Goal: Transaction & Acquisition: Purchase product/service

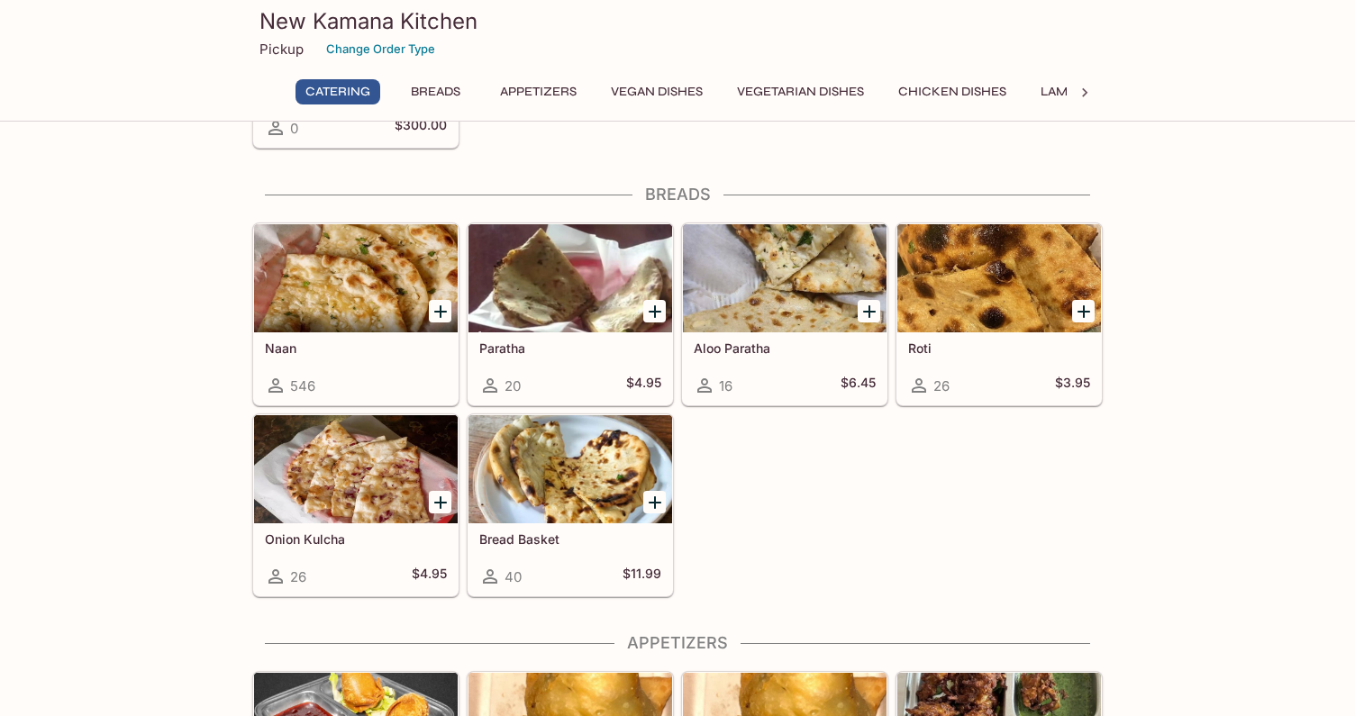
scroll to position [610, 0]
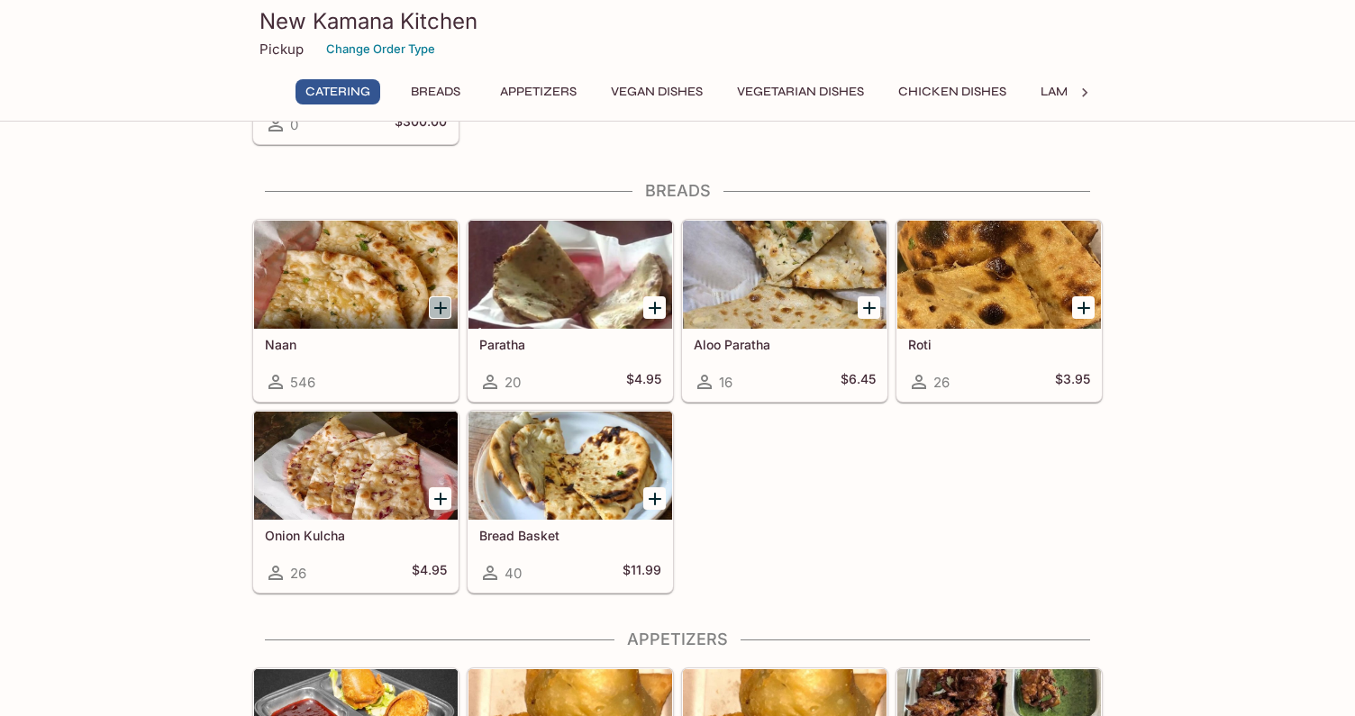
click at [438, 313] on icon "Add Naan" at bounding box center [441, 308] width 22 height 22
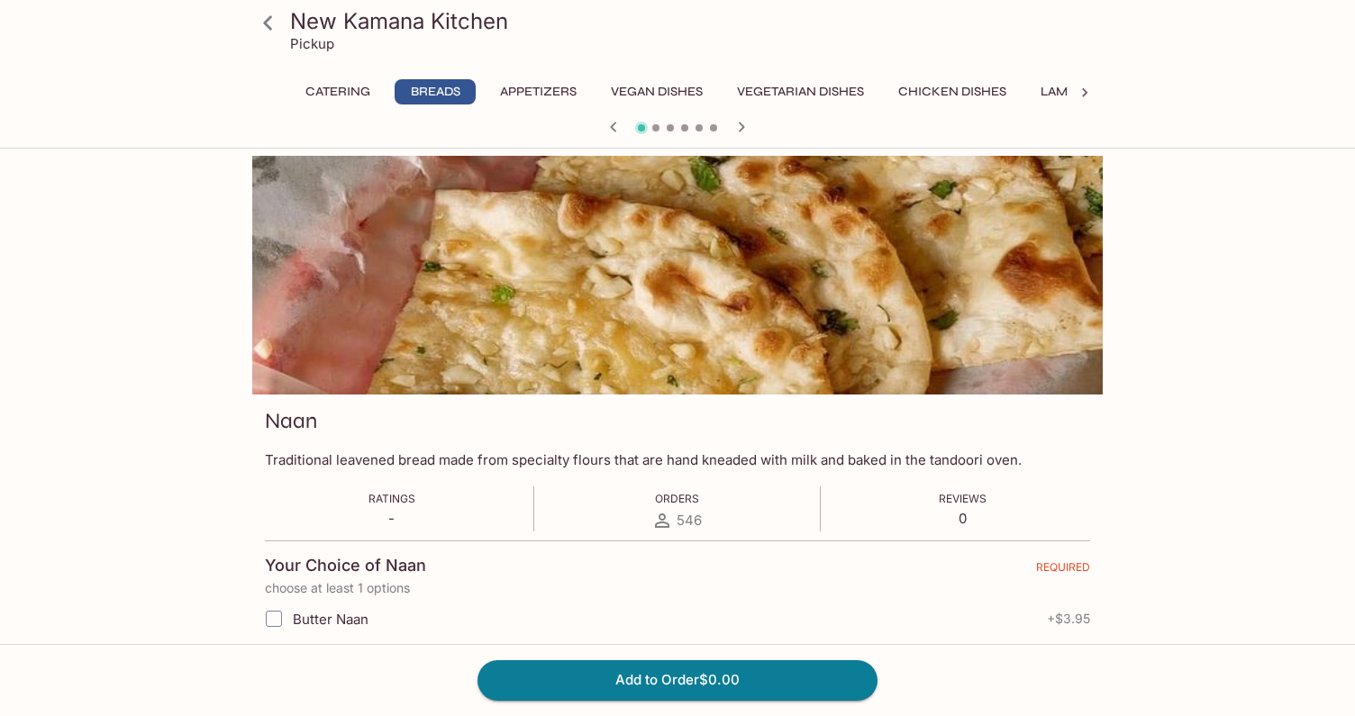
click at [358, 618] on span "Butter Naan" at bounding box center [331, 619] width 76 height 17
click at [292, 618] on input "Butter Naan" at bounding box center [274, 619] width 36 height 36
checkbox input "true"
click at [620, 692] on button "Add to Order $3.95" at bounding box center [677, 680] width 400 height 40
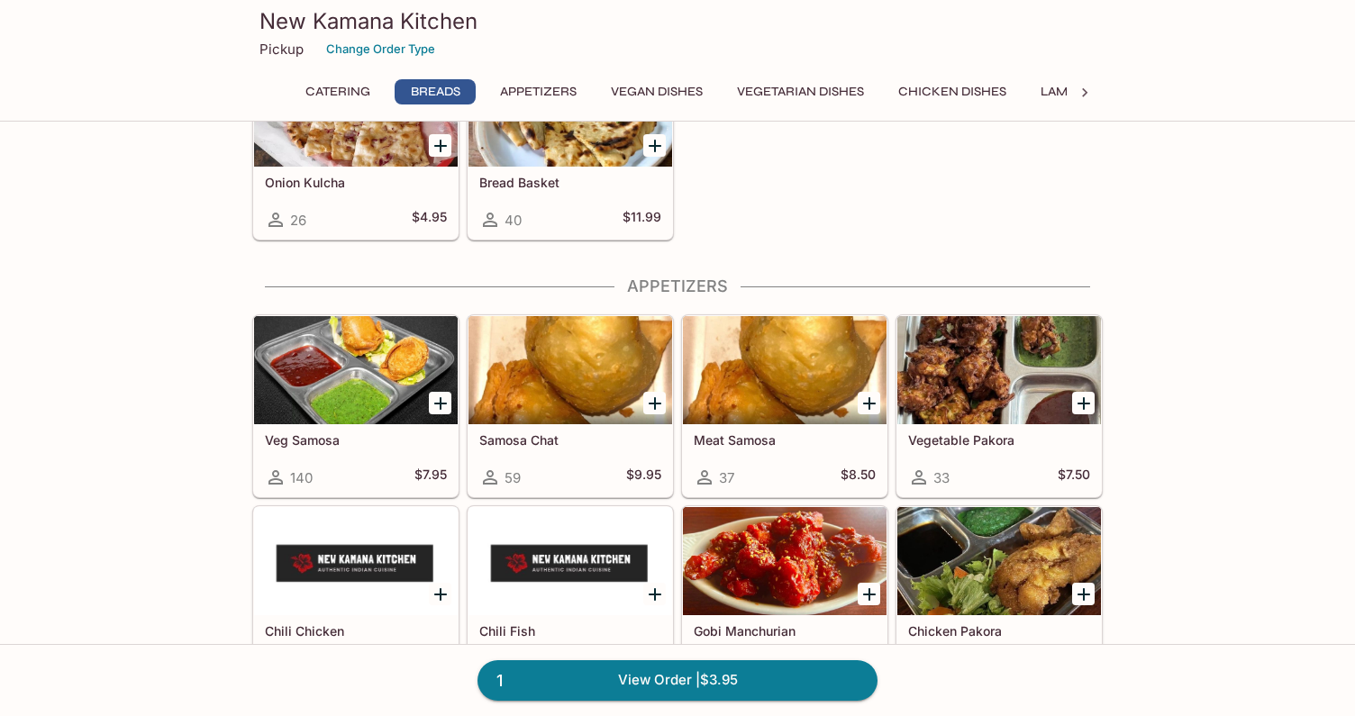
scroll to position [975, 0]
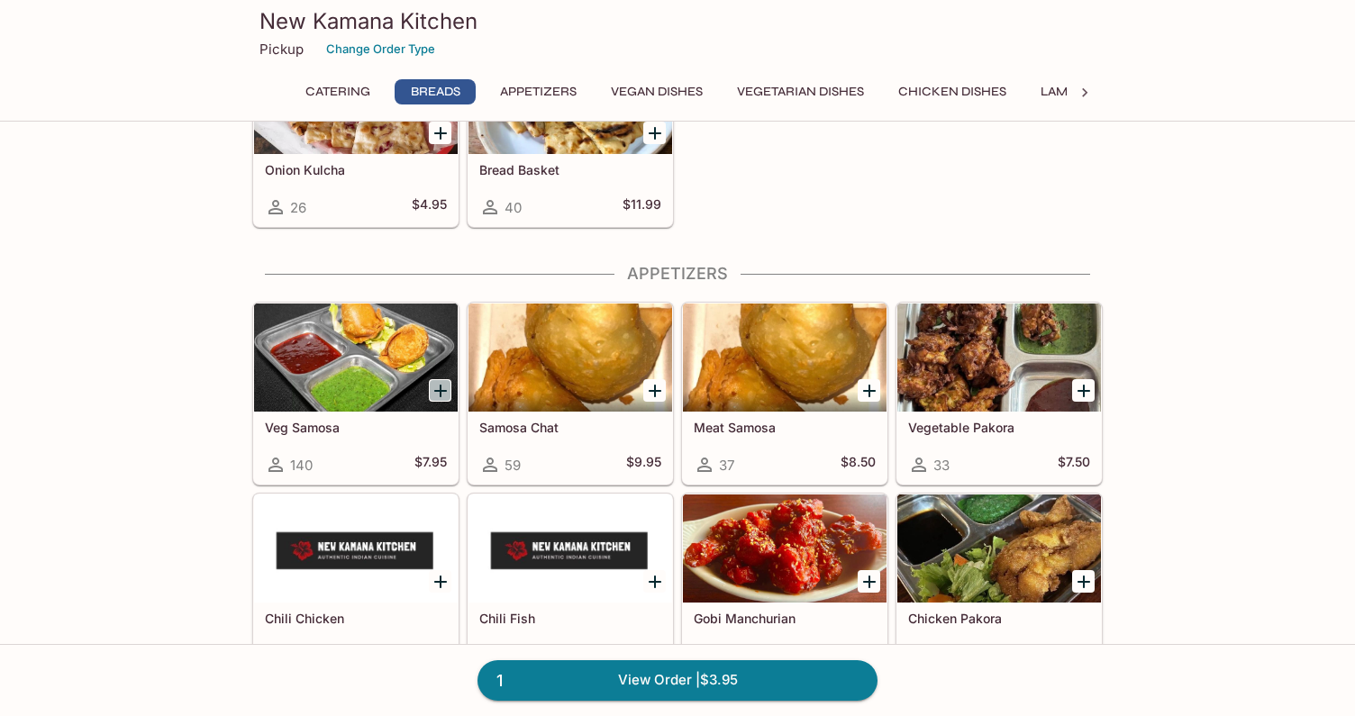
click at [443, 398] on icon "Add Veg Samosa" at bounding box center [441, 391] width 22 height 22
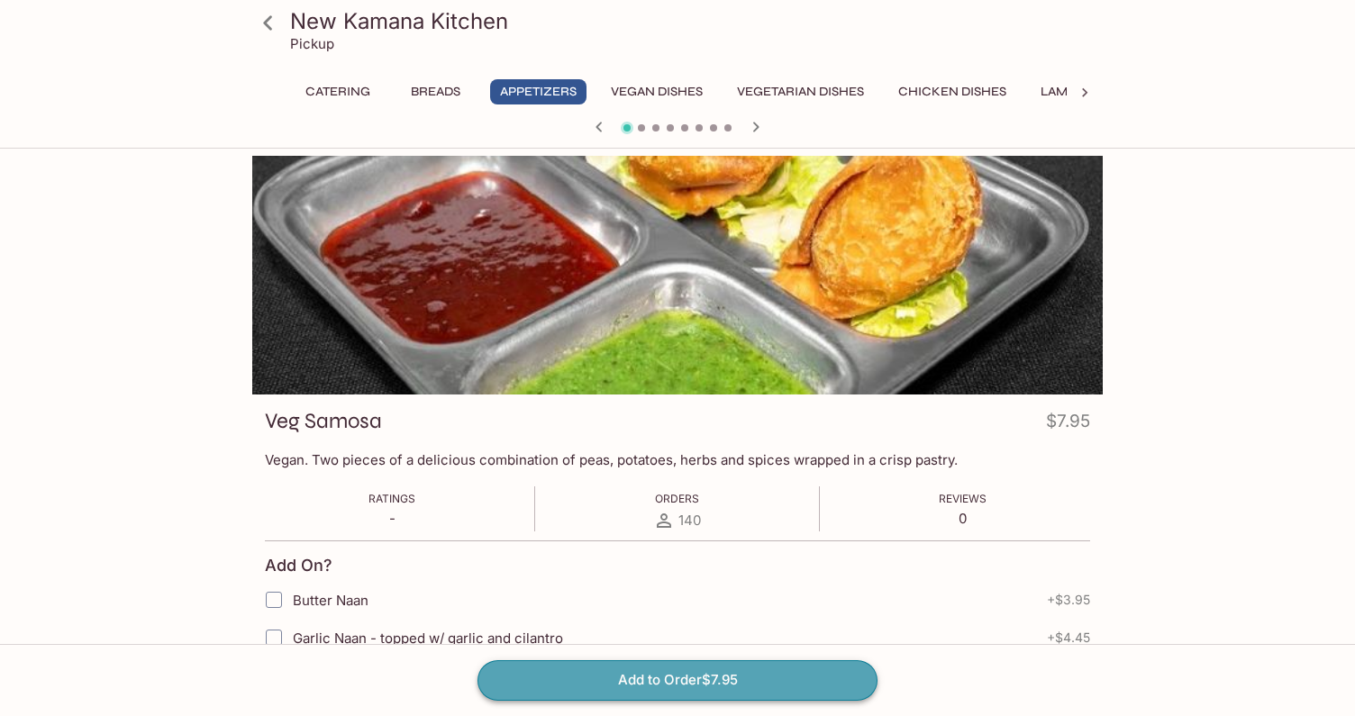
click at [610, 682] on button "Add to Order $7.95" at bounding box center [677, 680] width 400 height 40
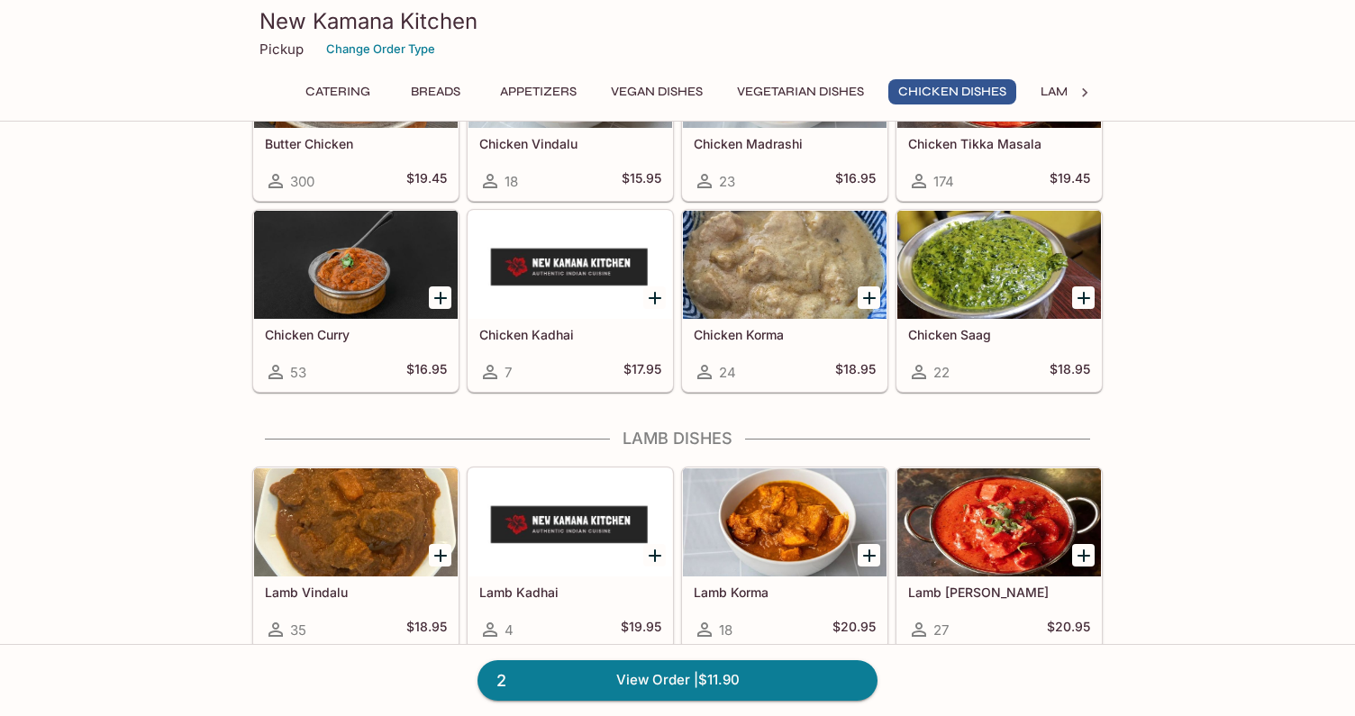
scroll to position [3372, 0]
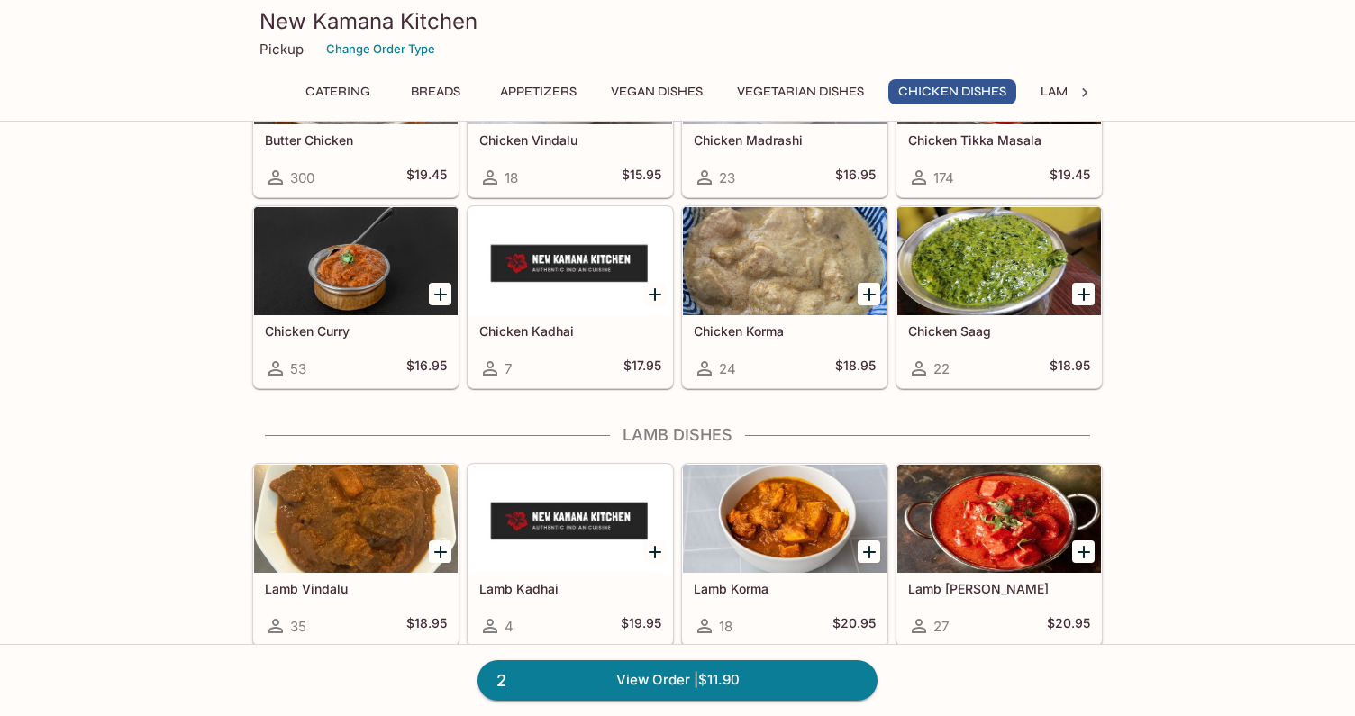
click at [449, 294] on icon "Add Chicken Curry" at bounding box center [441, 295] width 22 height 22
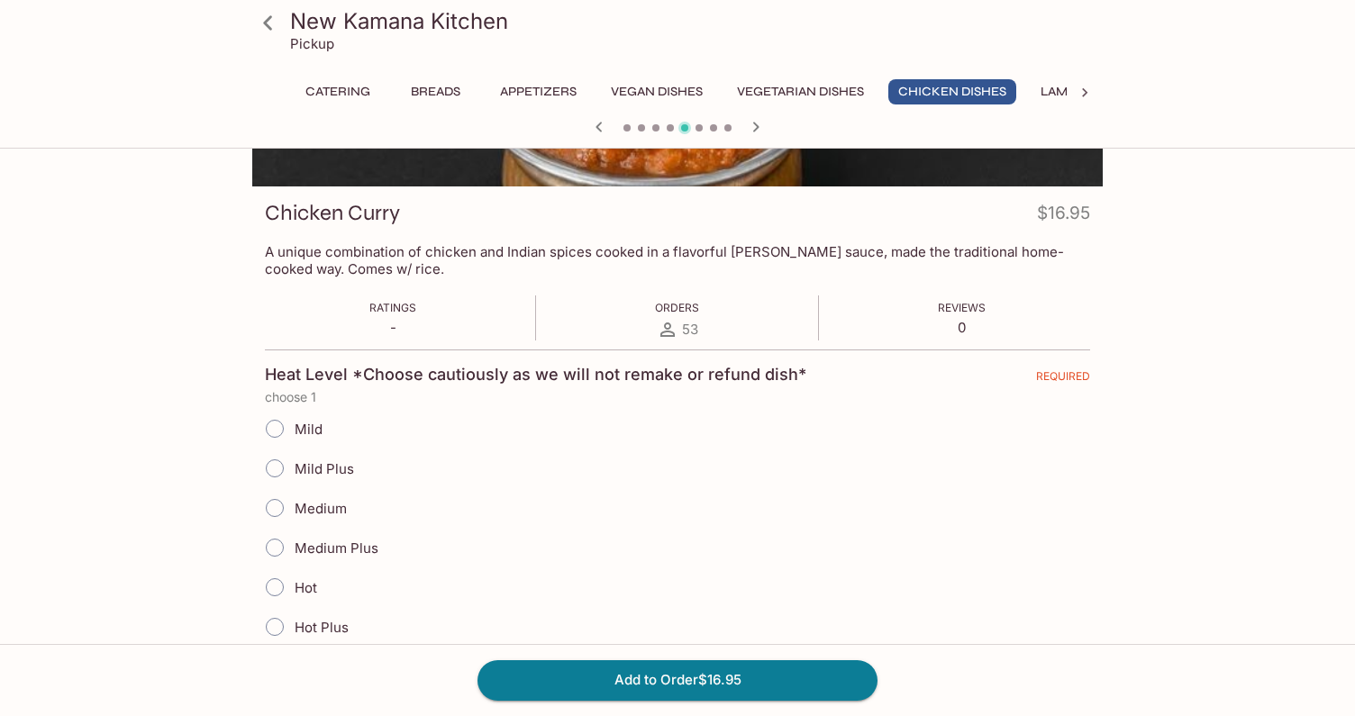
scroll to position [288, 0]
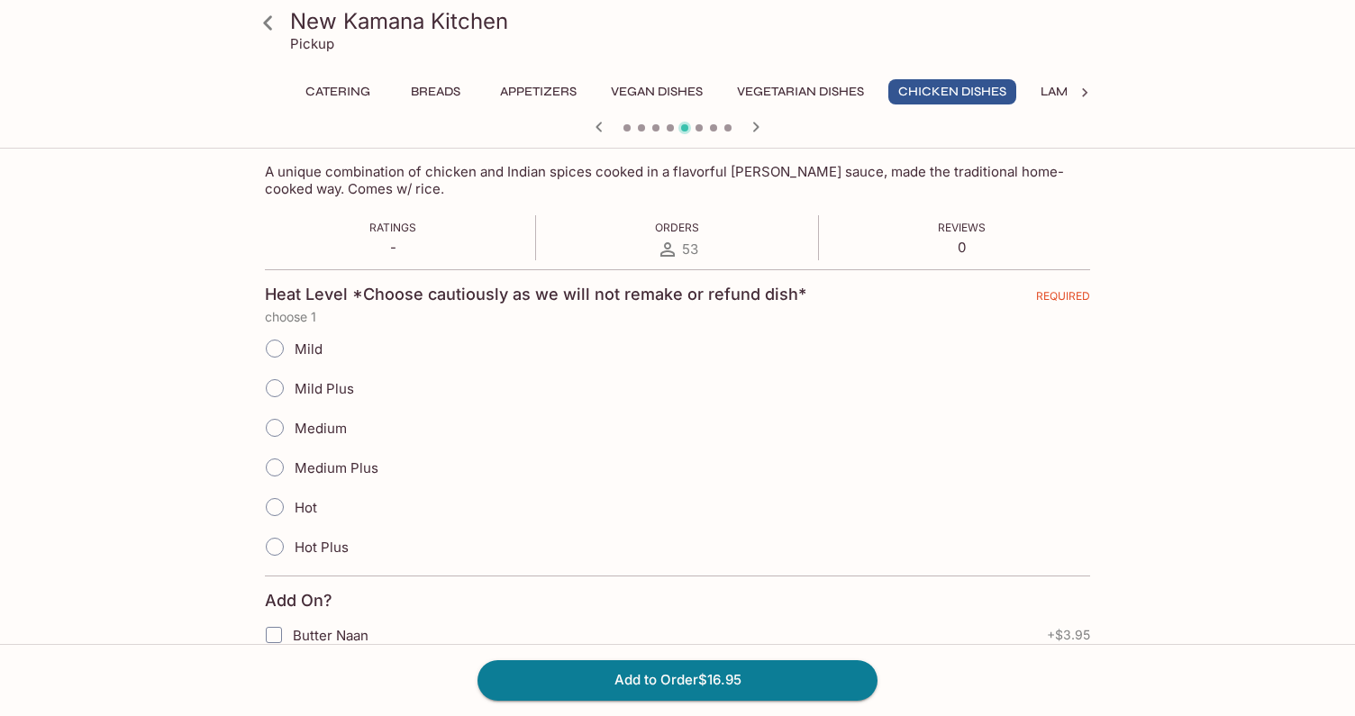
click at [348, 384] on span "Mild Plus" at bounding box center [324, 388] width 59 height 17
click at [294, 384] on input "Mild Plus" at bounding box center [275, 388] width 38 height 38
radio input "true"
click at [623, 681] on button "Add to Order $16.95" at bounding box center [677, 680] width 400 height 40
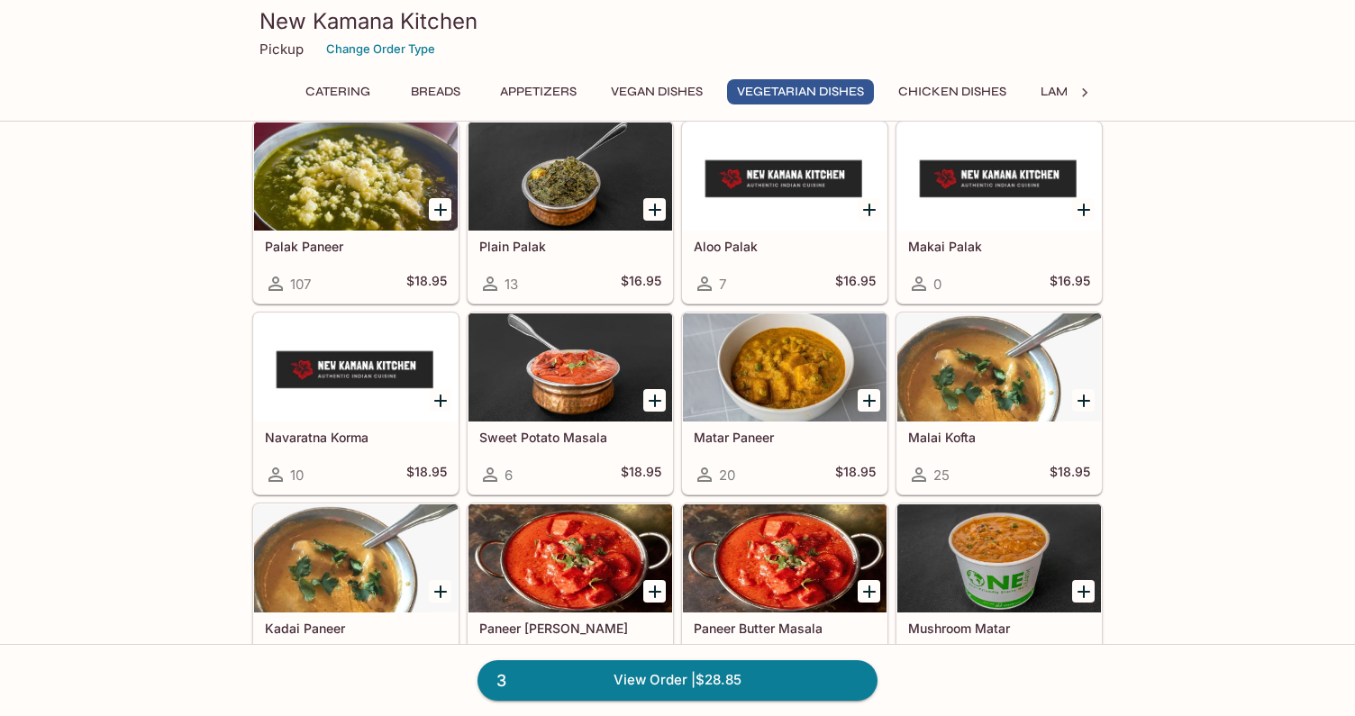
scroll to position [2456, 0]
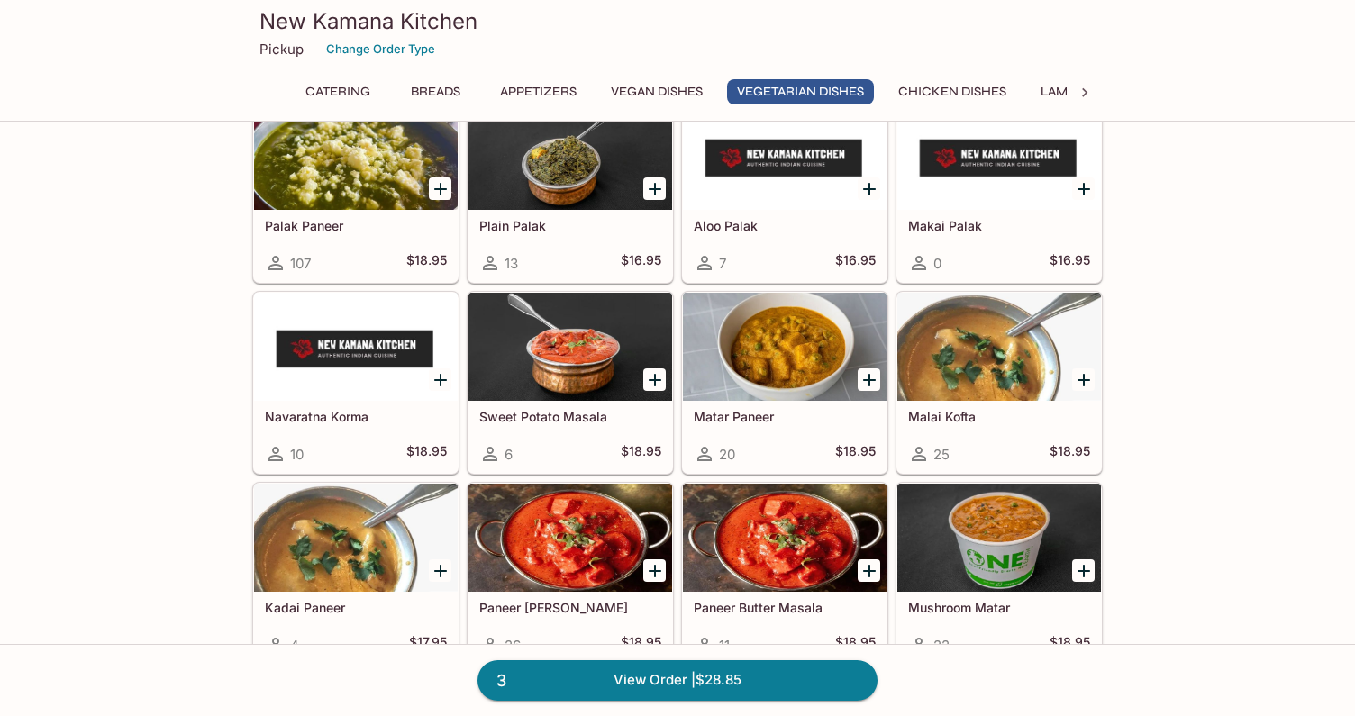
click at [1083, 385] on icon "Add Malai Kofta" at bounding box center [1084, 380] width 22 height 22
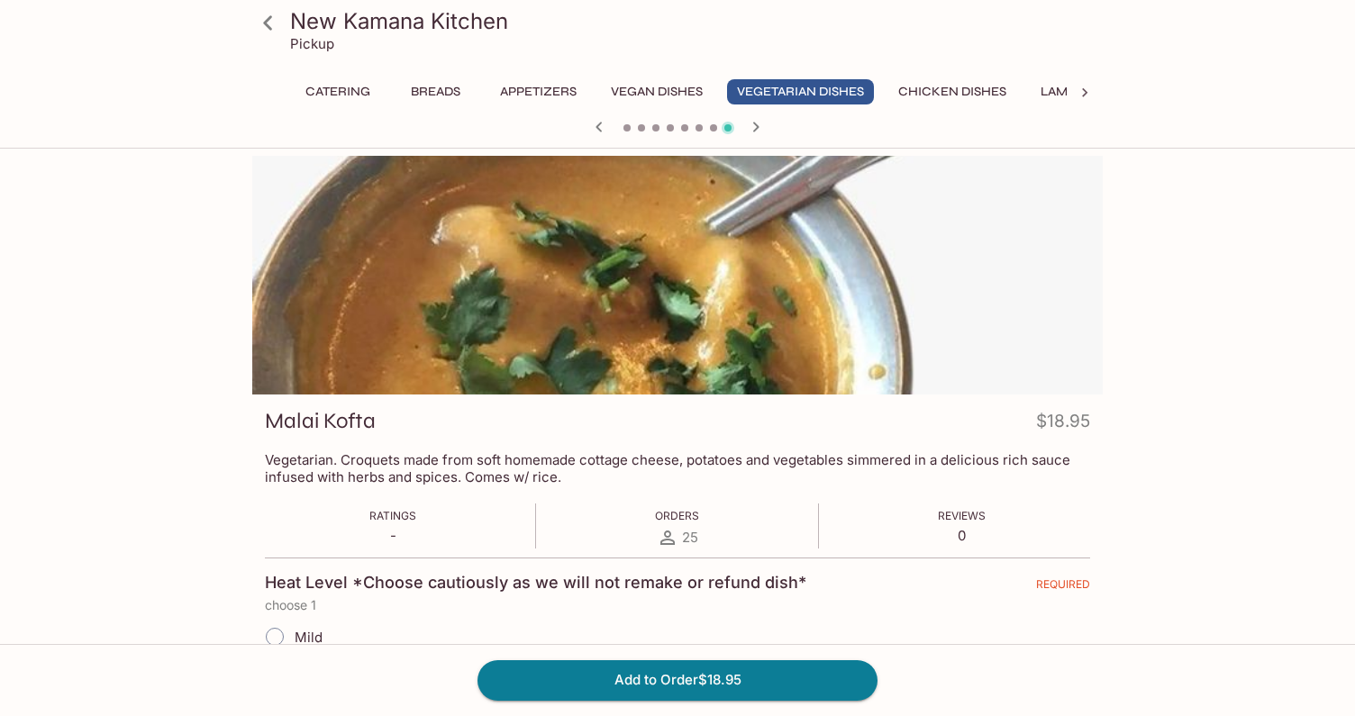
click at [311, 629] on span "Mild" at bounding box center [309, 637] width 28 height 17
click at [294, 629] on input "Mild" at bounding box center [275, 637] width 38 height 38
radio input "true"
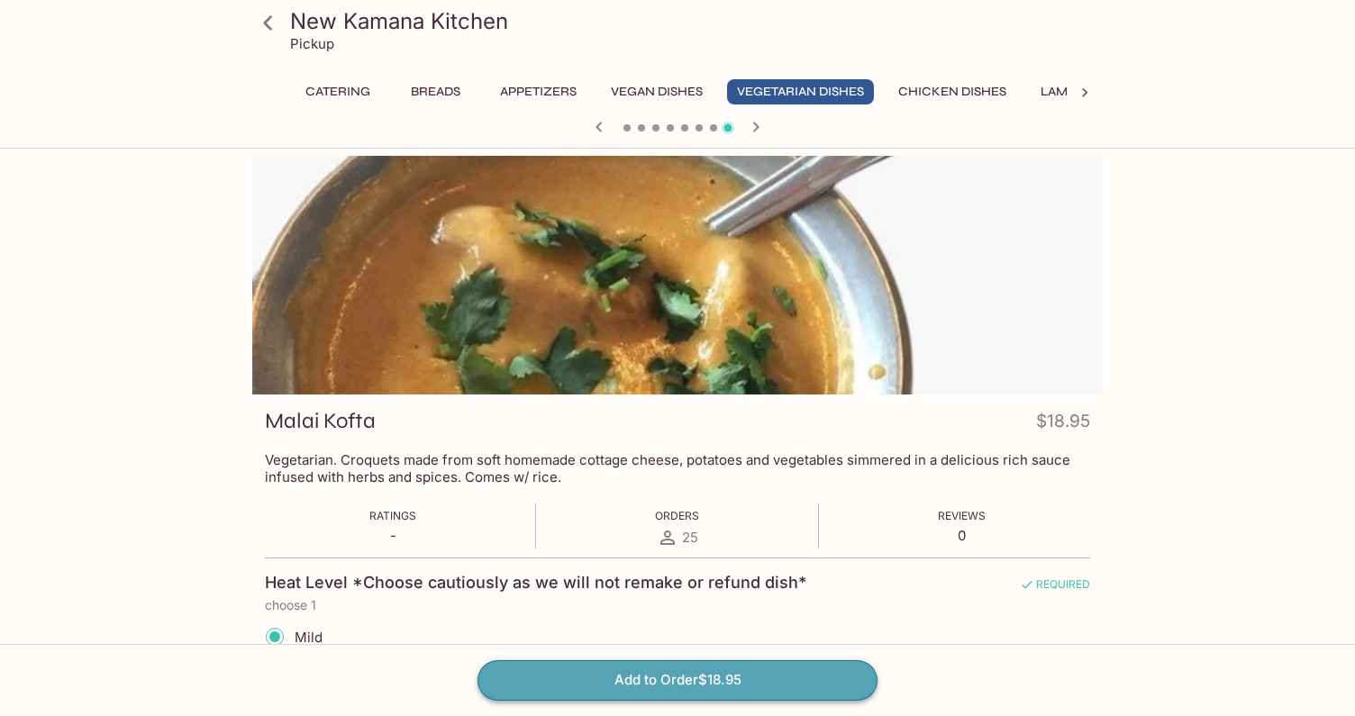
click at [625, 684] on button "Add to Order $18.95" at bounding box center [677, 680] width 400 height 40
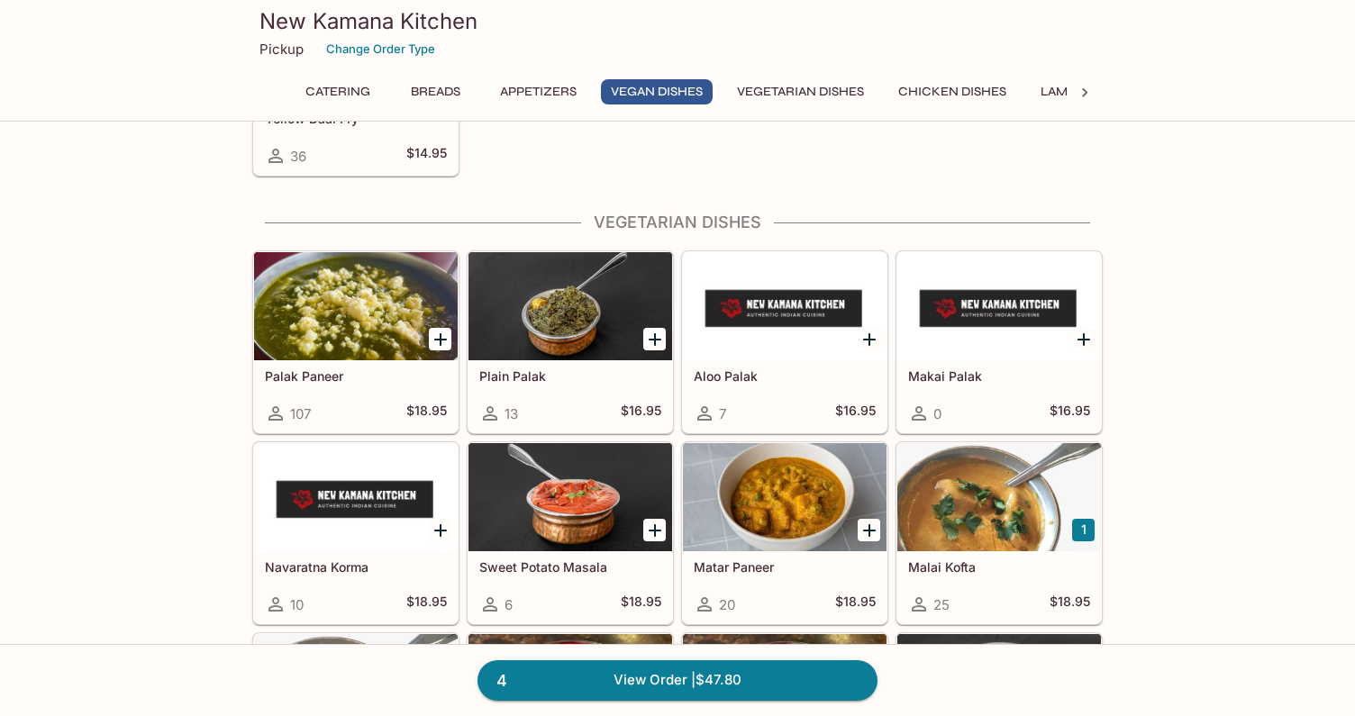
scroll to position [2279, 0]
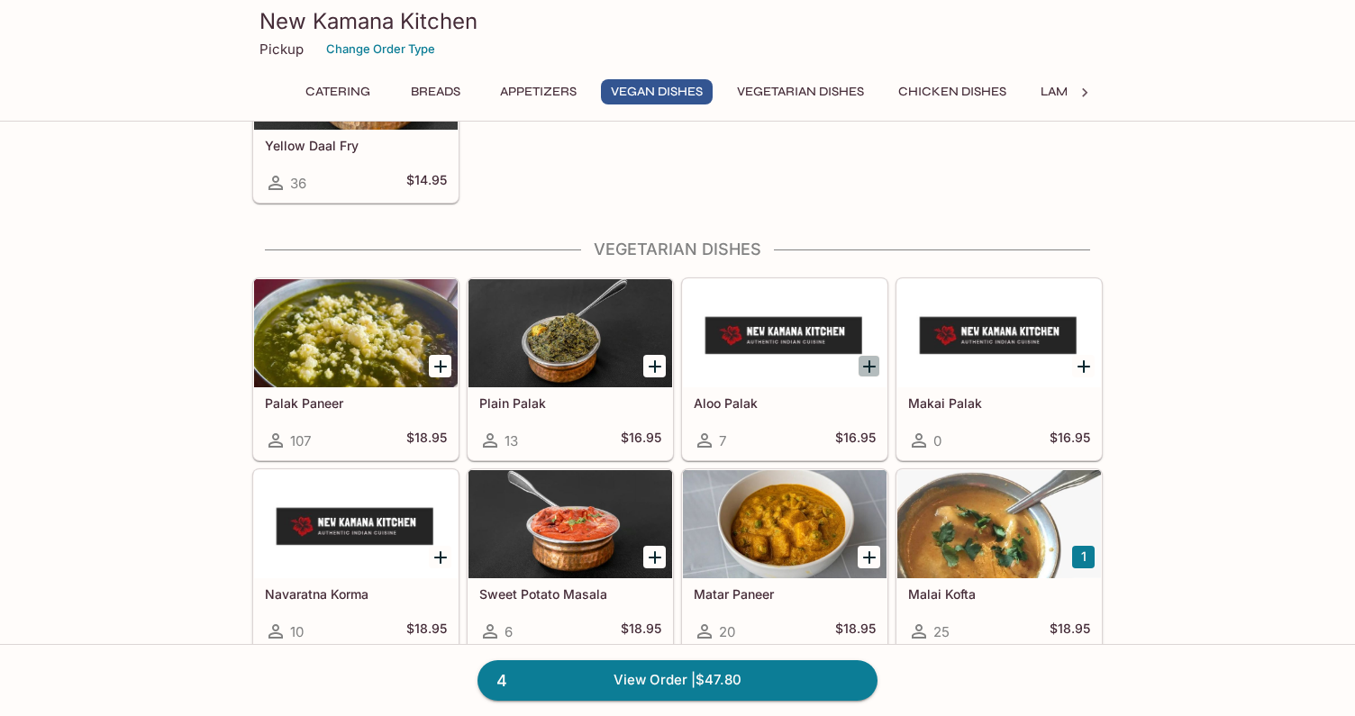
click at [868, 365] on icon "Add Aloo Palak" at bounding box center [869, 366] width 13 height 13
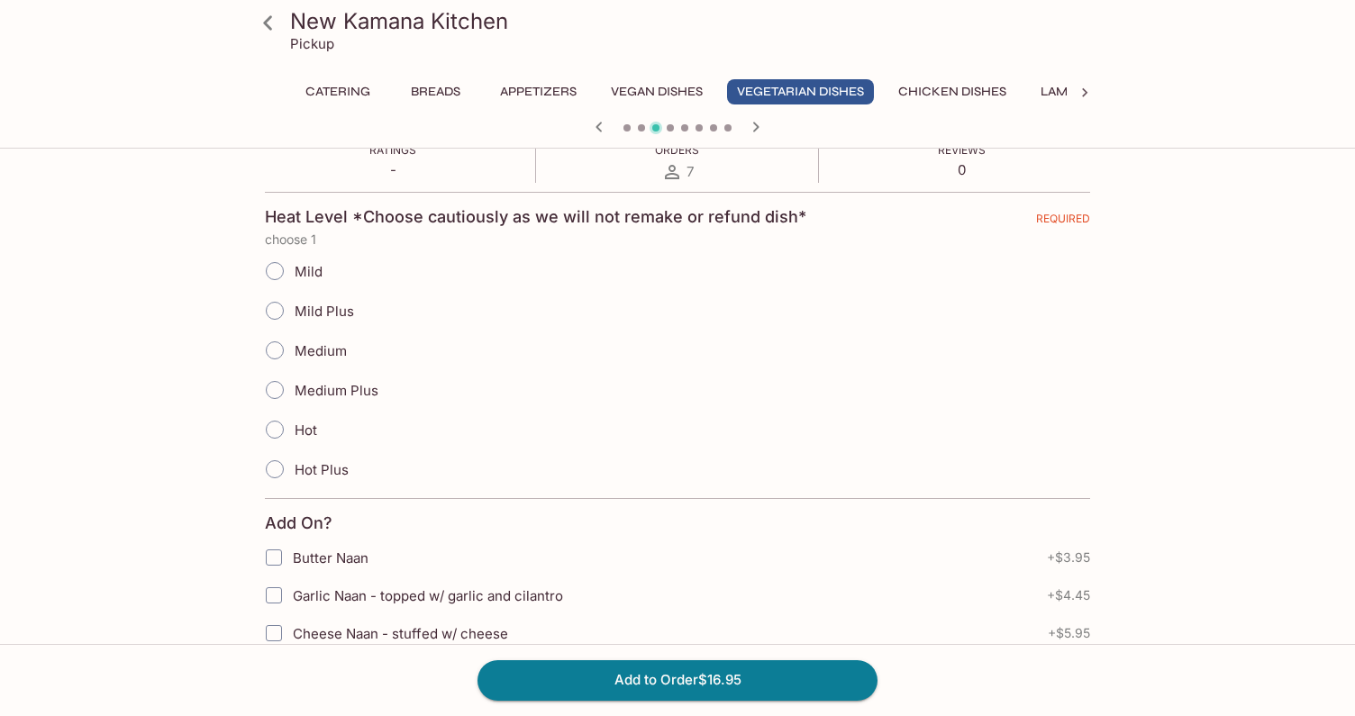
scroll to position [356, 0]
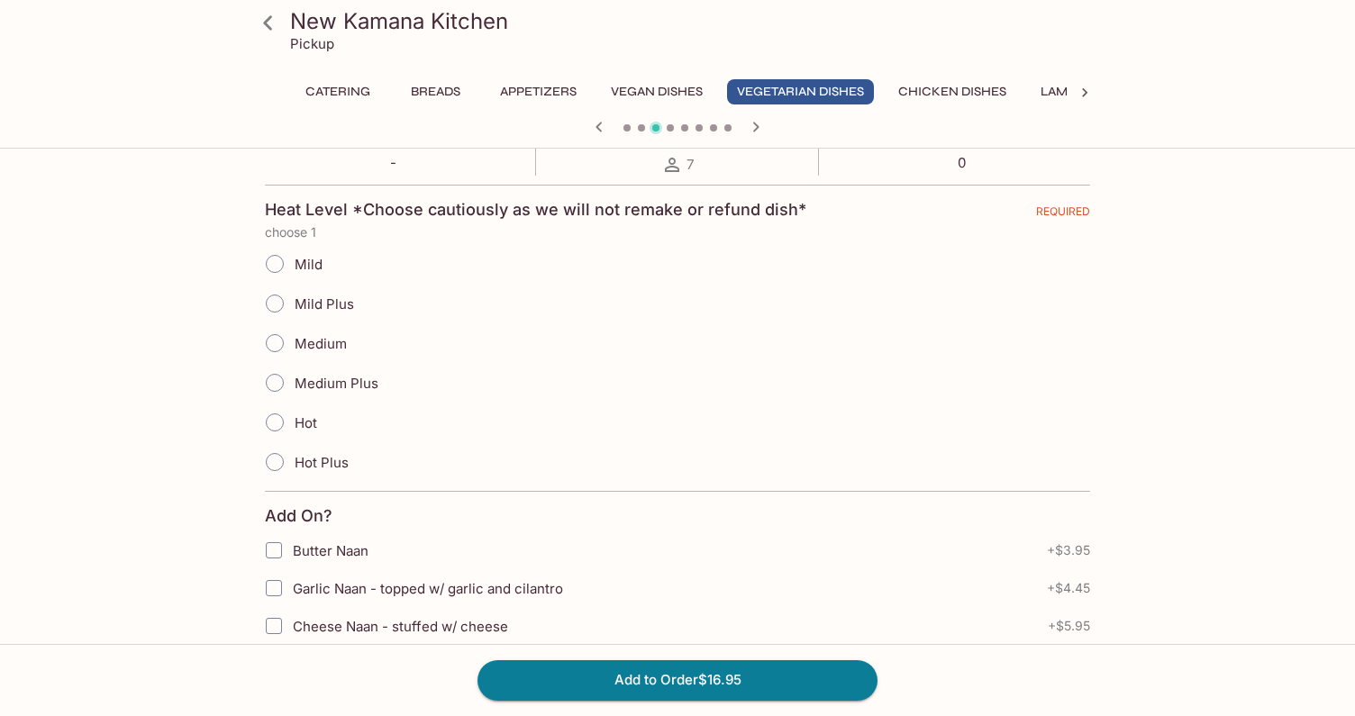
click at [295, 426] on span "Hot" at bounding box center [306, 422] width 23 height 17
click at [294, 426] on input "Hot" at bounding box center [275, 422] width 38 height 38
radio input "true"
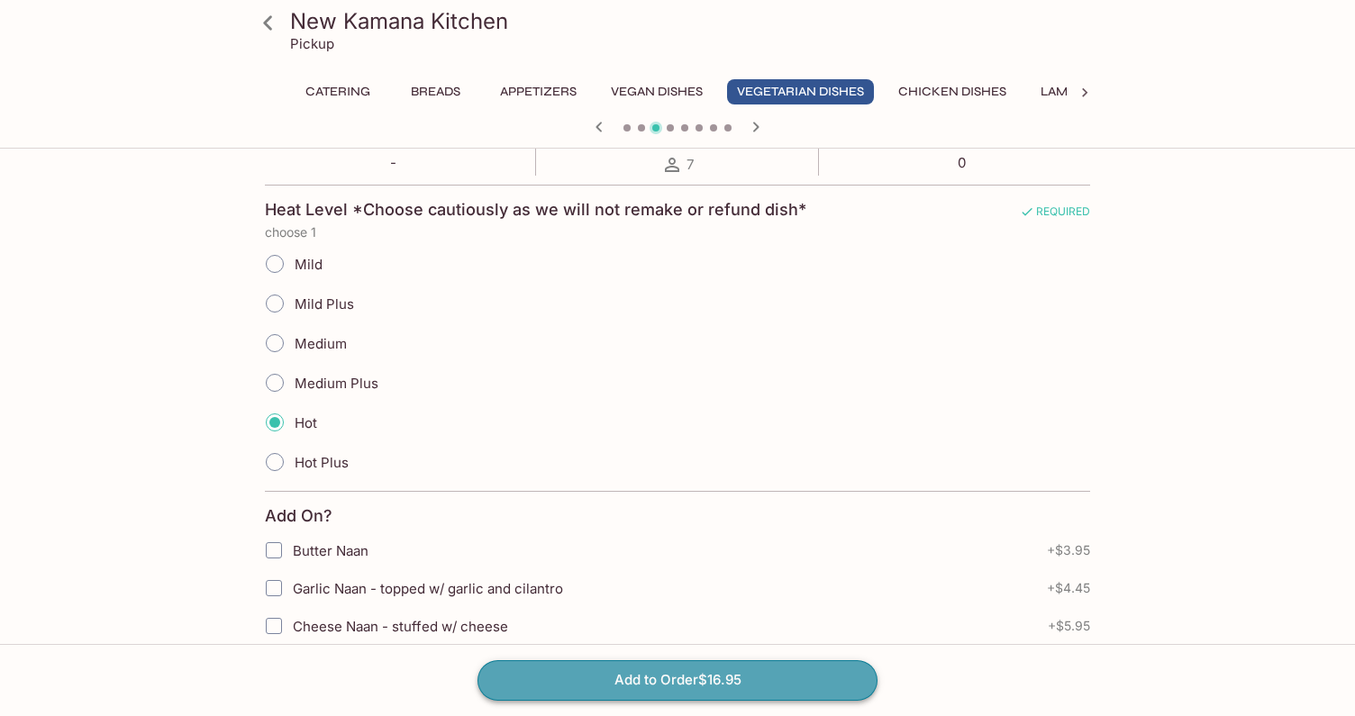
click at [757, 679] on button "Add to Order $16.95" at bounding box center [677, 680] width 400 height 40
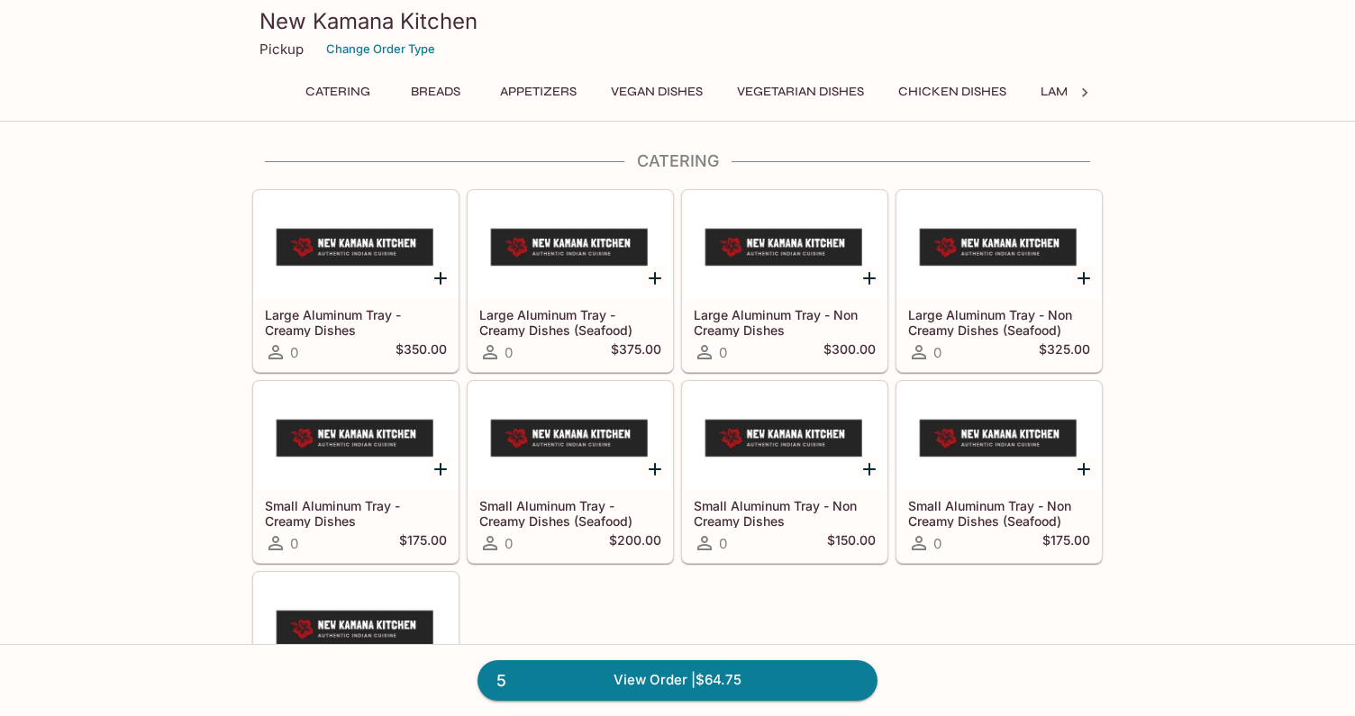
click at [478, 595] on div "Large Aluminum Tray - Creamy Dishes 0 $350.00 Large Aluminum Tray - Creamy Dish…" at bounding box center [673, 468] width 857 height 573
click at [971, 88] on button "Chicken Dishes" at bounding box center [952, 91] width 128 height 25
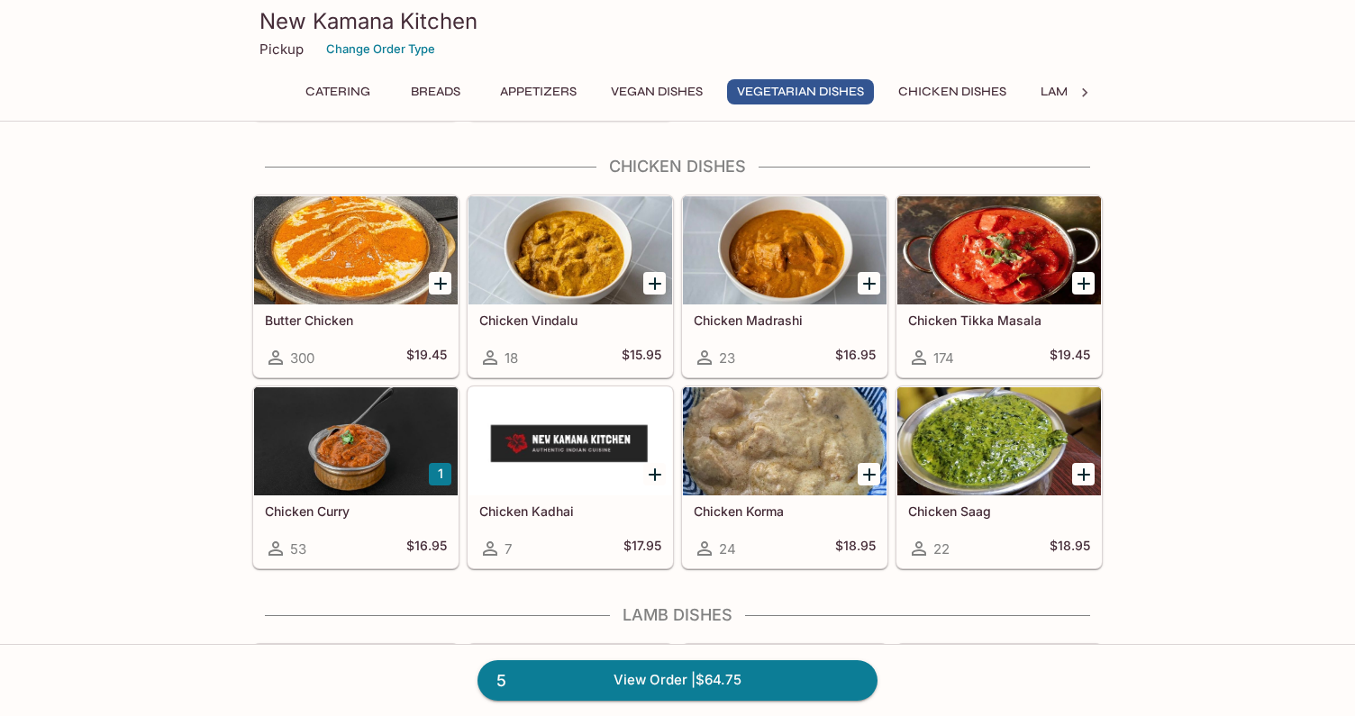
scroll to position [3196, 0]
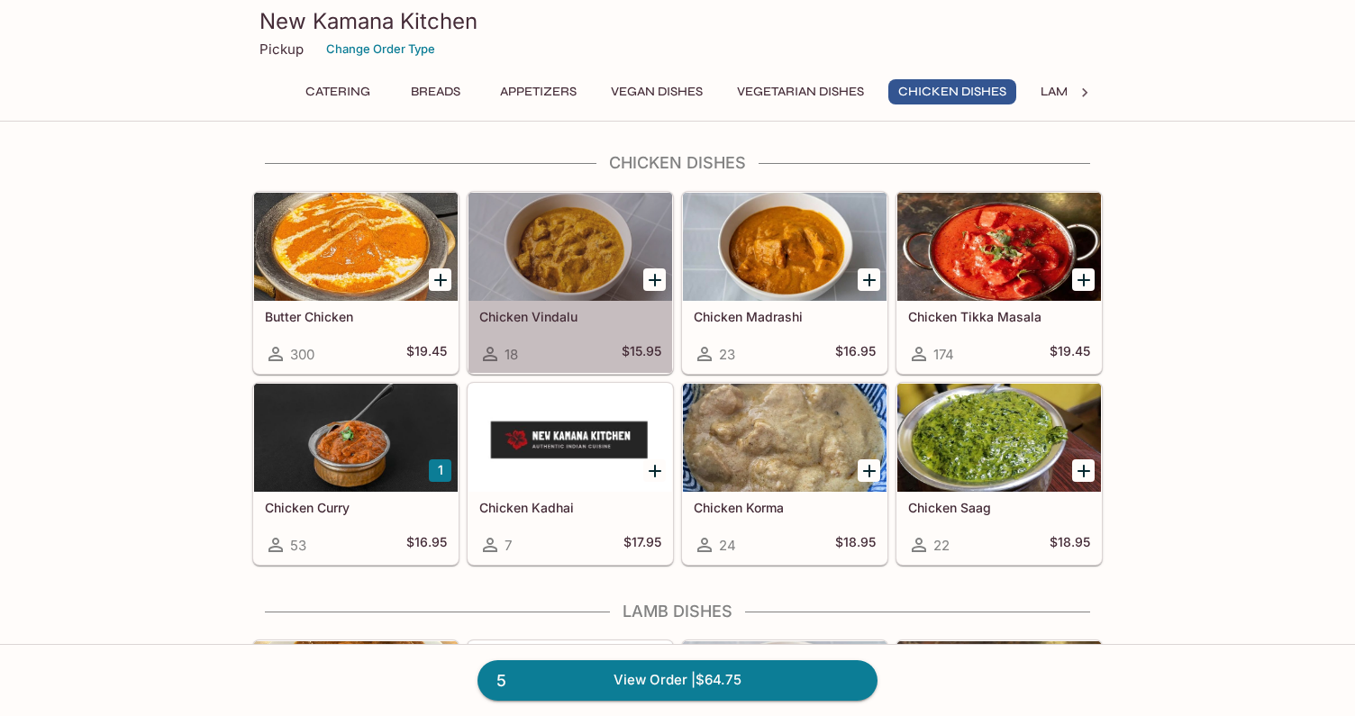
click at [552, 318] on h5 "Chicken Vindalu" at bounding box center [570, 316] width 182 height 15
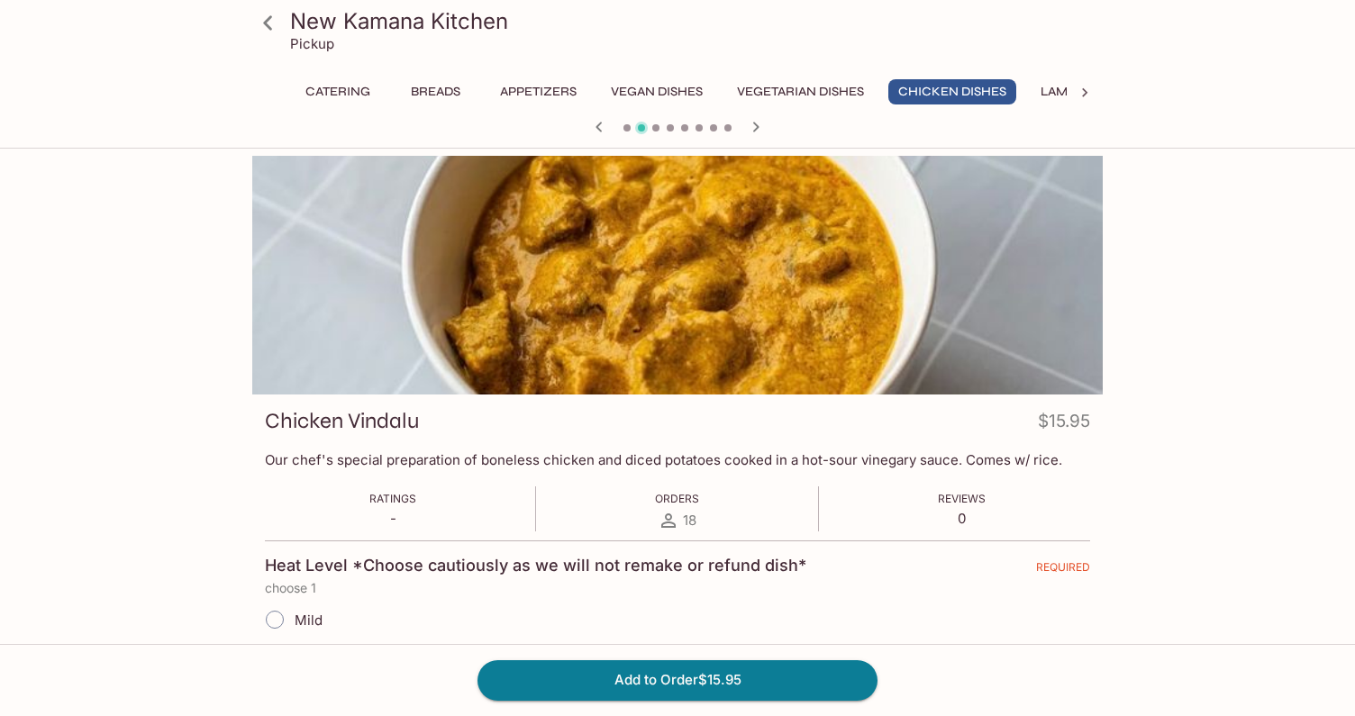
click at [271, 620] on input "Mild" at bounding box center [275, 620] width 38 height 38
radio input "true"
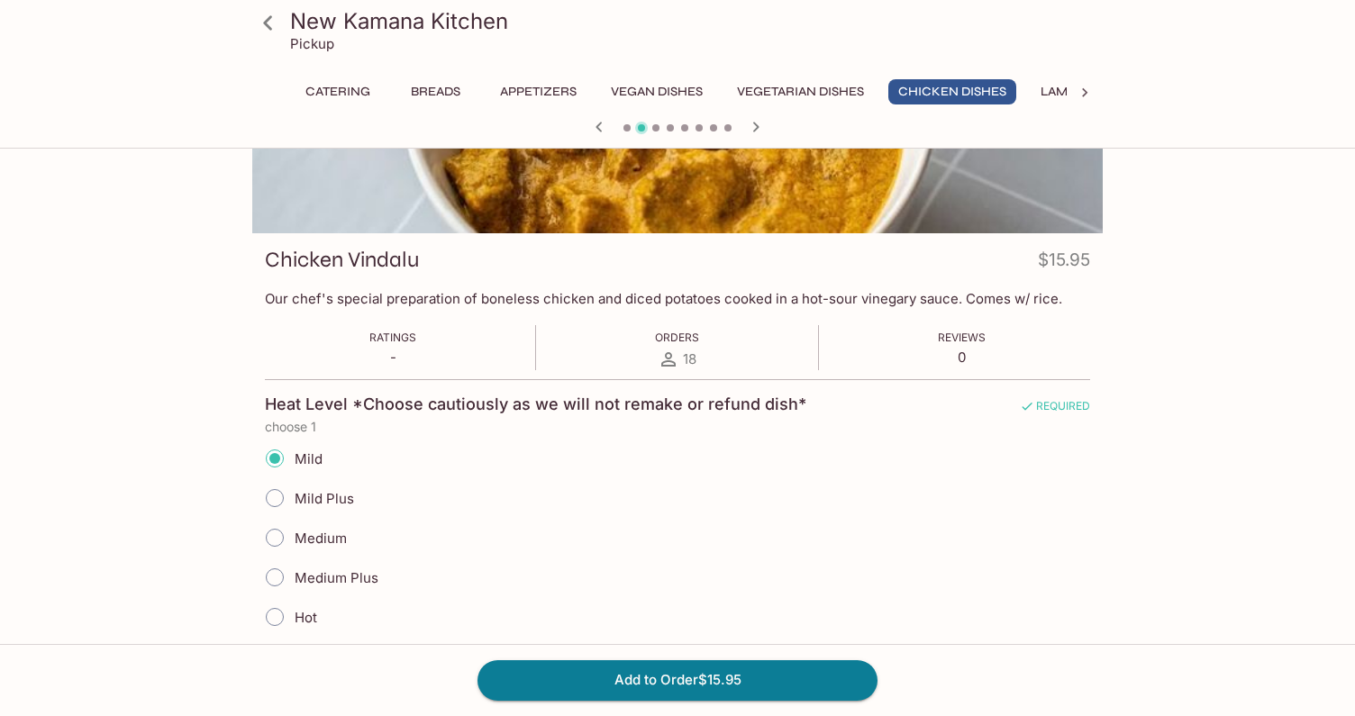
scroll to position [194, 0]
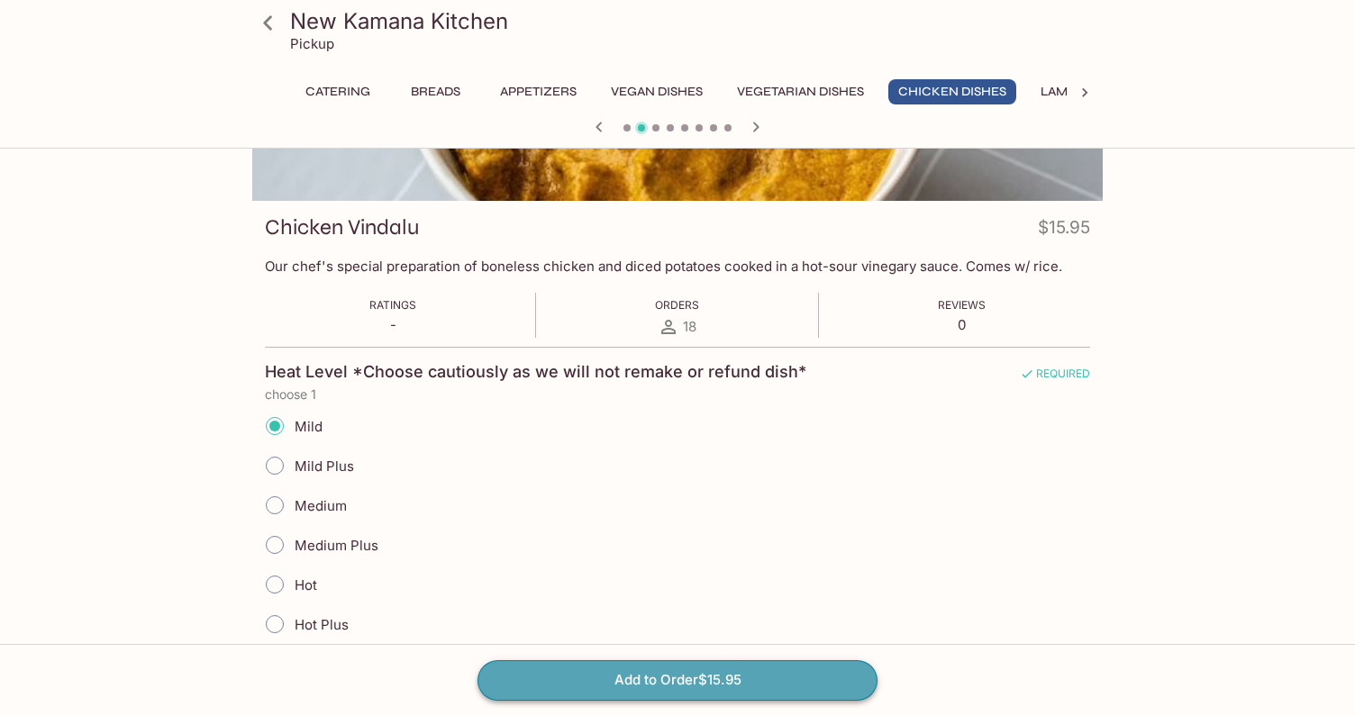
click at [590, 679] on button "Add to Order $15.95" at bounding box center [677, 680] width 400 height 40
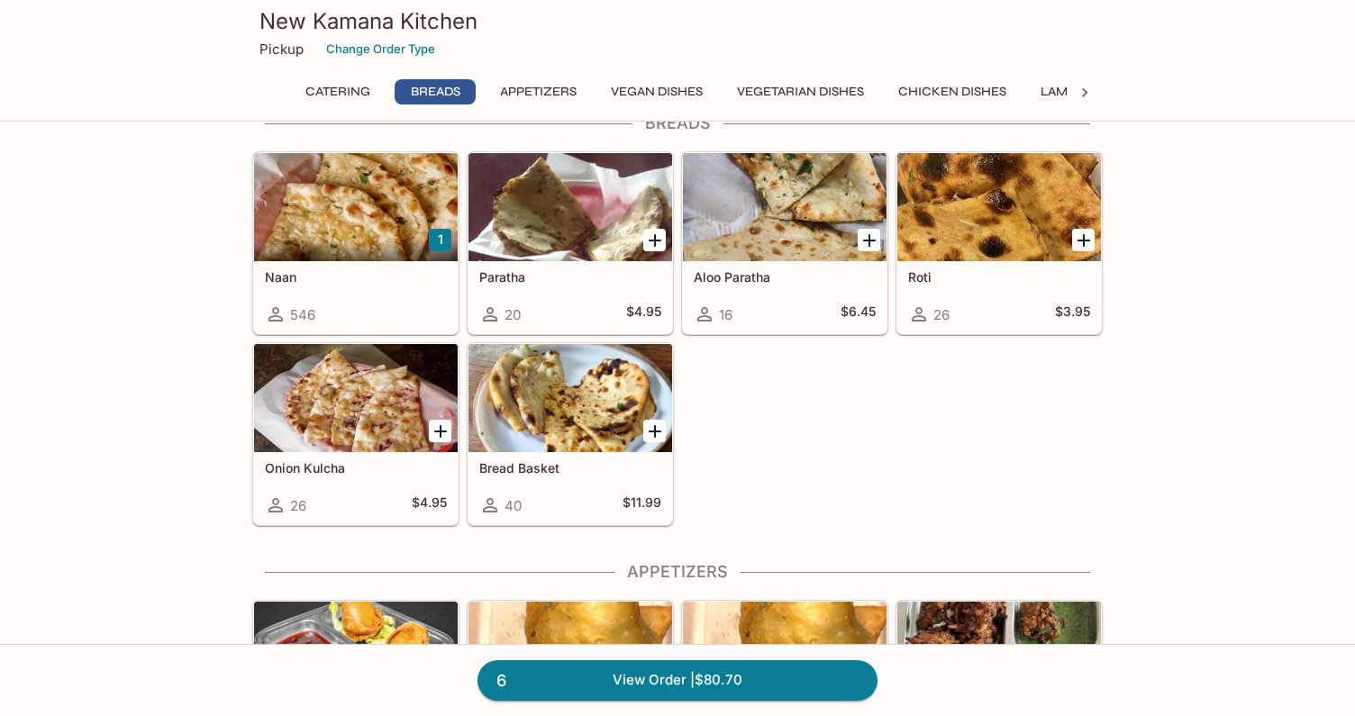
scroll to position [659, 0]
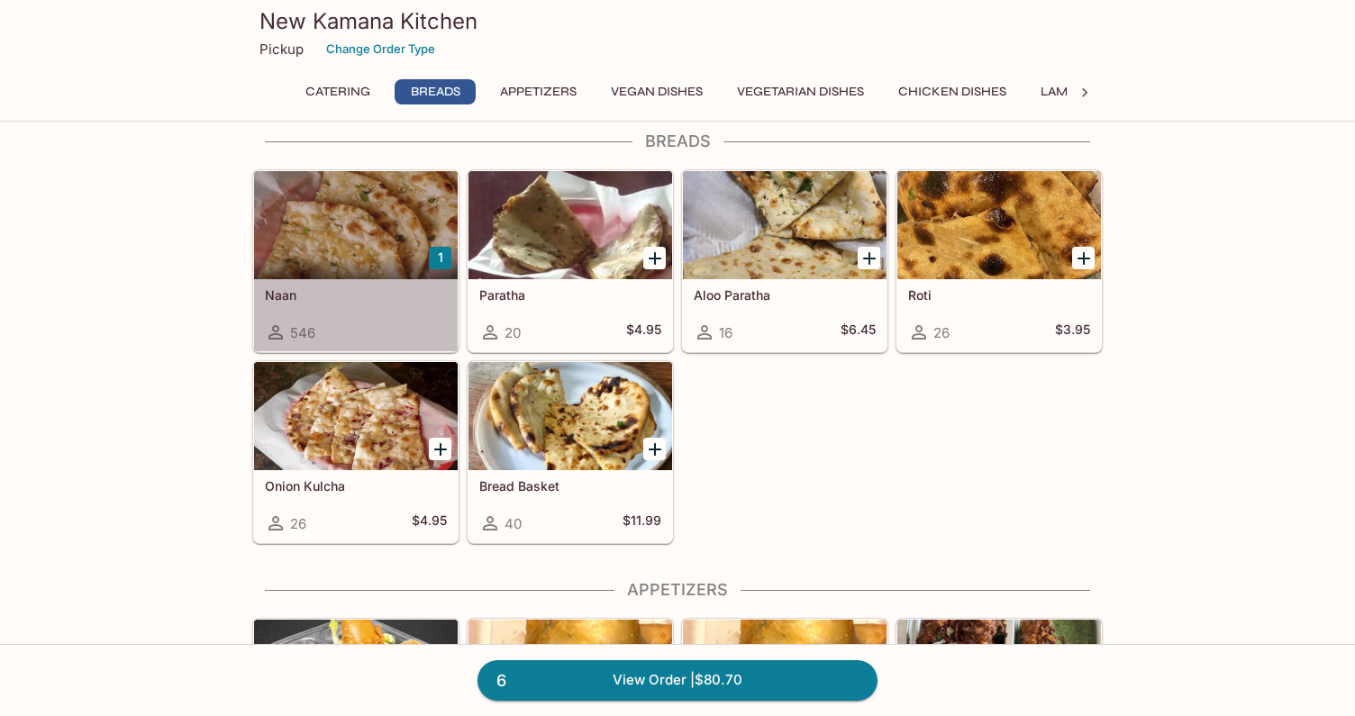
click at [391, 275] on div at bounding box center [356, 225] width 204 height 108
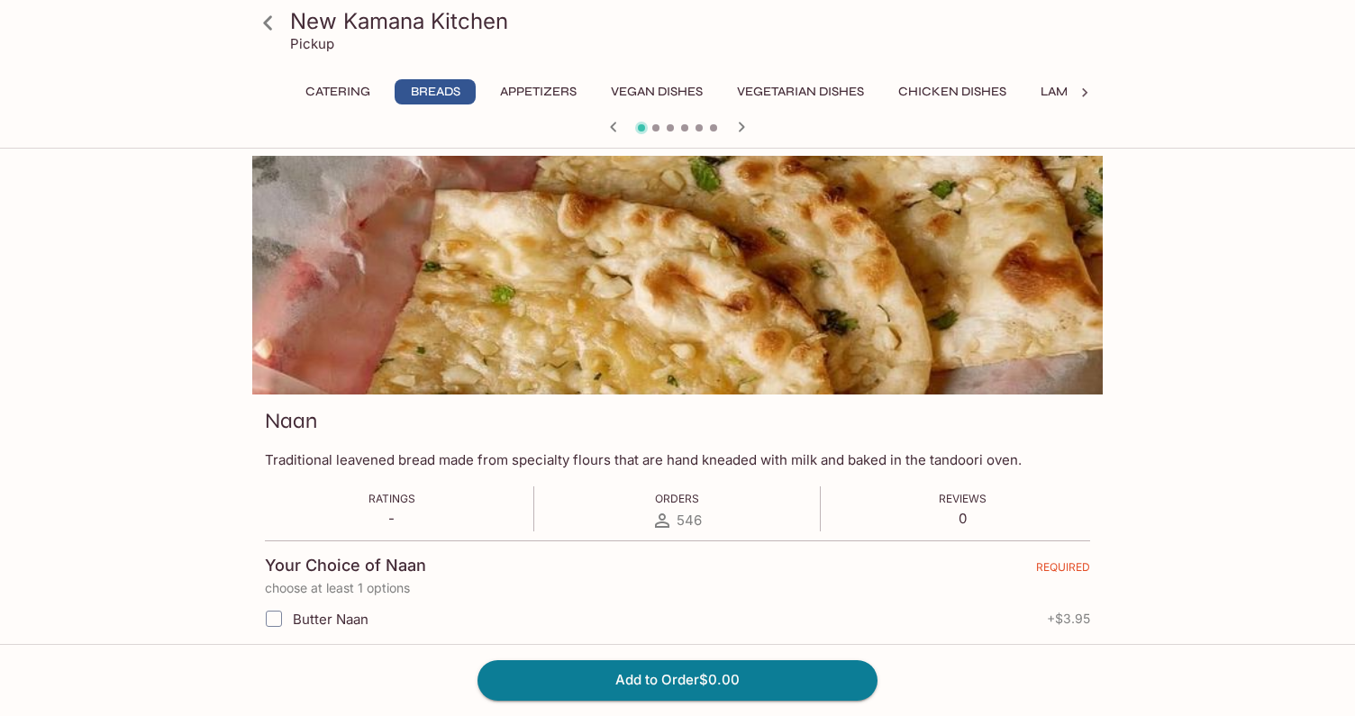
click at [367, 620] on span "Butter Naan" at bounding box center [331, 619] width 76 height 17
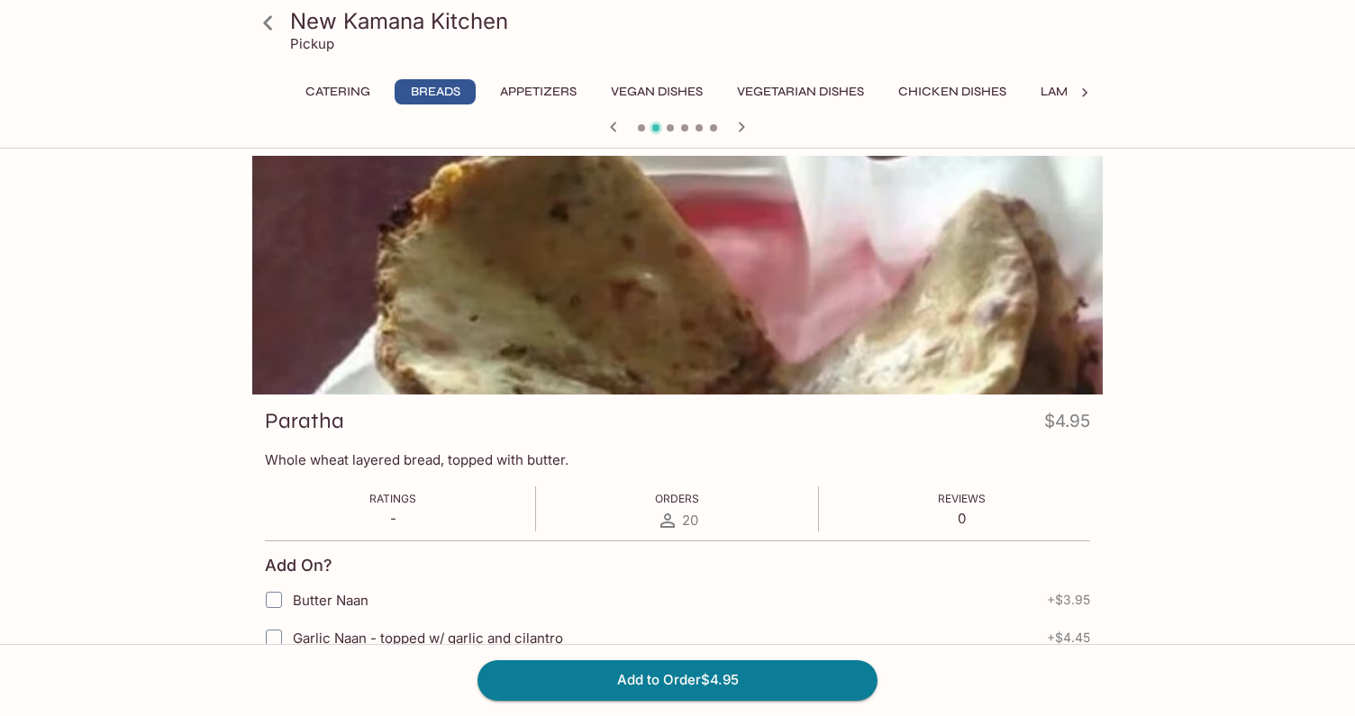
click at [271, 600] on input "Butter Naan" at bounding box center [274, 600] width 36 height 36
checkbox input "true"
click at [534, 691] on button "Add to Order $8.90" at bounding box center [677, 680] width 400 height 40
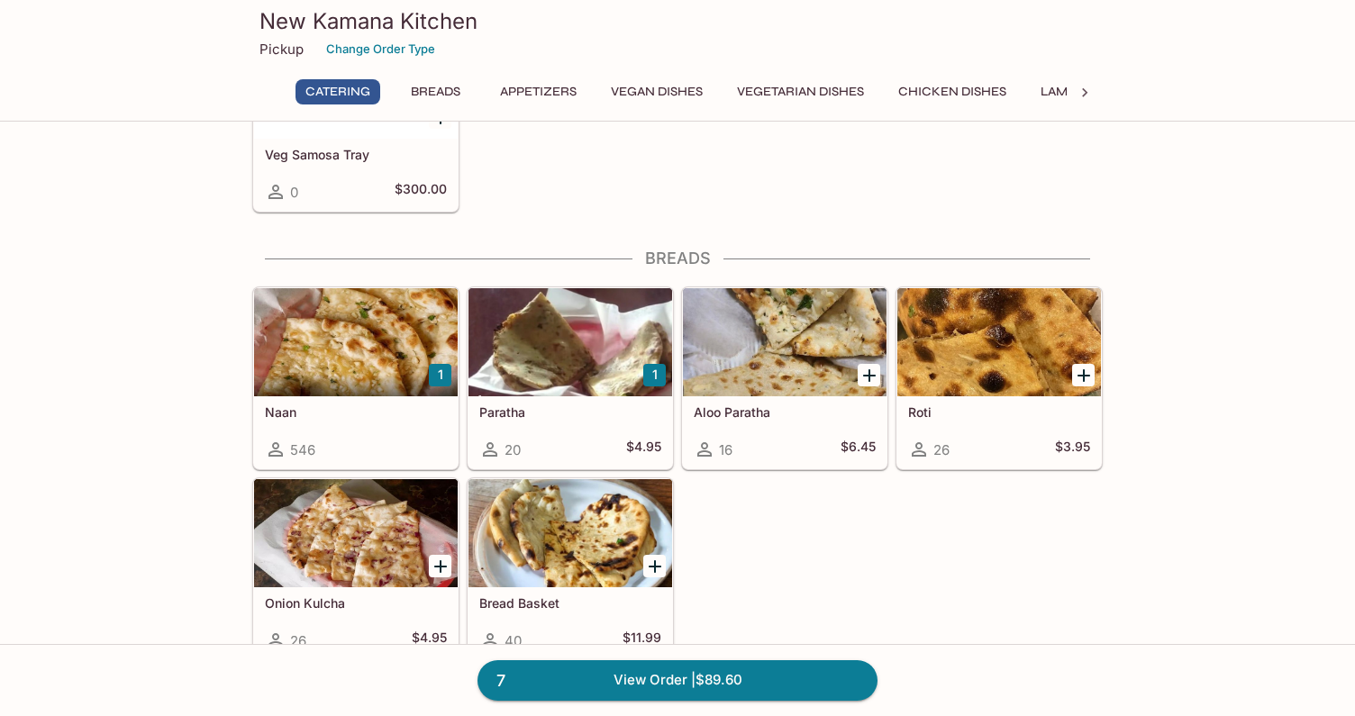
scroll to position [548, 0]
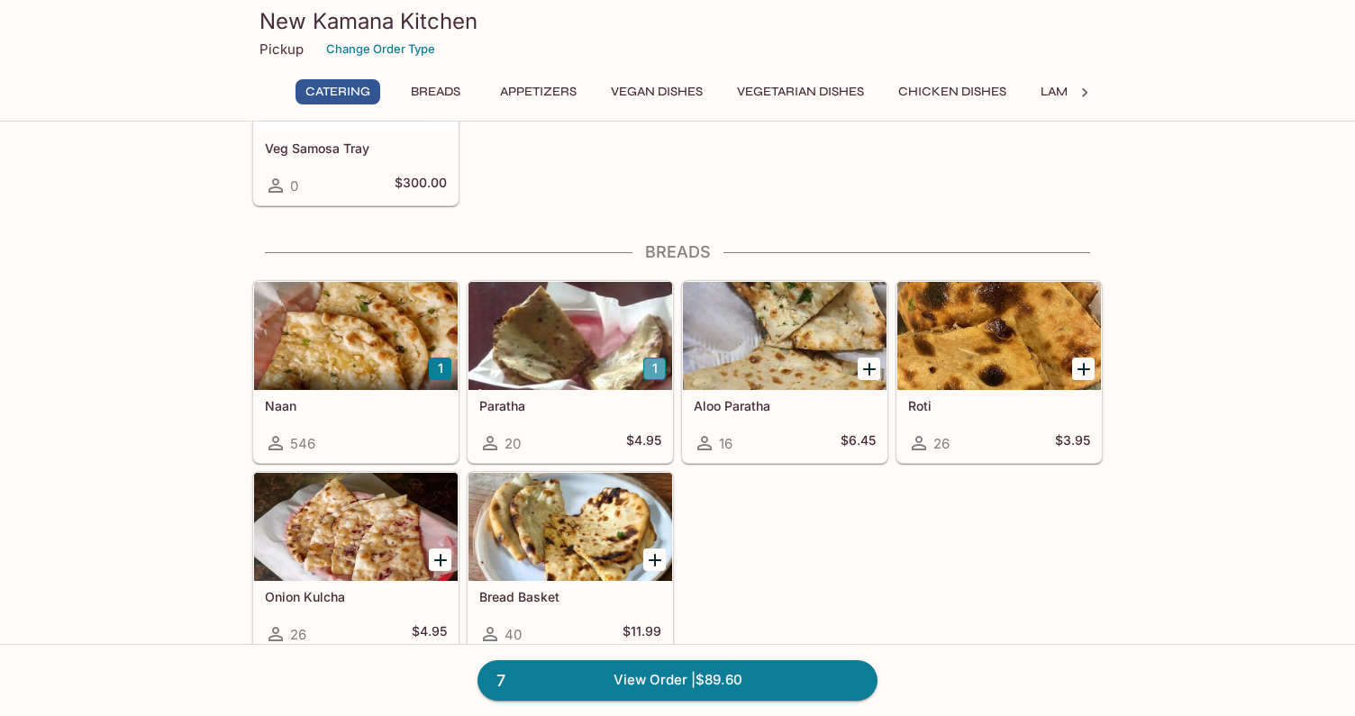
click at [657, 370] on button "1" at bounding box center [654, 369] width 23 height 23
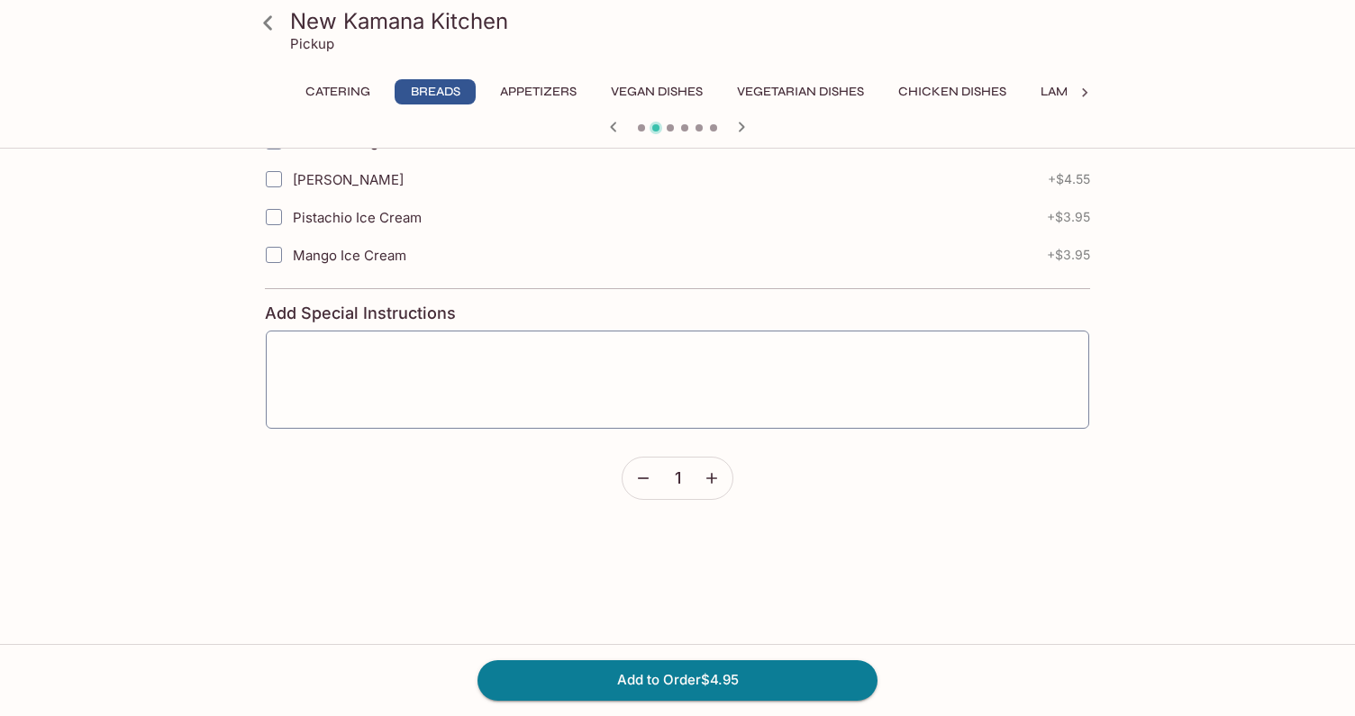
scroll to position [802, 0]
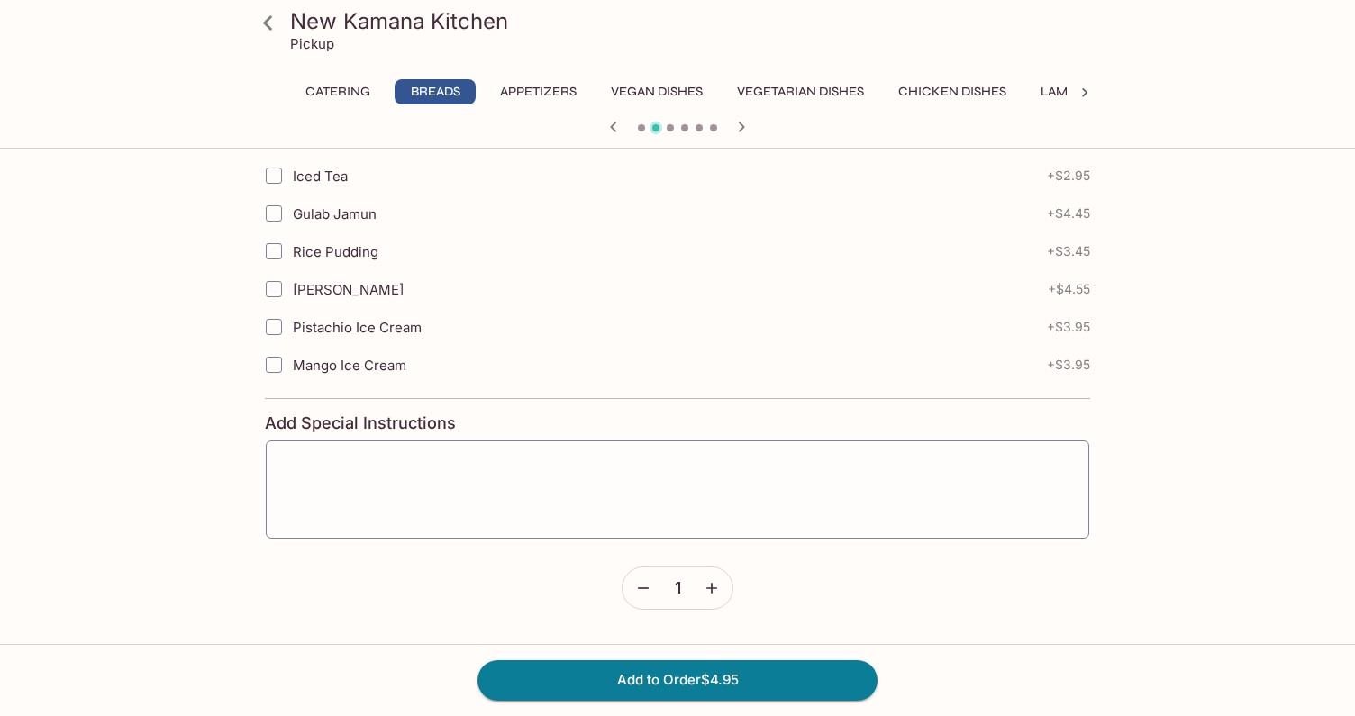
click at [645, 579] on icon "button" at bounding box center [643, 588] width 18 height 18
click at [637, 594] on icon "button" at bounding box center [643, 588] width 18 height 18
click at [567, 609] on form "Add On? Butter Naan + $3.95 Garlic Naan - topped w/ garlic and cilantro + $4.45…" at bounding box center [677, 174] width 825 height 872
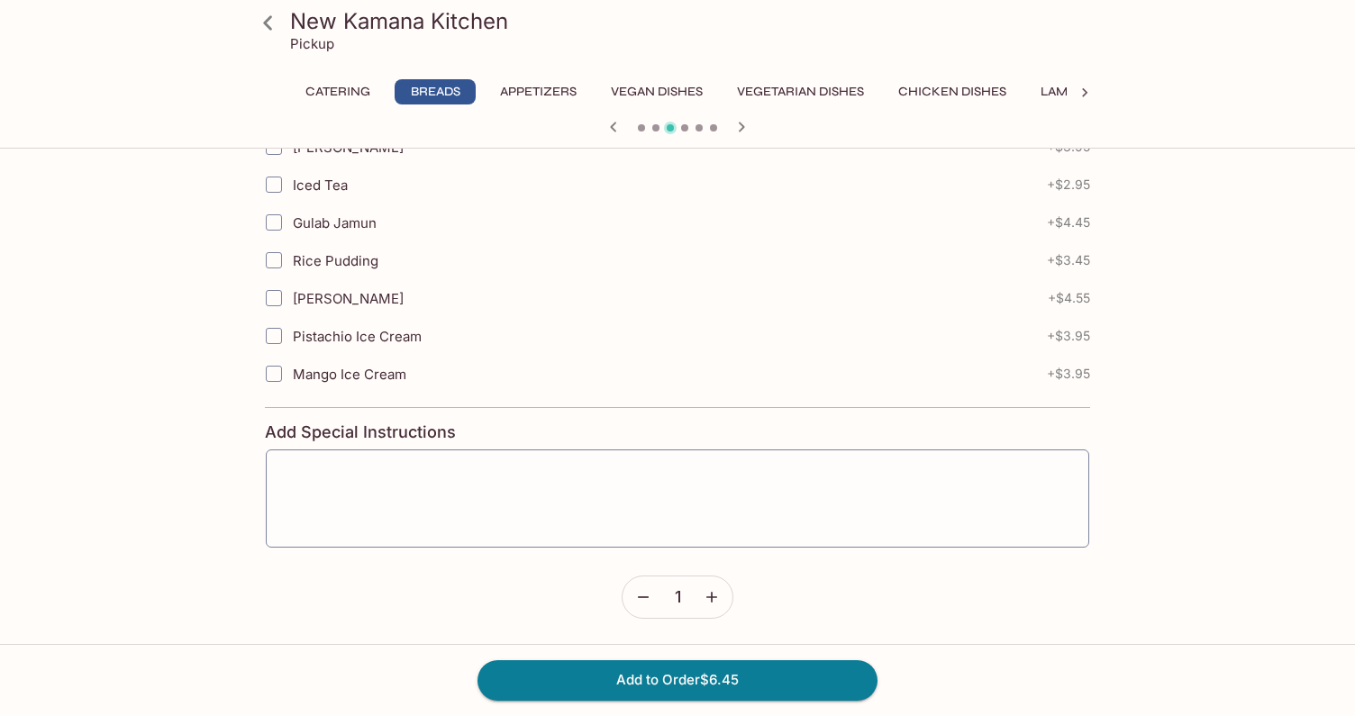
click at [340, 35] on div "Pickup" at bounding box center [692, 43] width 805 height 17
click at [262, 23] on icon at bounding box center [268, 23] width 32 height 32
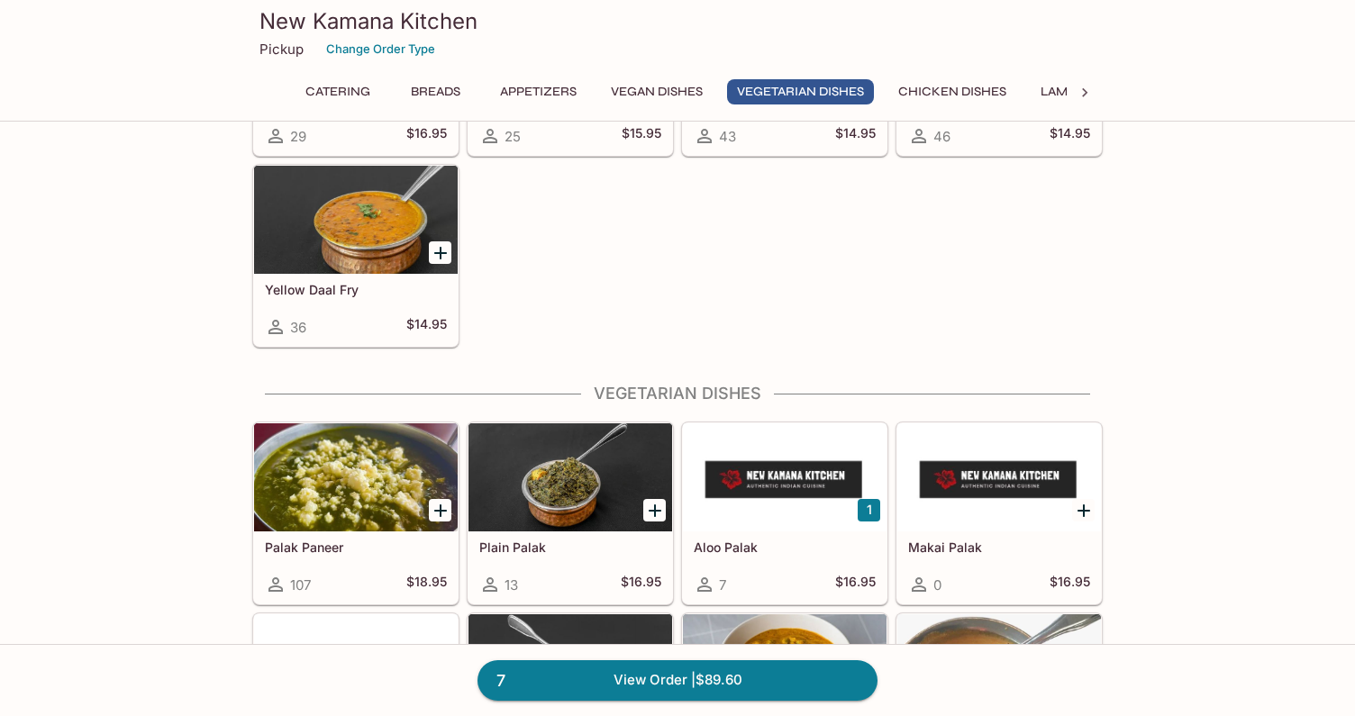
scroll to position [2619, 0]
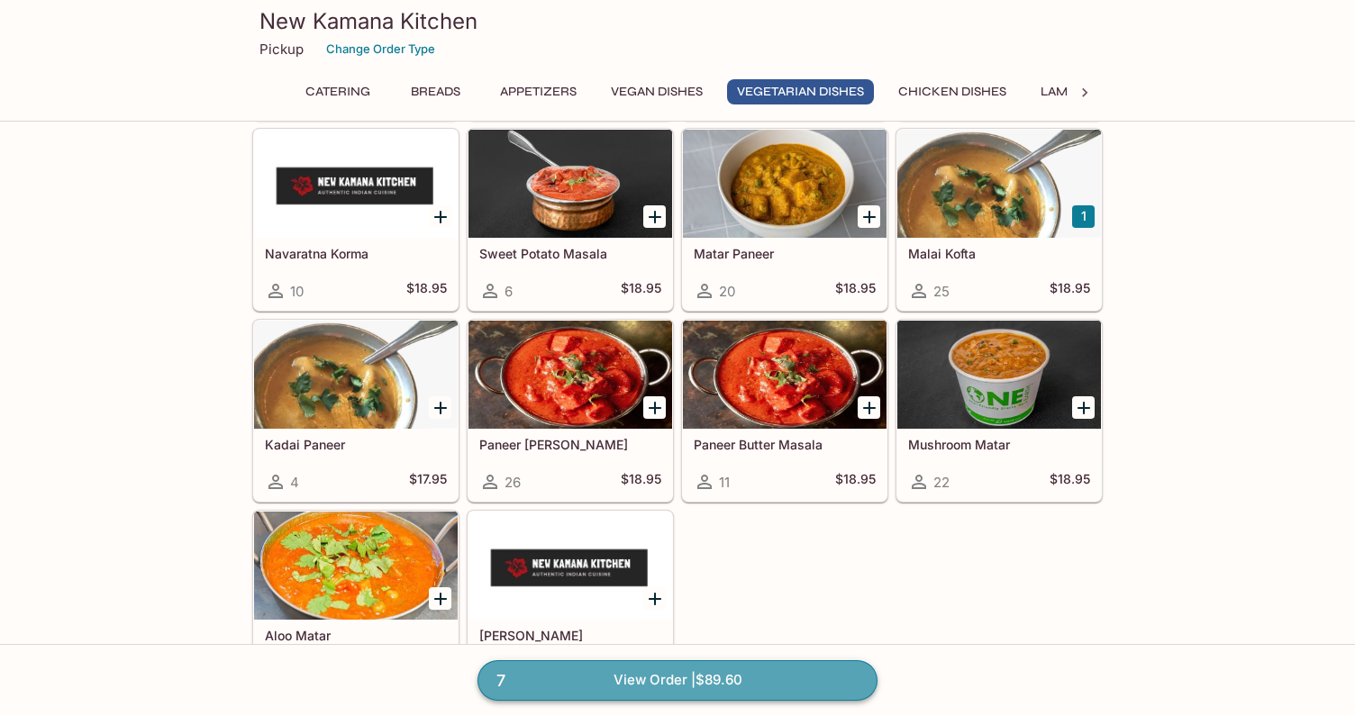
click at [684, 674] on link "7 View Order | $89.60" at bounding box center [677, 680] width 400 height 40
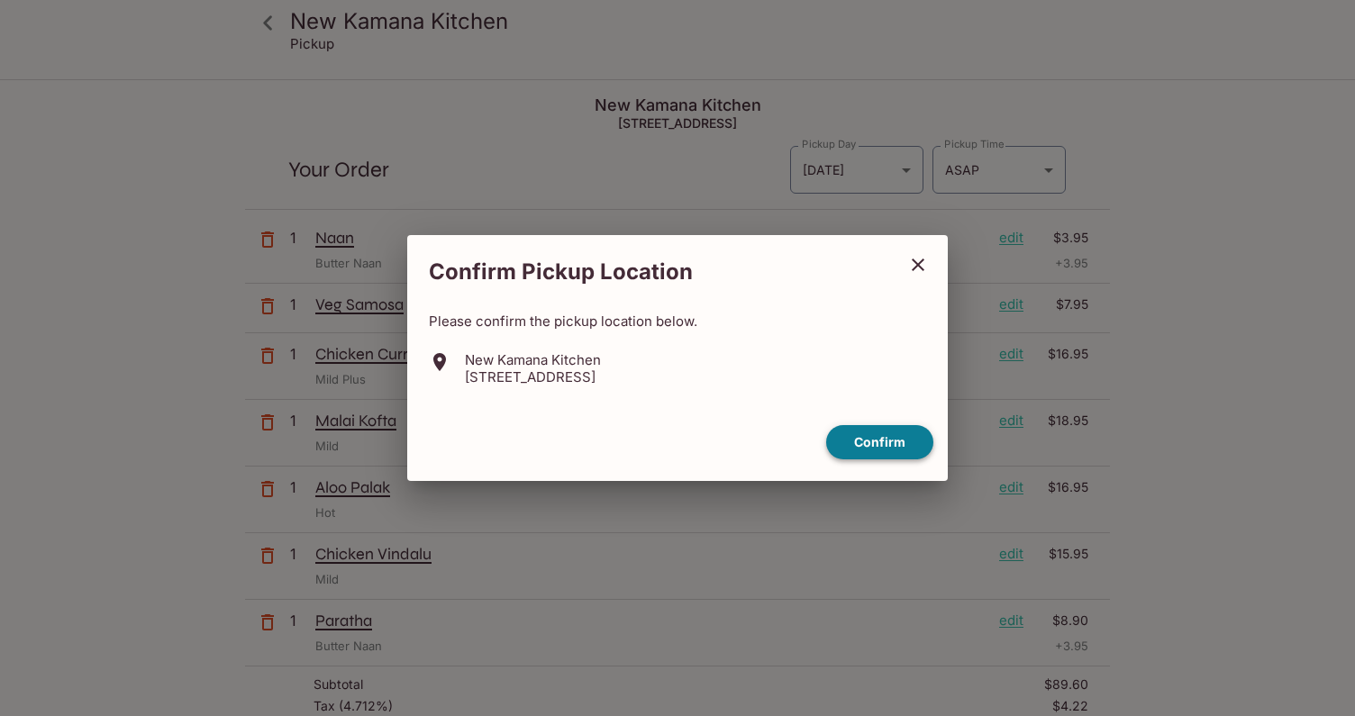
click at [862, 448] on button "Confirm" at bounding box center [879, 442] width 107 height 35
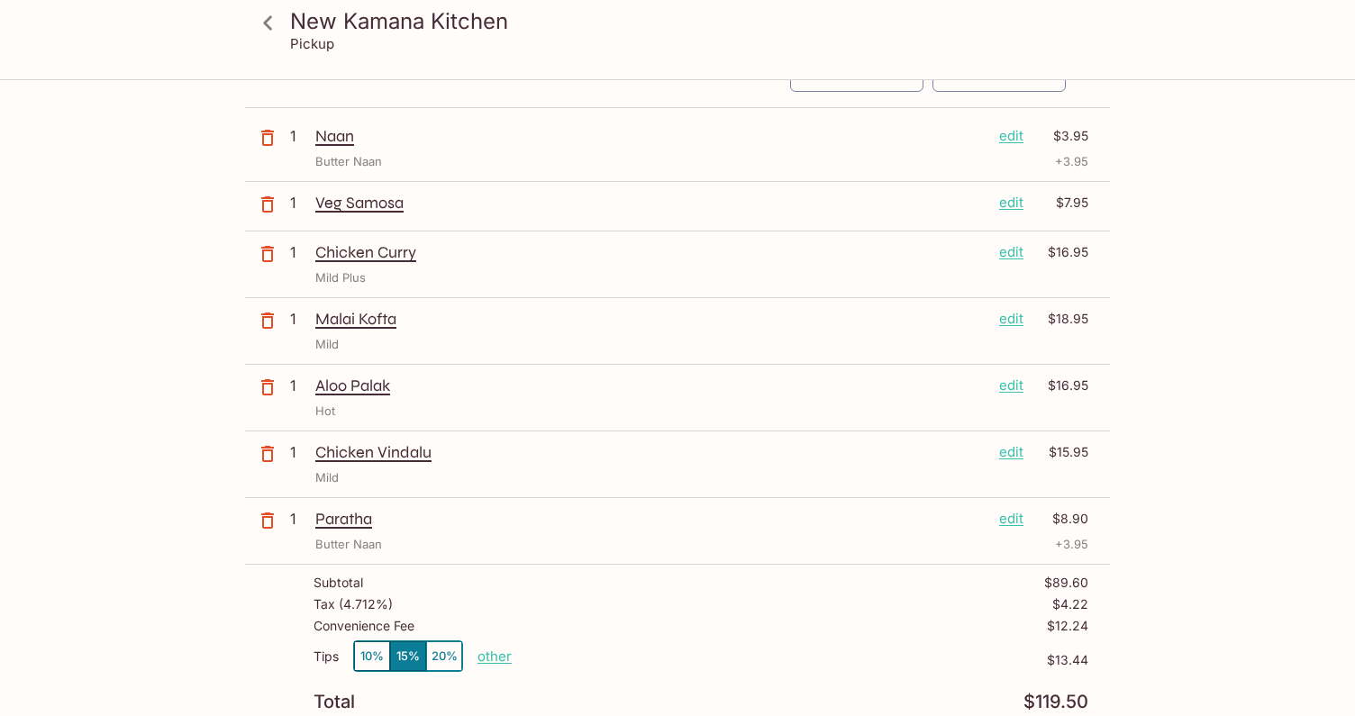
scroll to position [113, 0]
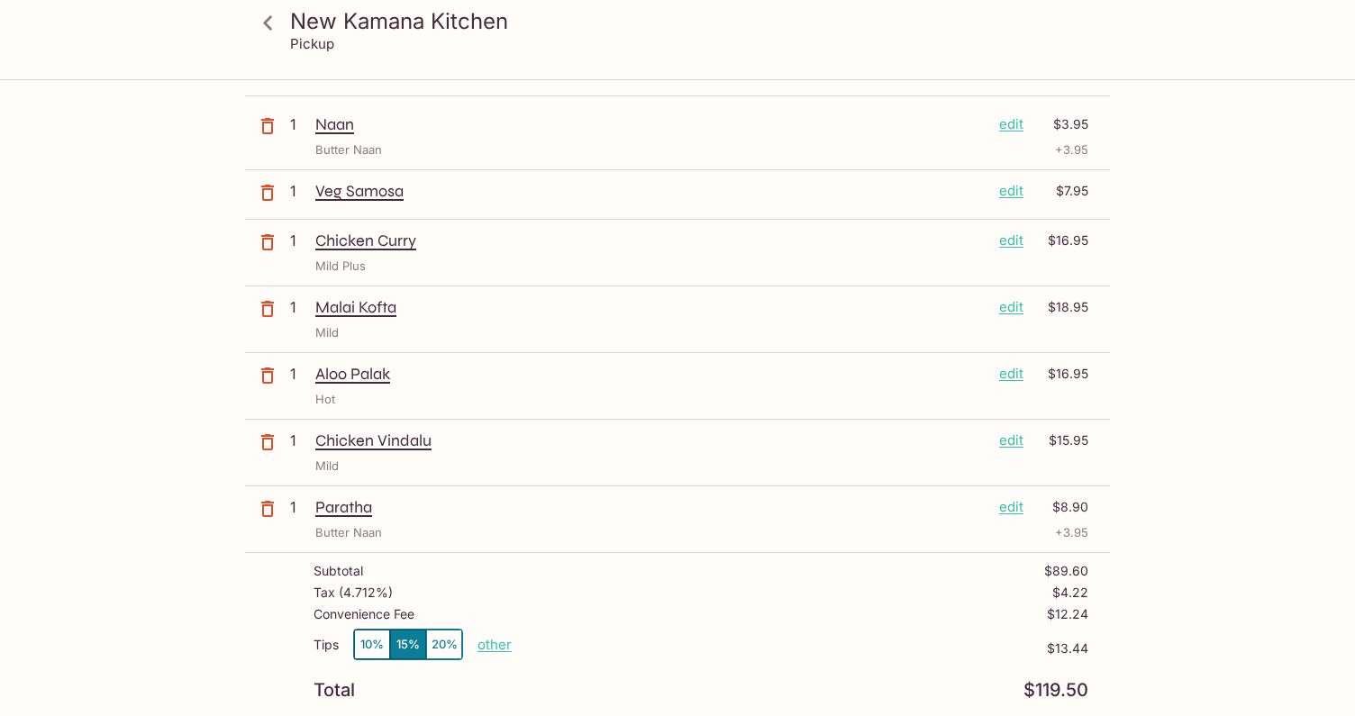
click at [1008, 507] on p "edit" at bounding box center [1011, 507] width 24 height 20
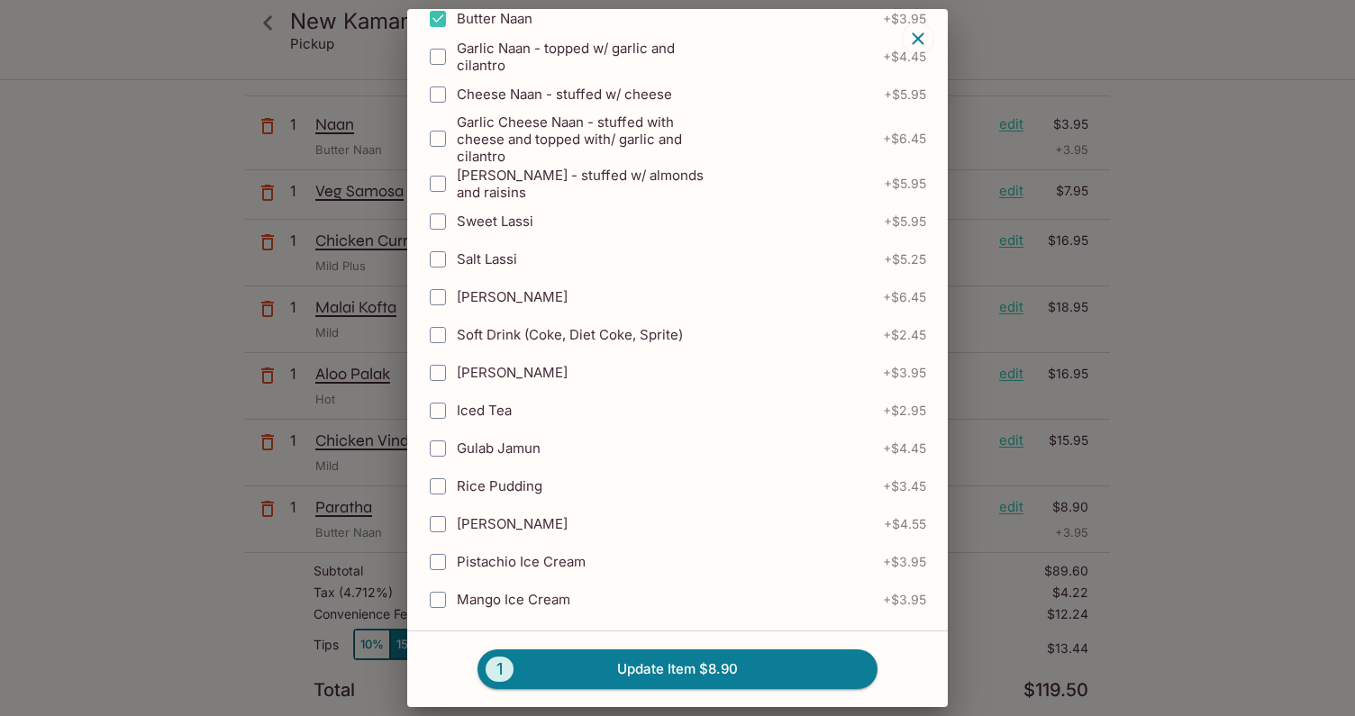
scroll to position [483, 0]
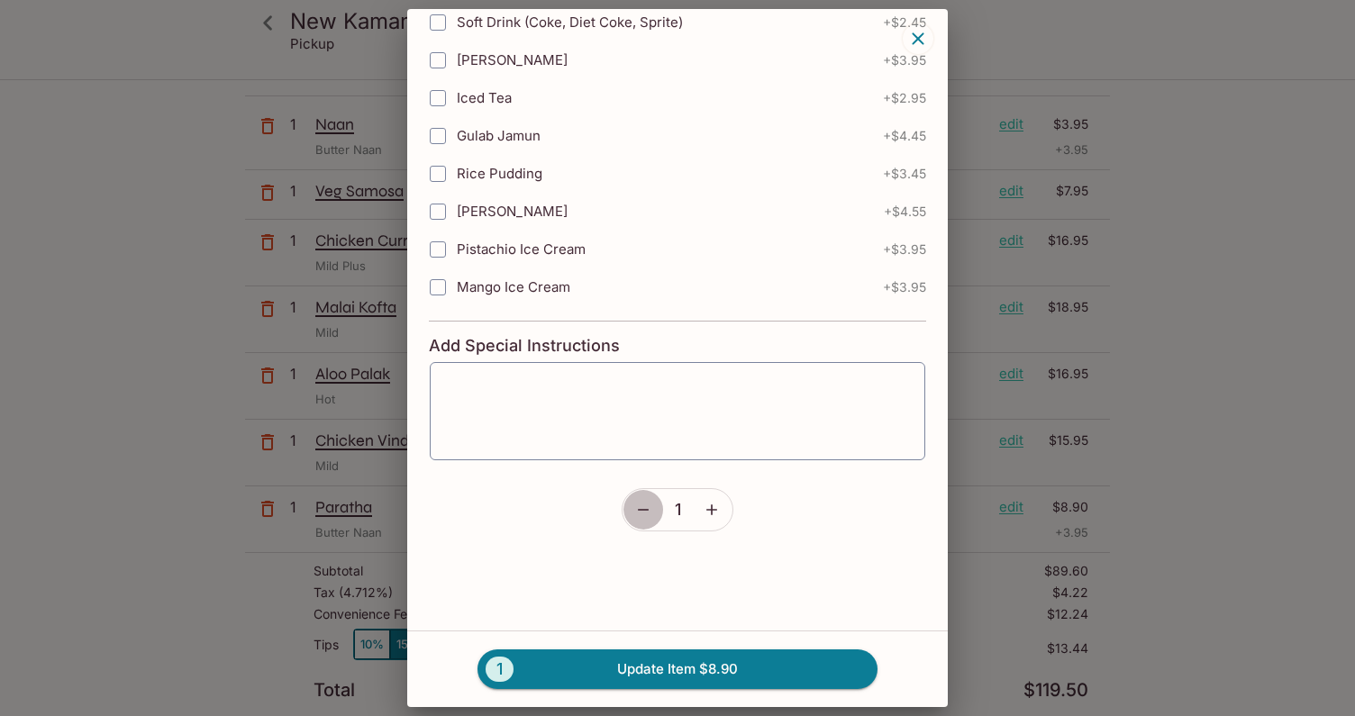
click at [644, 512] on icon "button" at bounding box center [643, 510] width 18 height 18
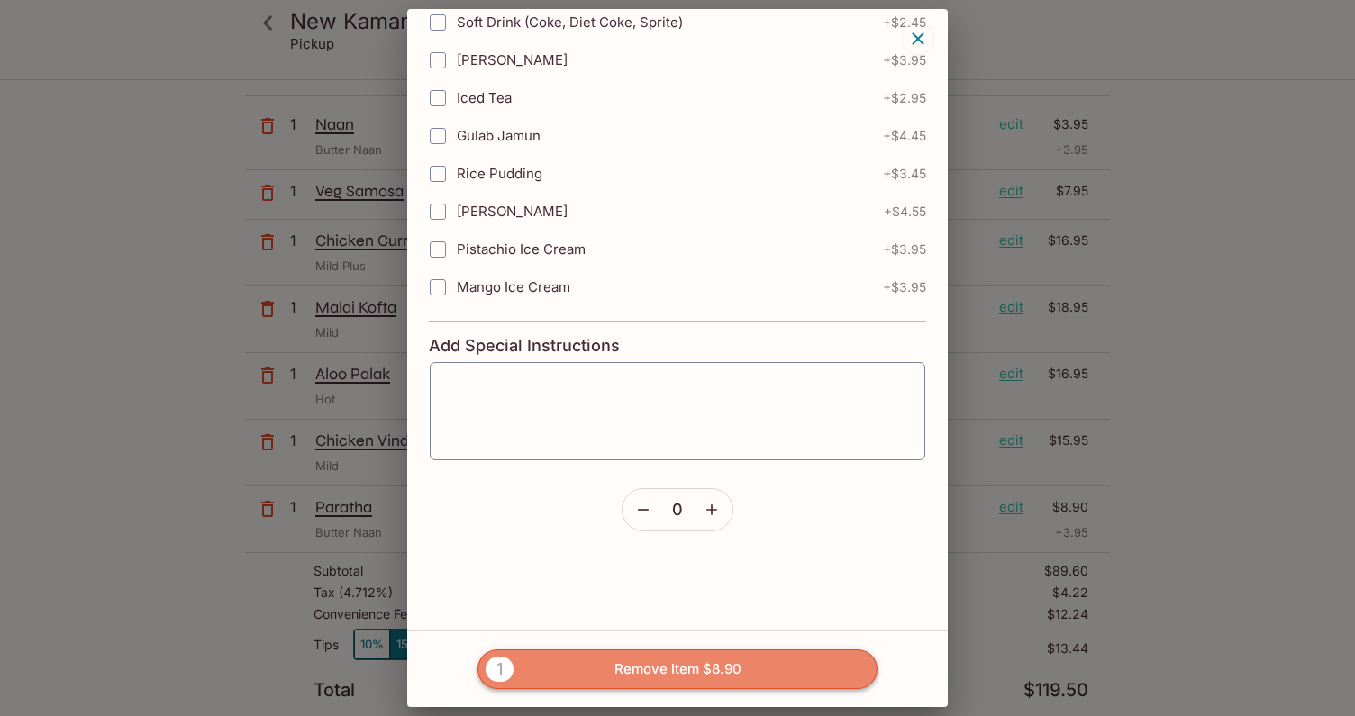
click at [609, 676] on button "1 Remove Item $8.90" at bounding box center [677, 669] width 400 height 40
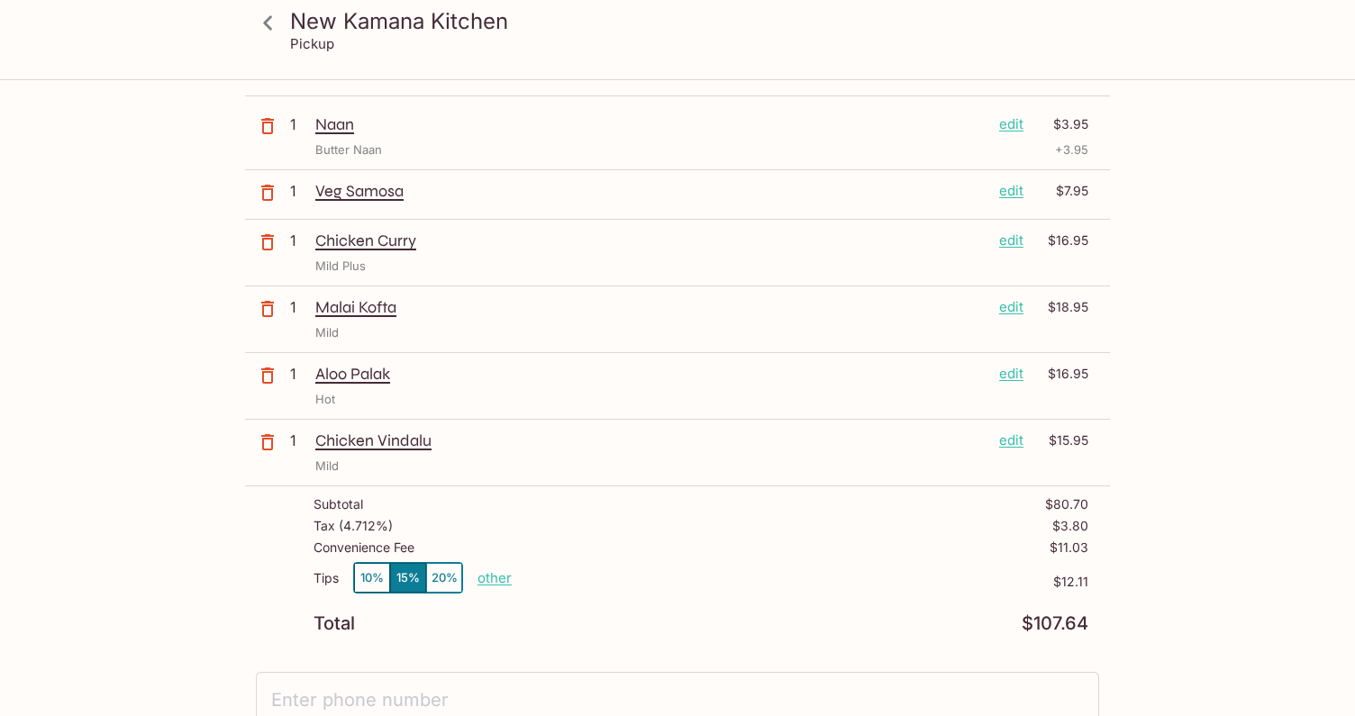
click at [1012, 126] on p "edit" at bounding box center [1011, 124] width 24 height 20
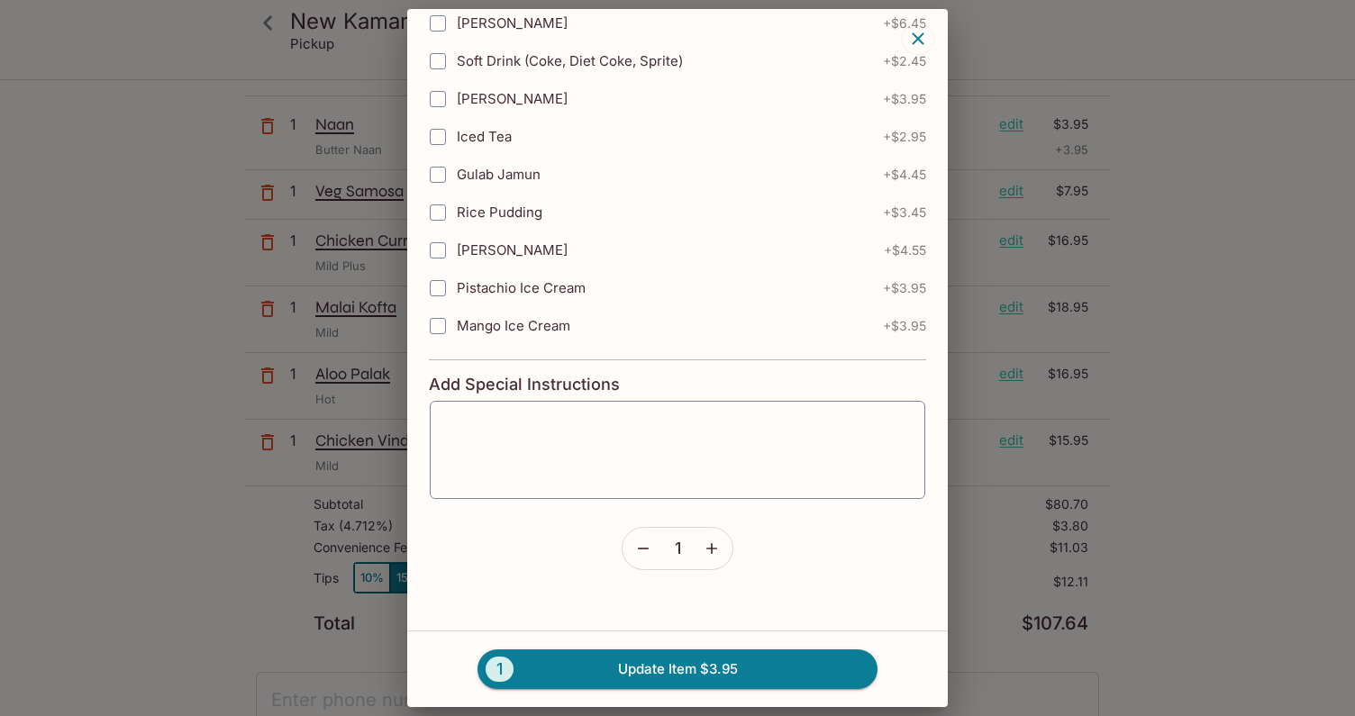
scroll to position [771, 0]
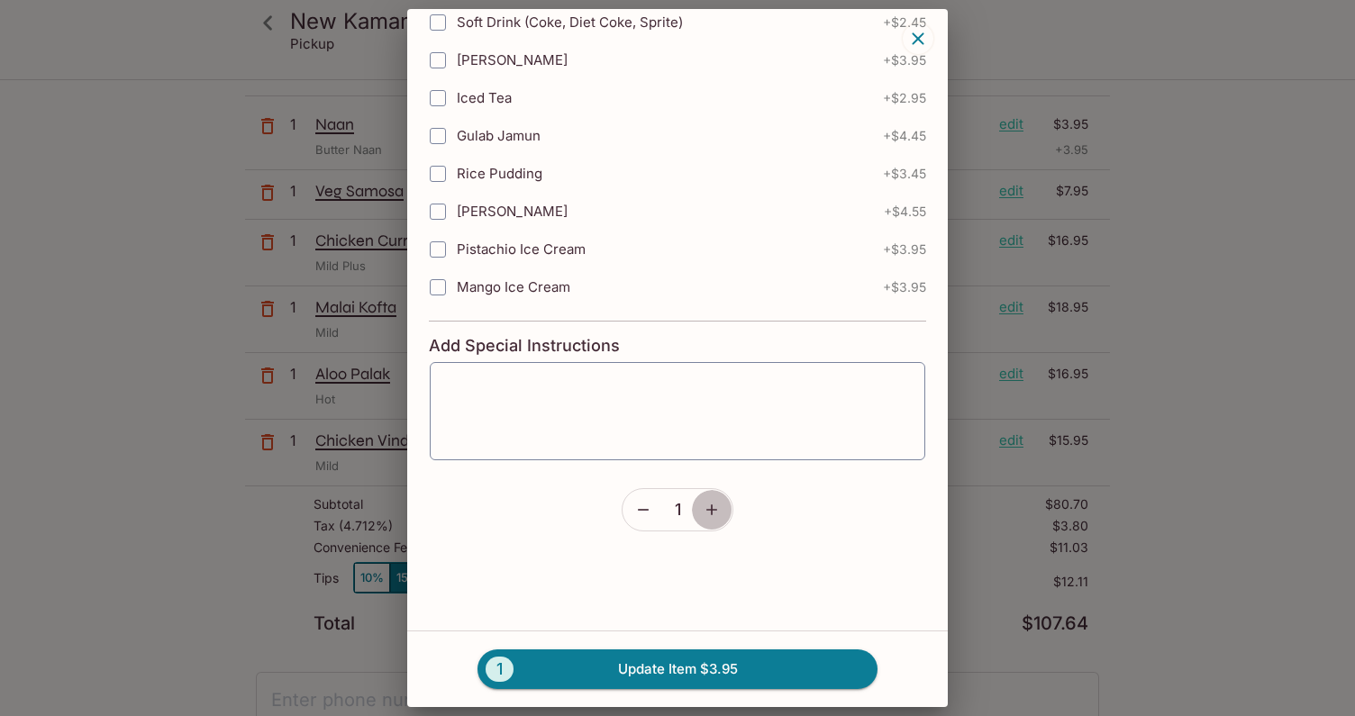
click at [720, 509] on icon "button" at bounding box center [712, 510] width 18 height 18
click at [695, 659] on button "2 Update Item $7.90" at bounding box center [677, 669] width 400 height 40
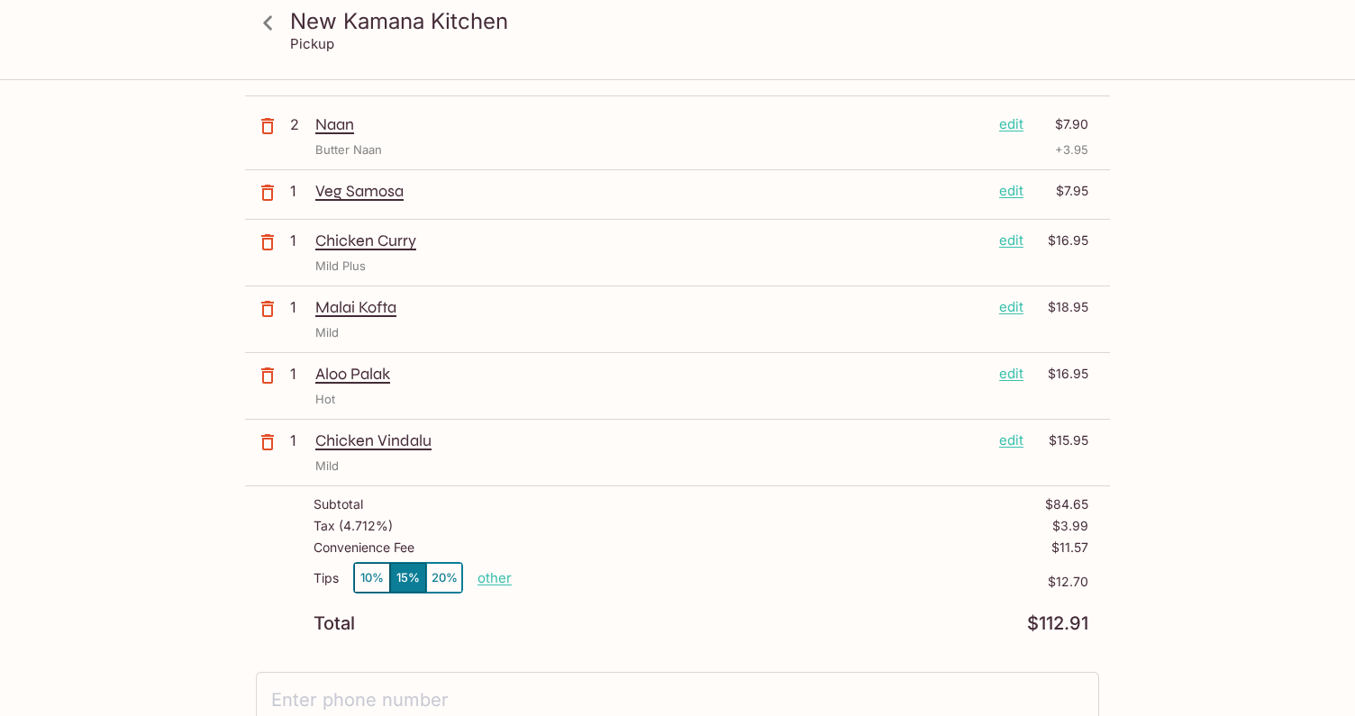
click at [1004, 196] on p "edit" at bounding box center [1011, 191] width 24 height 20
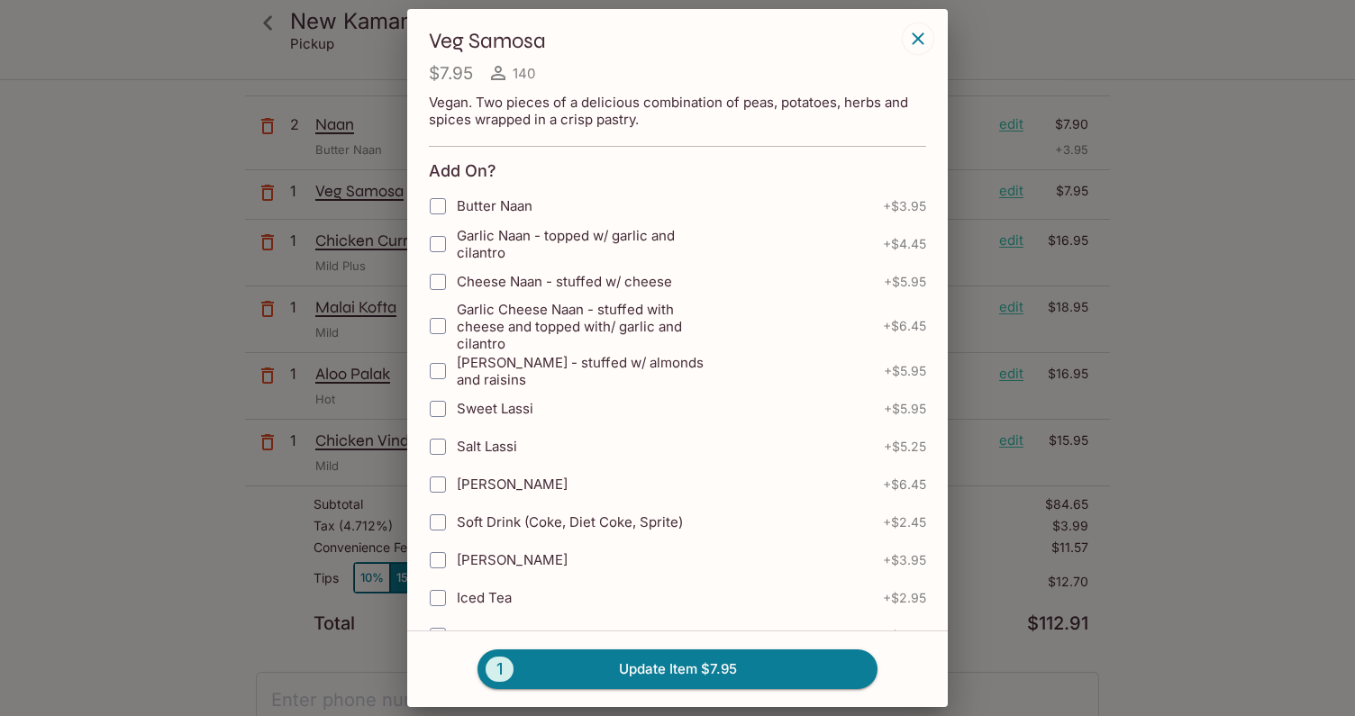
scroll to position [500, 0]
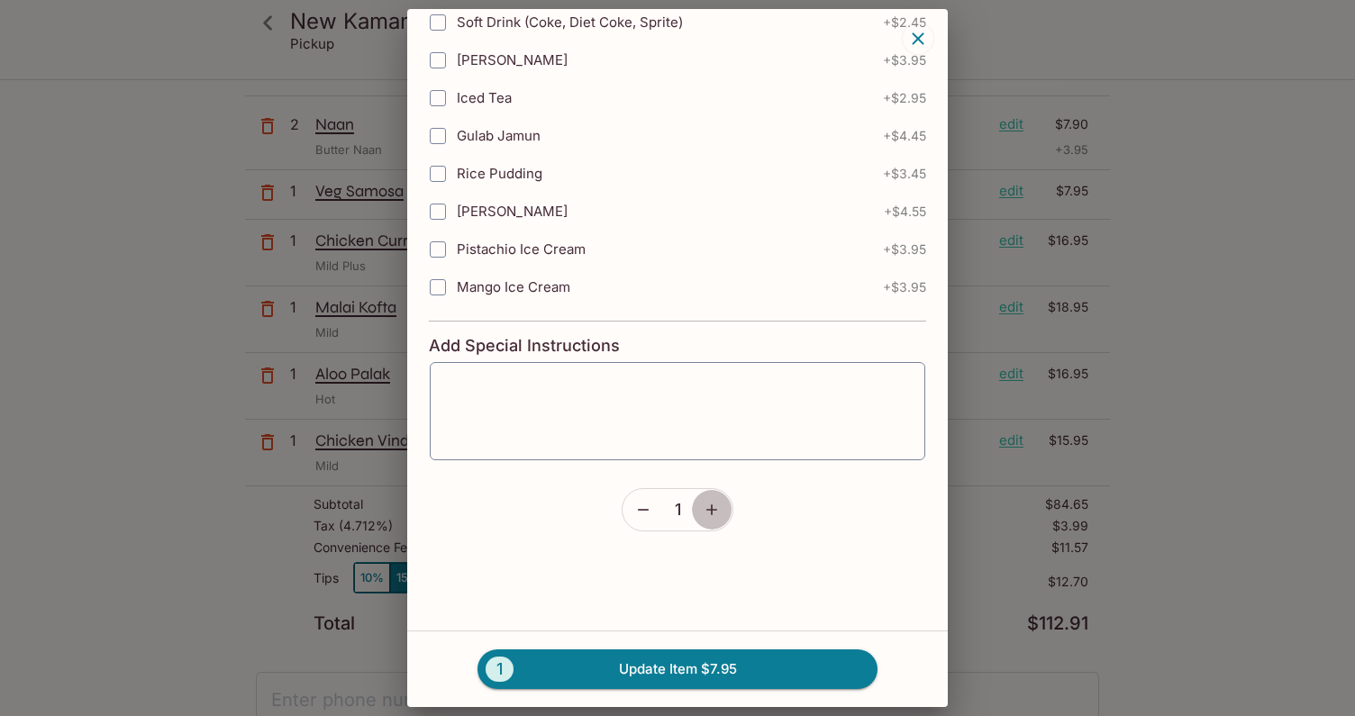
click at [718, 514] on icon "button" at bounding box center [712, 510] width 18 height 18
click at [712, 663] on button "2 Update Item $15.90" at bounding box center [677, 669] width 400 height 40
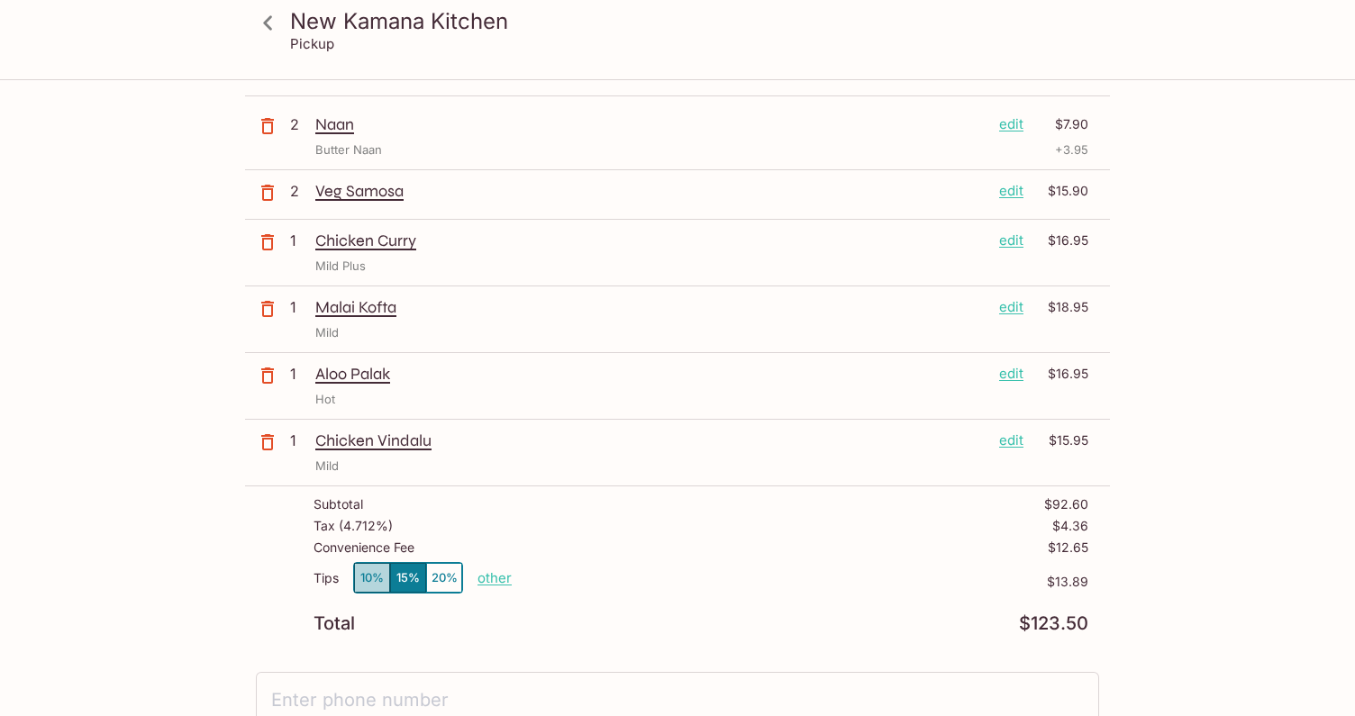
click at [374, 570] on button "10%" at bounding box center [372, 578] width 36 height 30
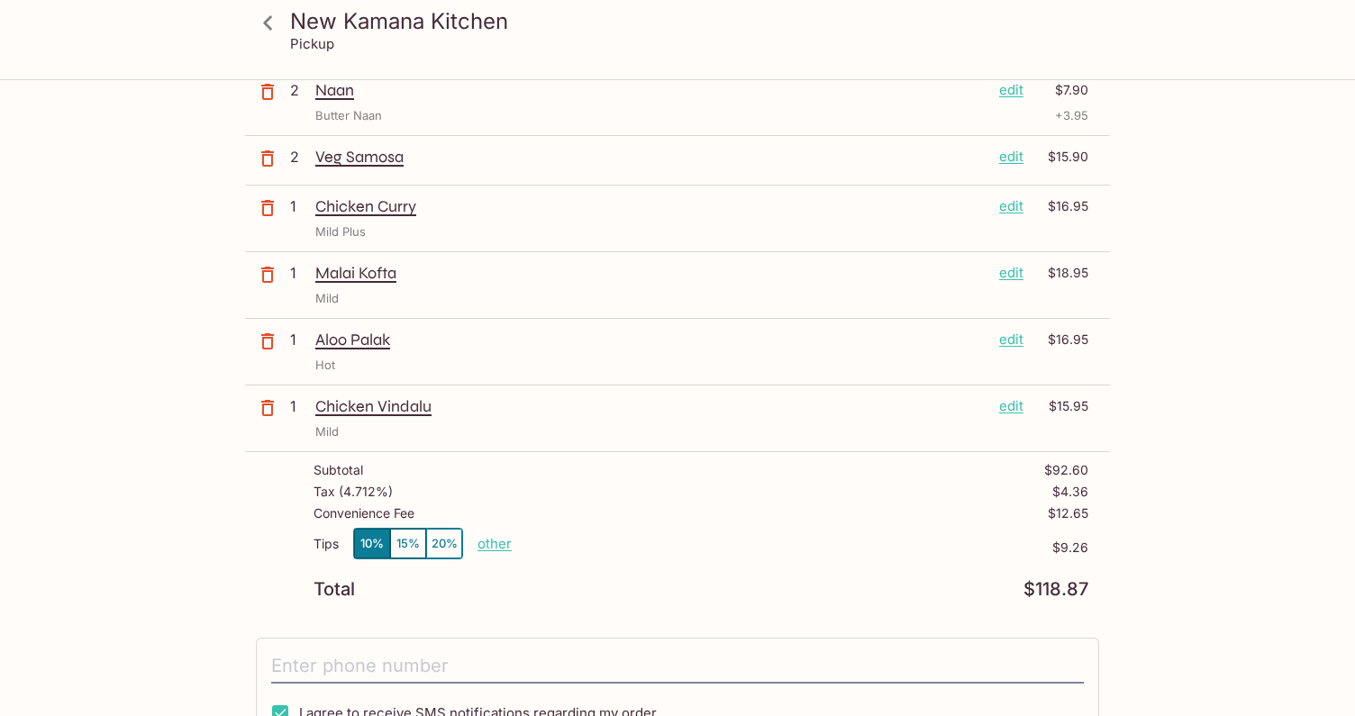
scroll to position [137, 0]
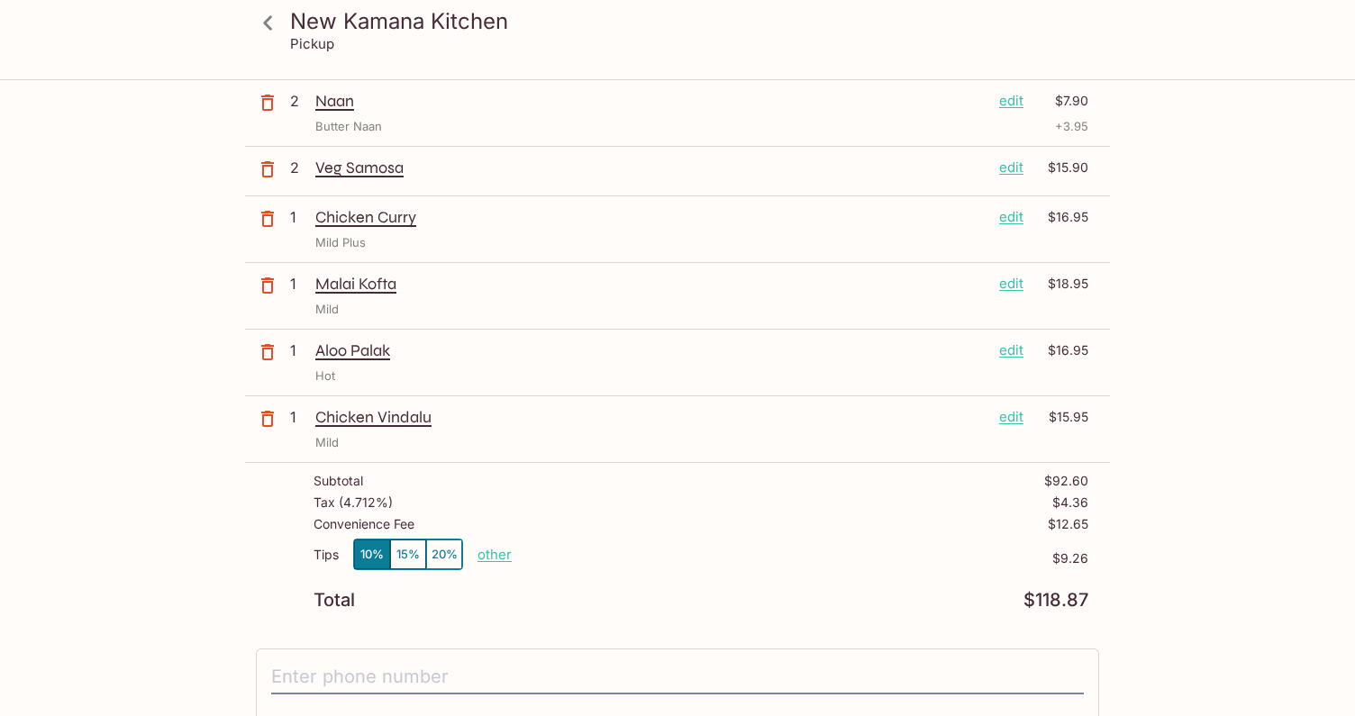
click at [1018, 286] on p "edit" at bounding box center [1011, 284] width 24 height 20
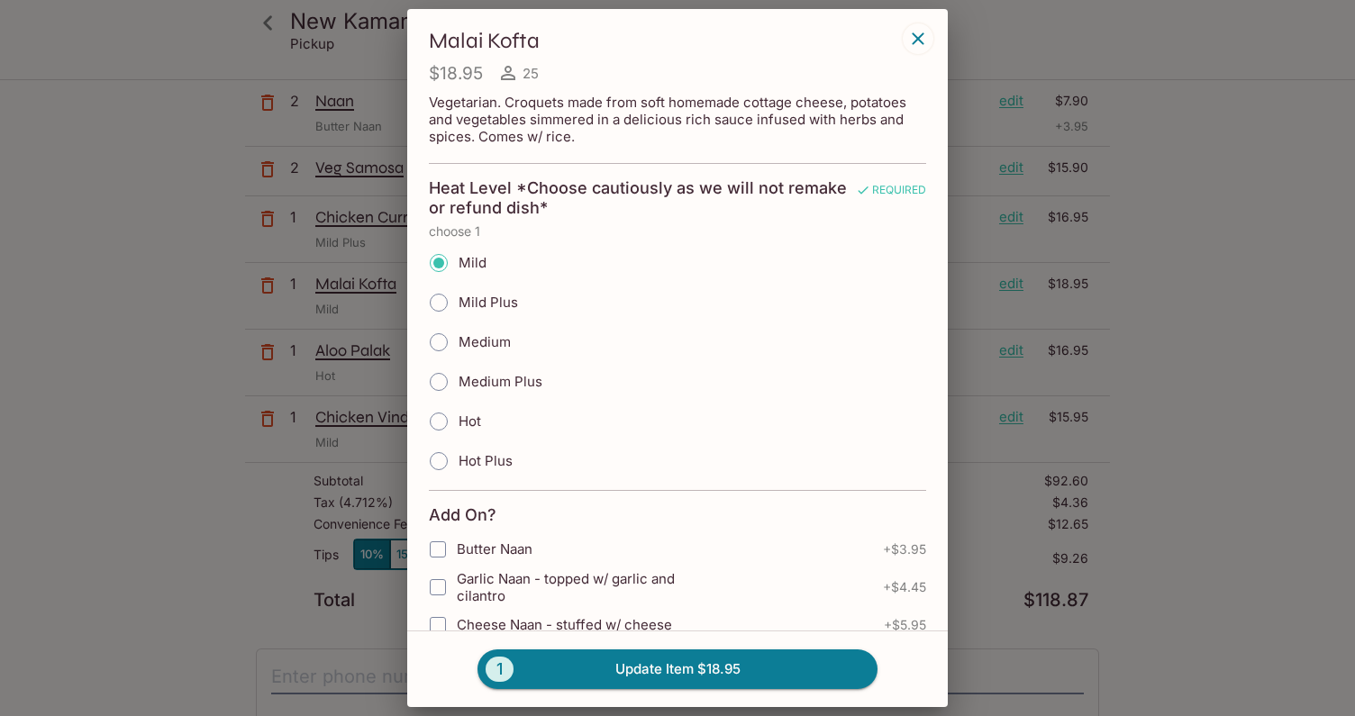
scroll to position [843, 0]
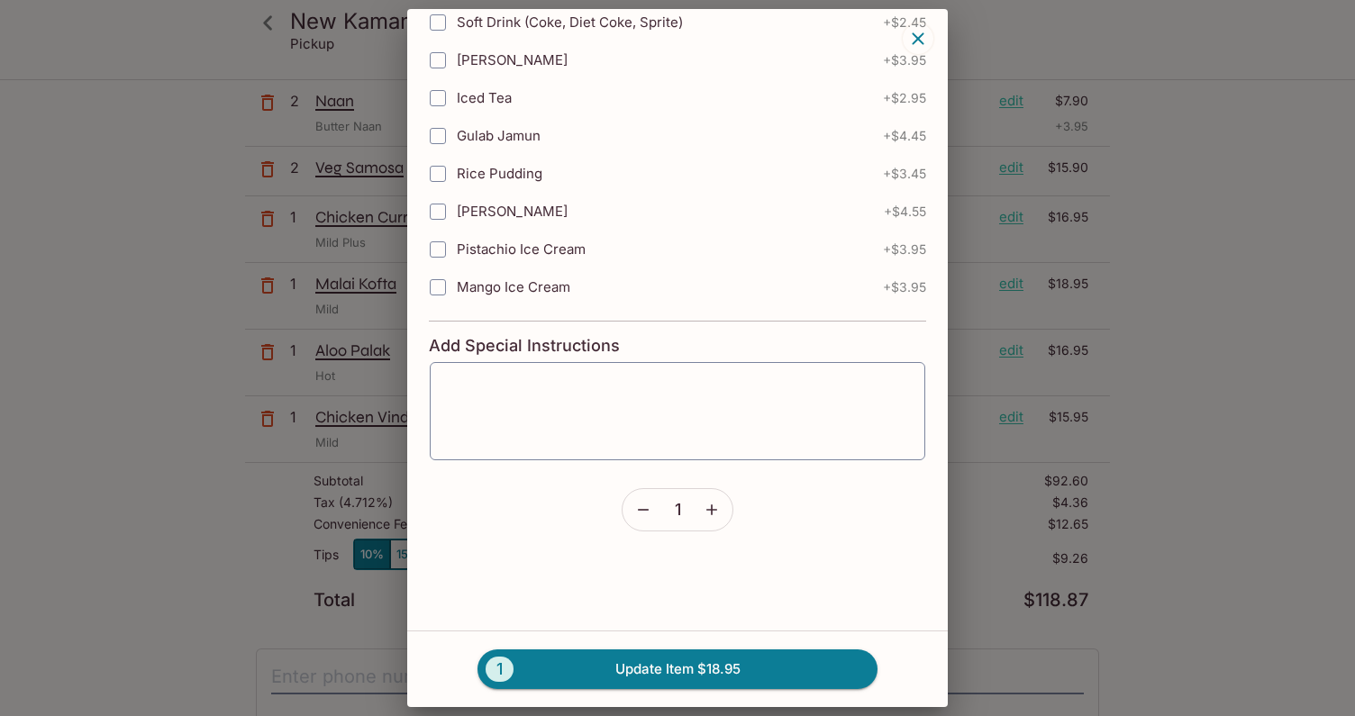
click at [647, 519] on button "button" at bounding box center [642, 509] width 41 height 41
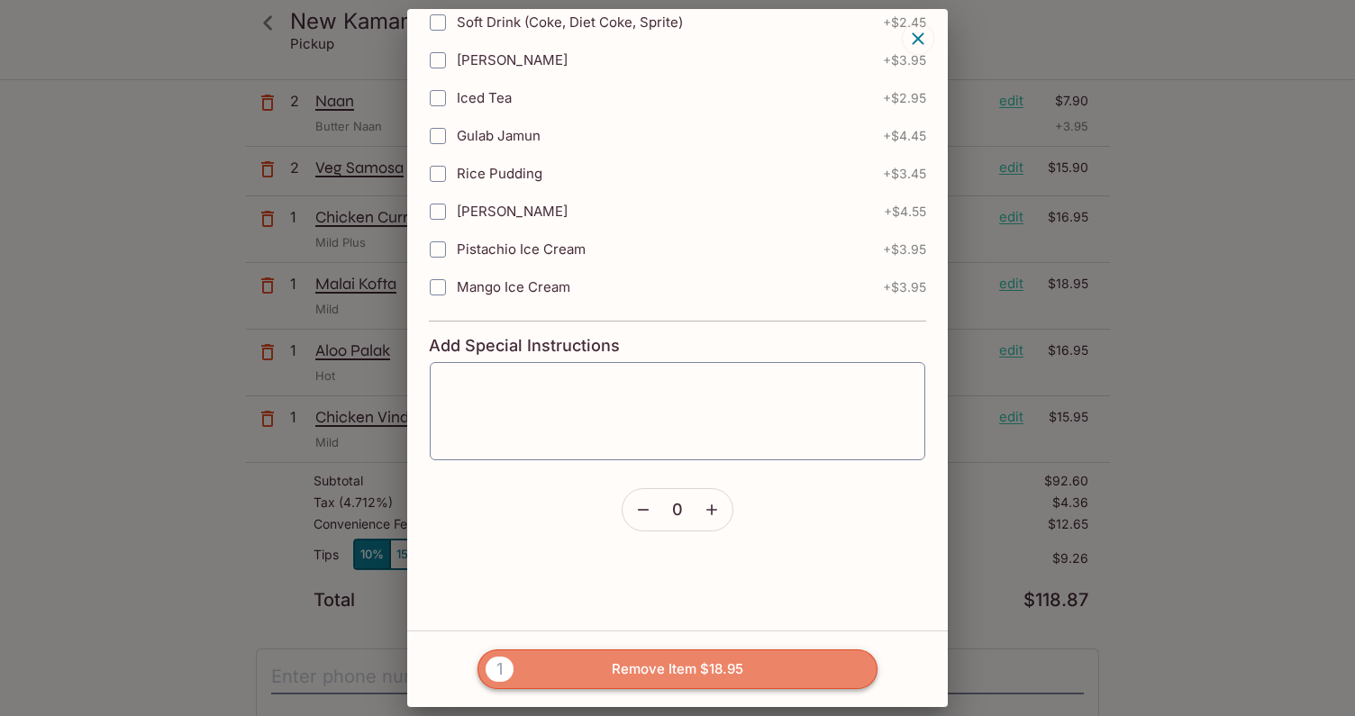
click at [621, 675] on button "1 Remove Item $18.95" at bounding box center [677, 669] width 400 height 40
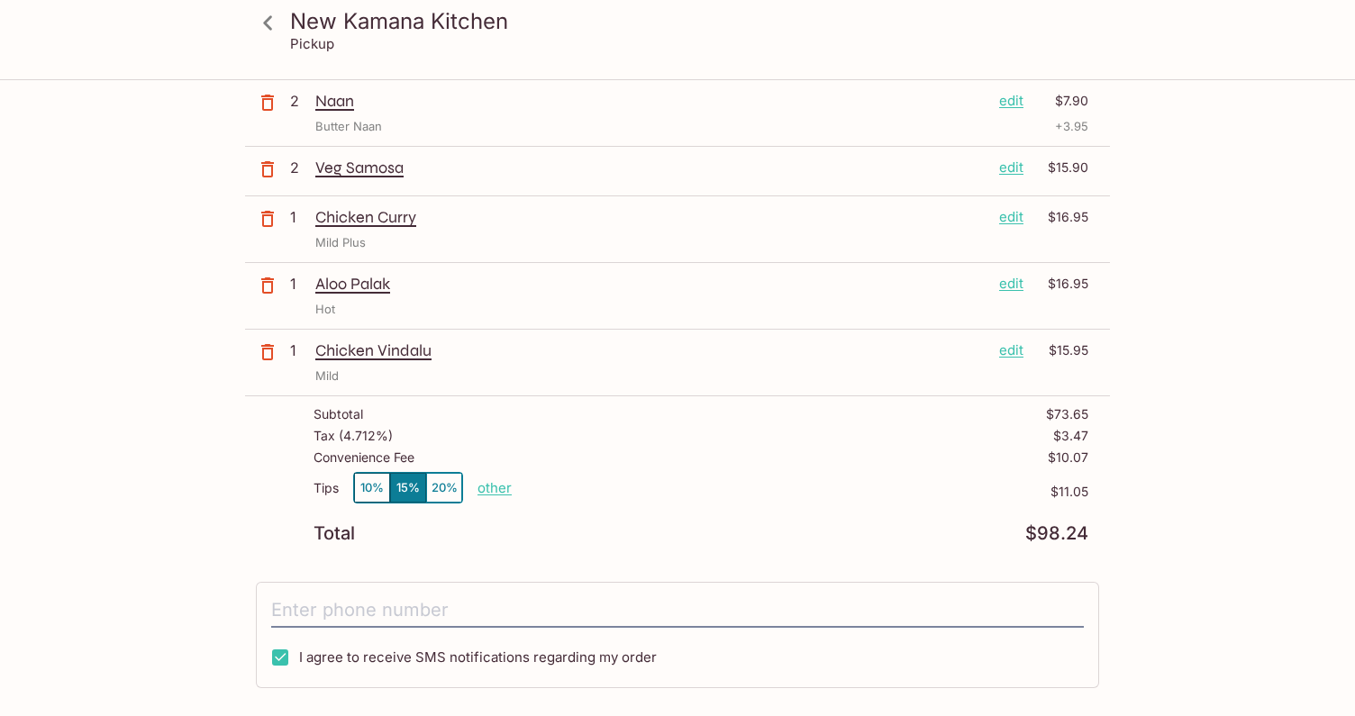
scroll to position [0, 0]
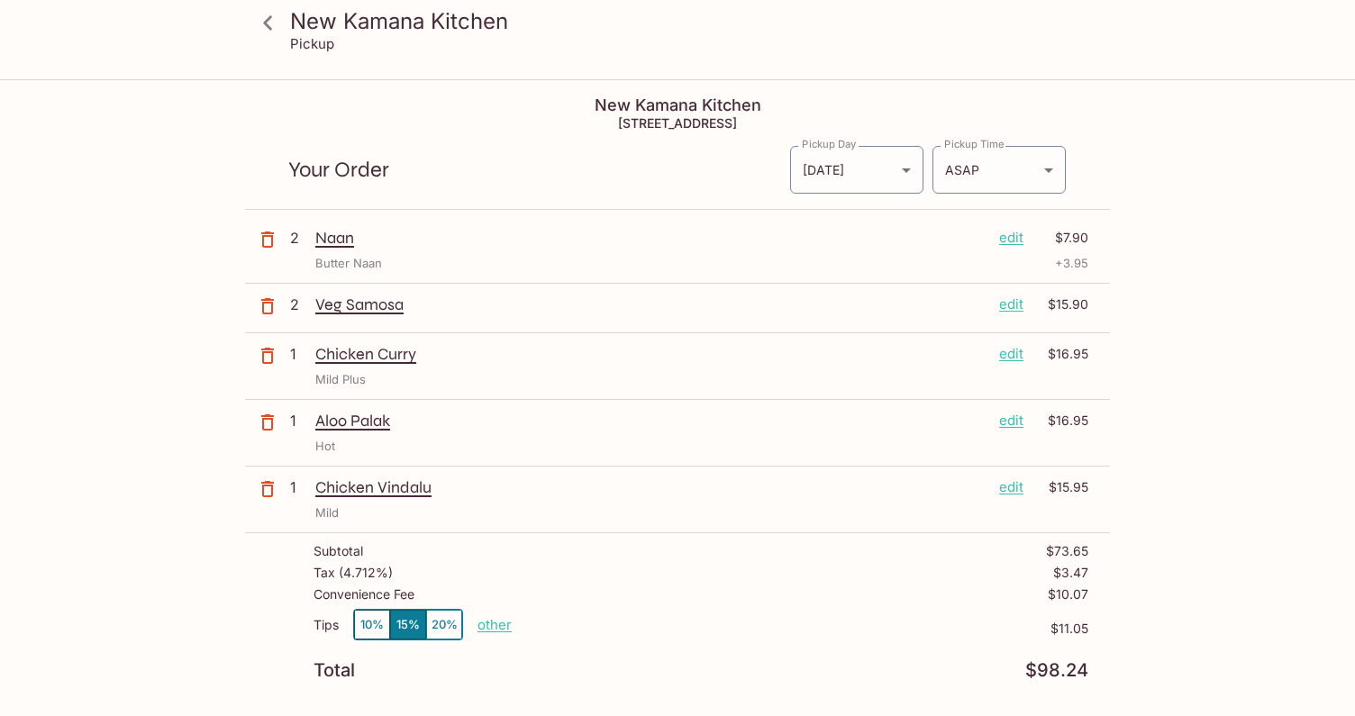
click at [266, 28] on icon at bounding box center [268, 23] width 32 height 32
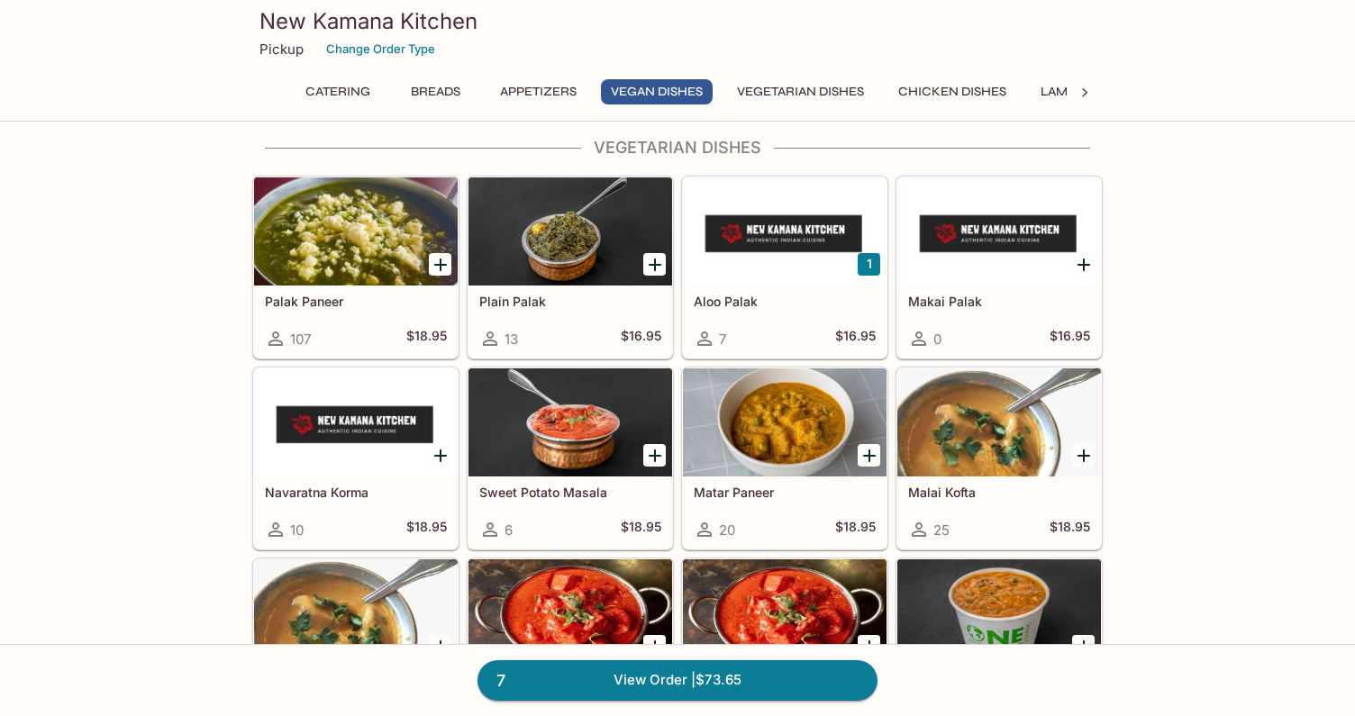
scroll to position [2402, 0]
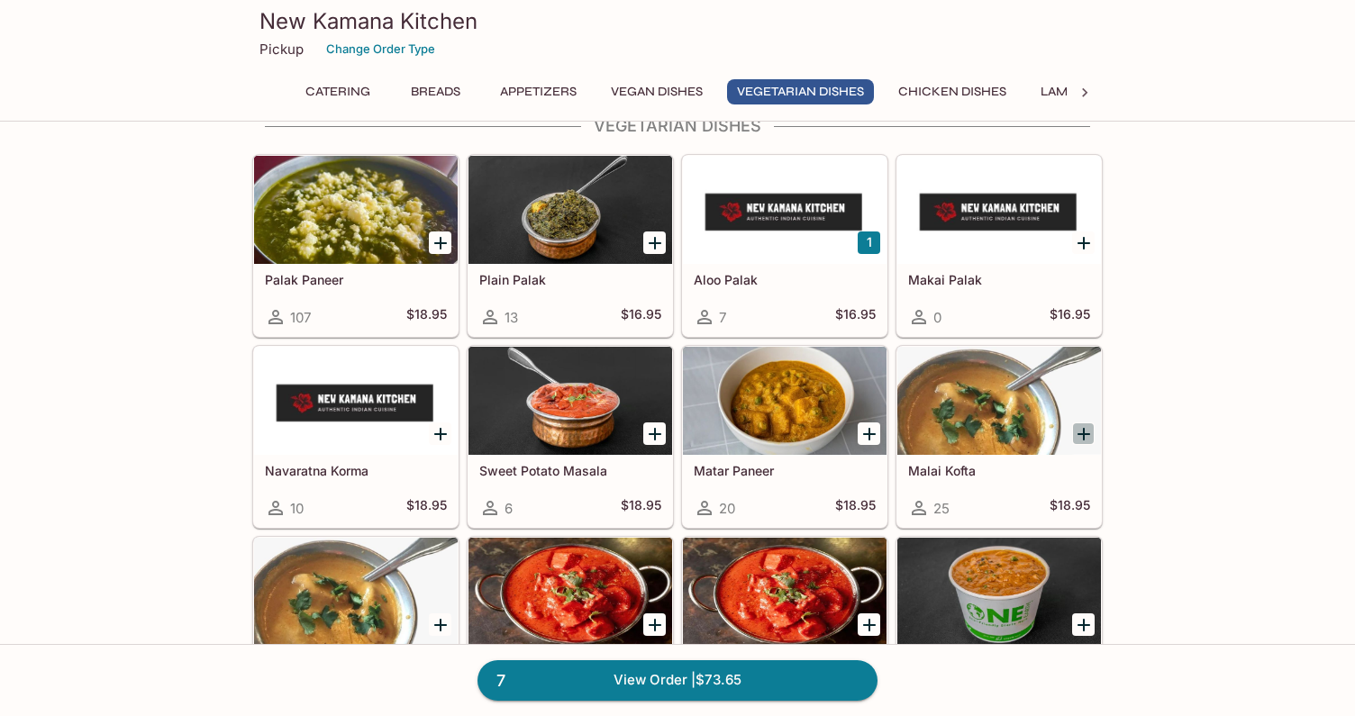
click at [1084, 434] on icon "Add Malai Kofta" at bounding box center [1084, 434] width 22 height 22
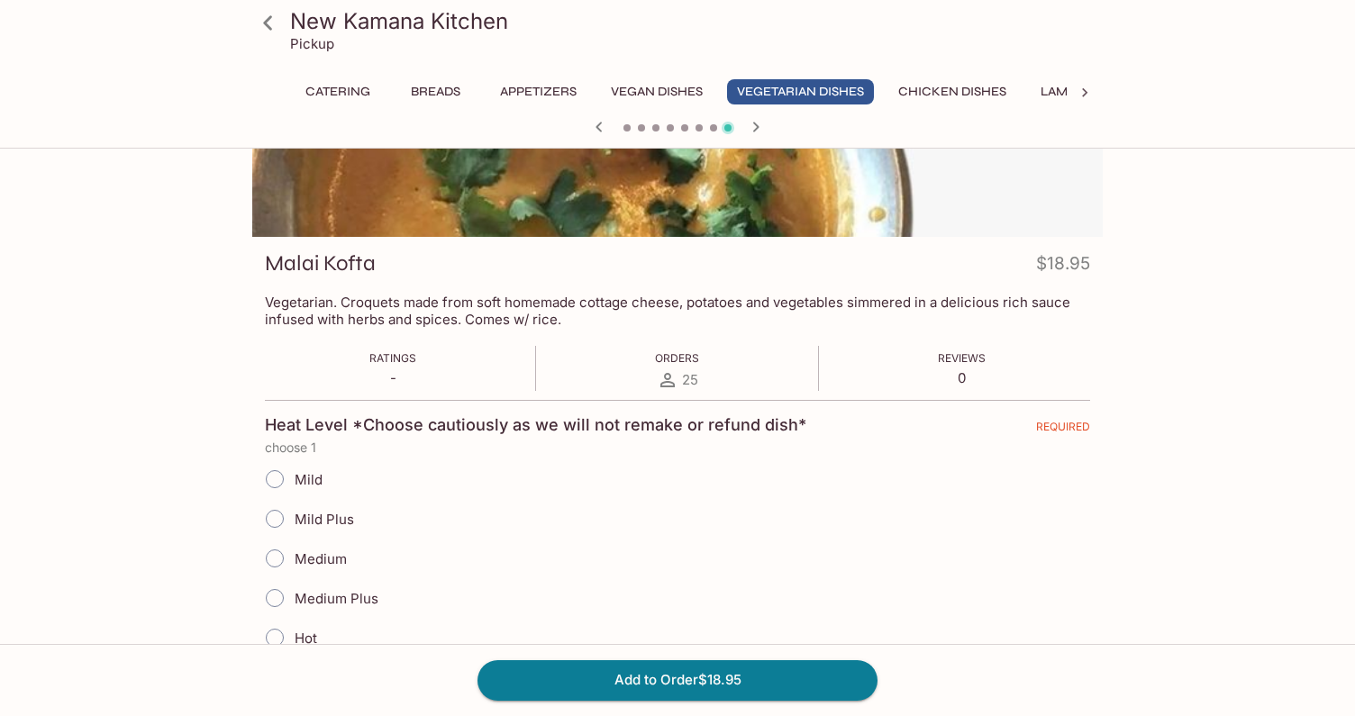
scroll to position [169, 0]
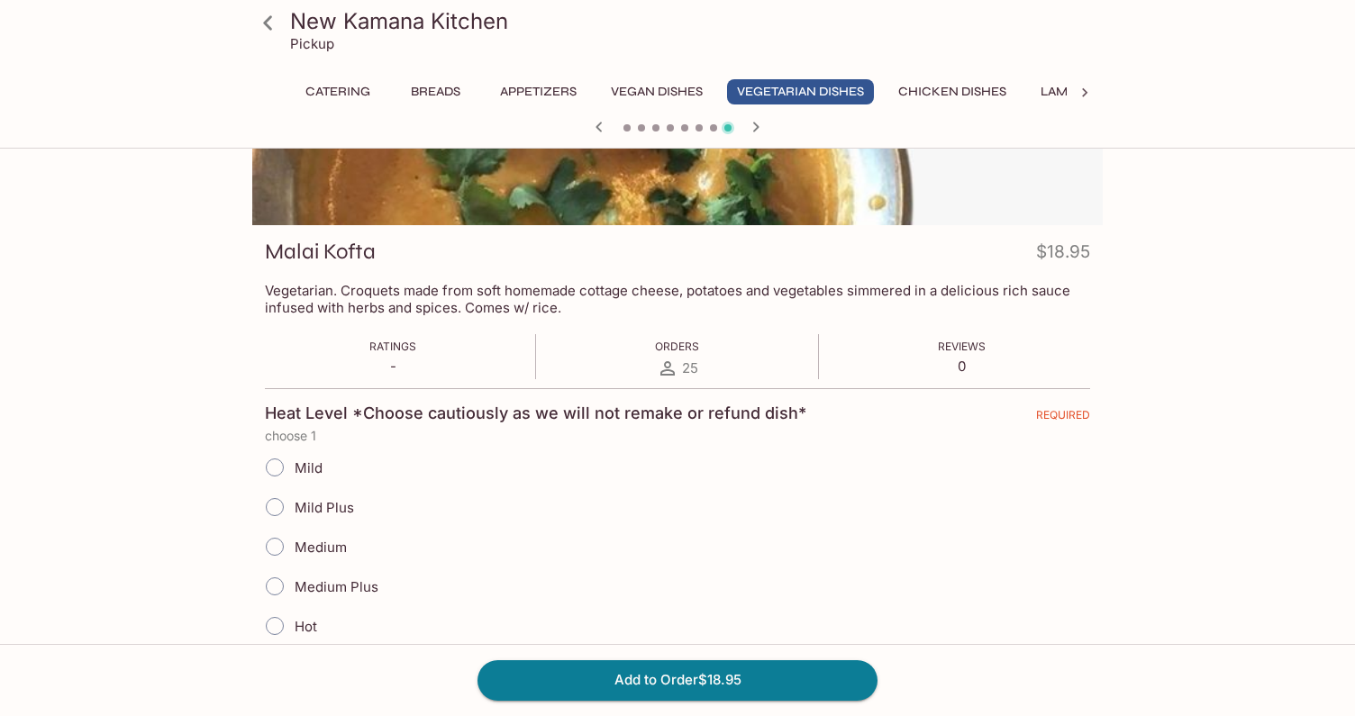
click at [308, 476] on label "Mild" at bounding box center [289, 468] width 68 height 40
click at [294, 476] on input "Mild" at bounding box center [275, 468] width 38 height 38
radio input "true"
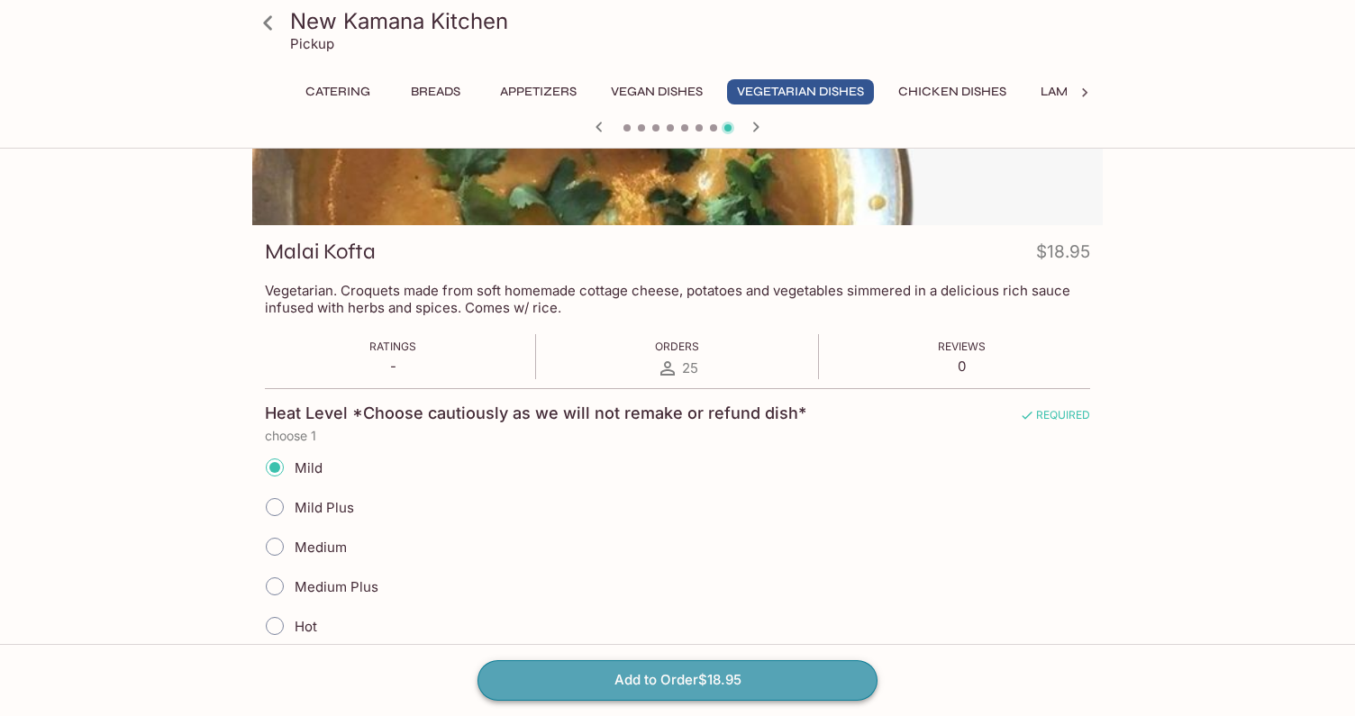
click at [611, 682] on button "Add to Order $18.95" at bounding box center [677, 680] width 400 height 40
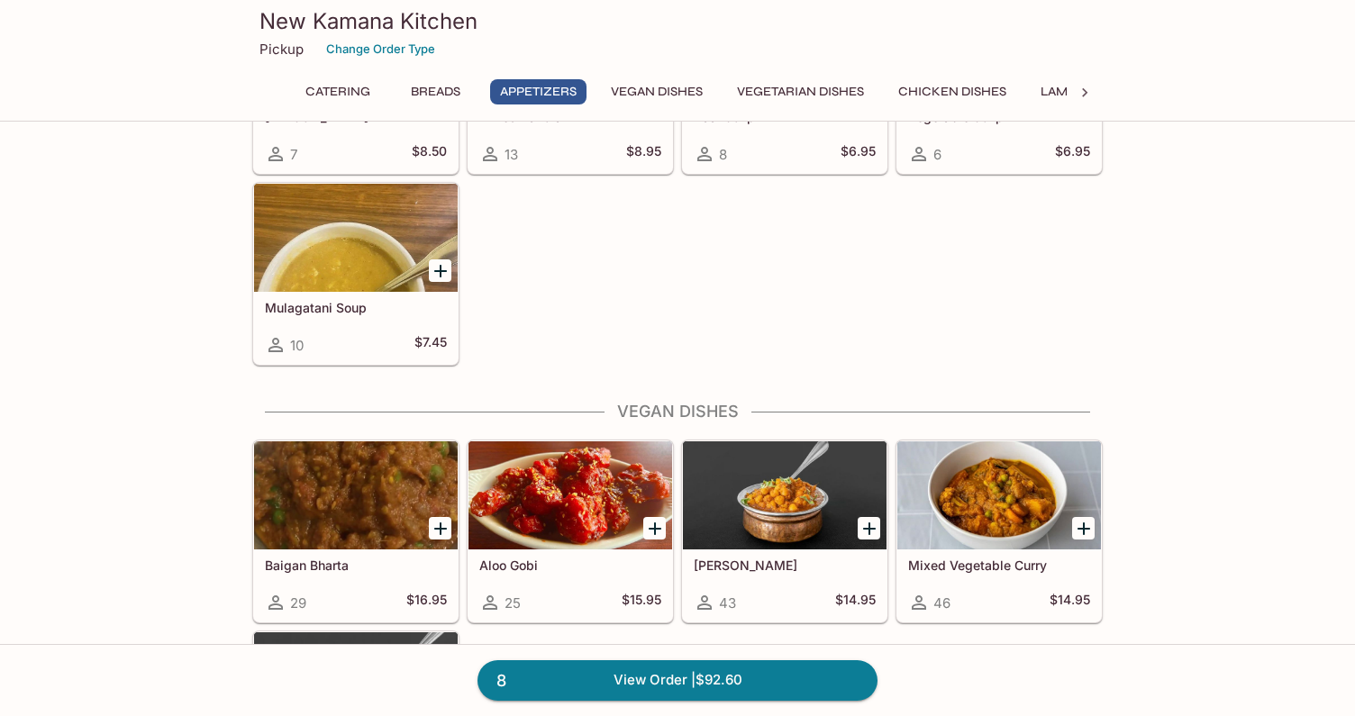
scroll to position [1803, 0]
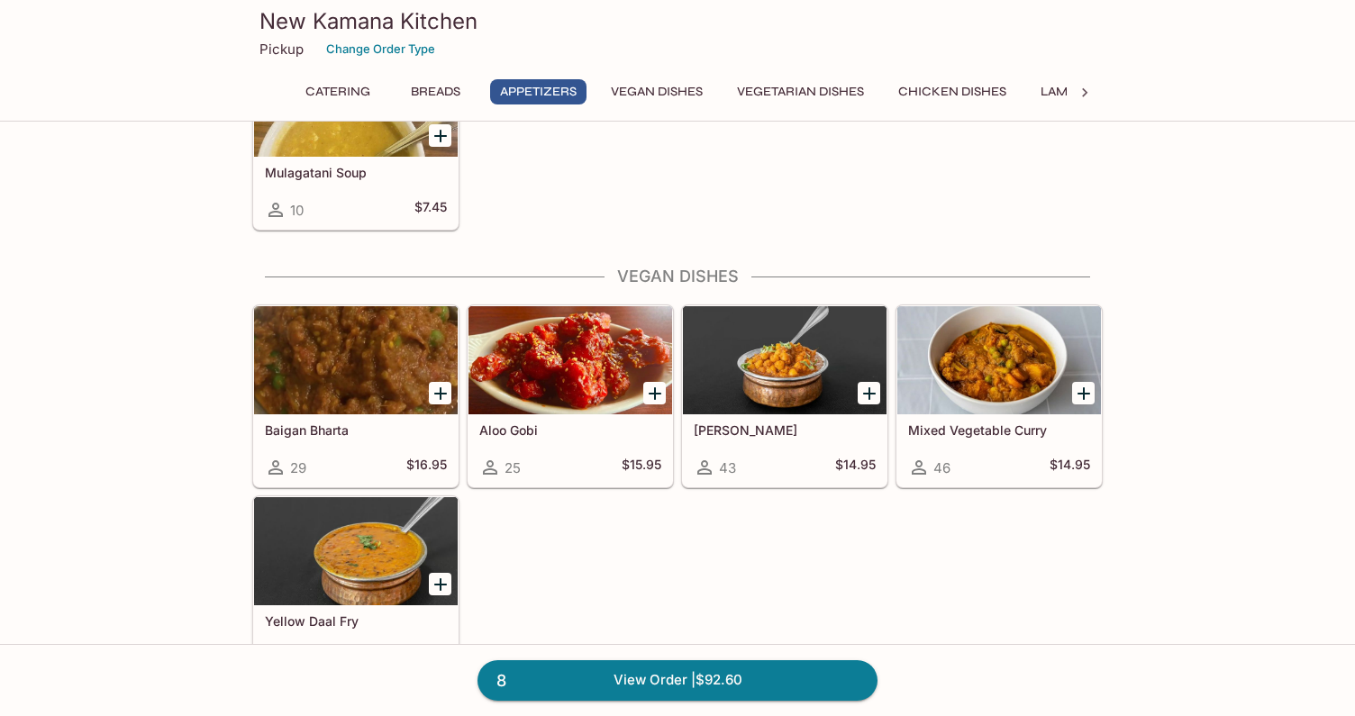
click at [443, 390] on icon "Add Baigan Bharta" at bounding box center [441, 394] width 22 height 22
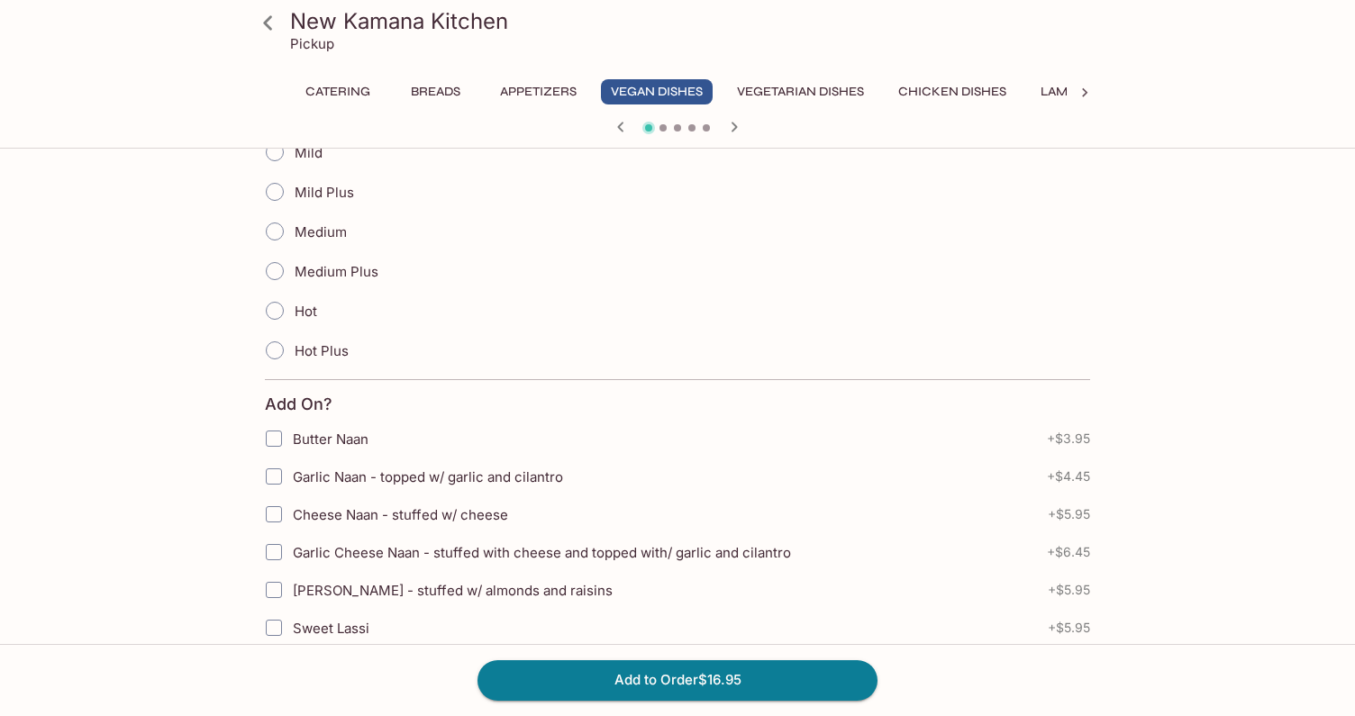
scroll to position [368, 0]
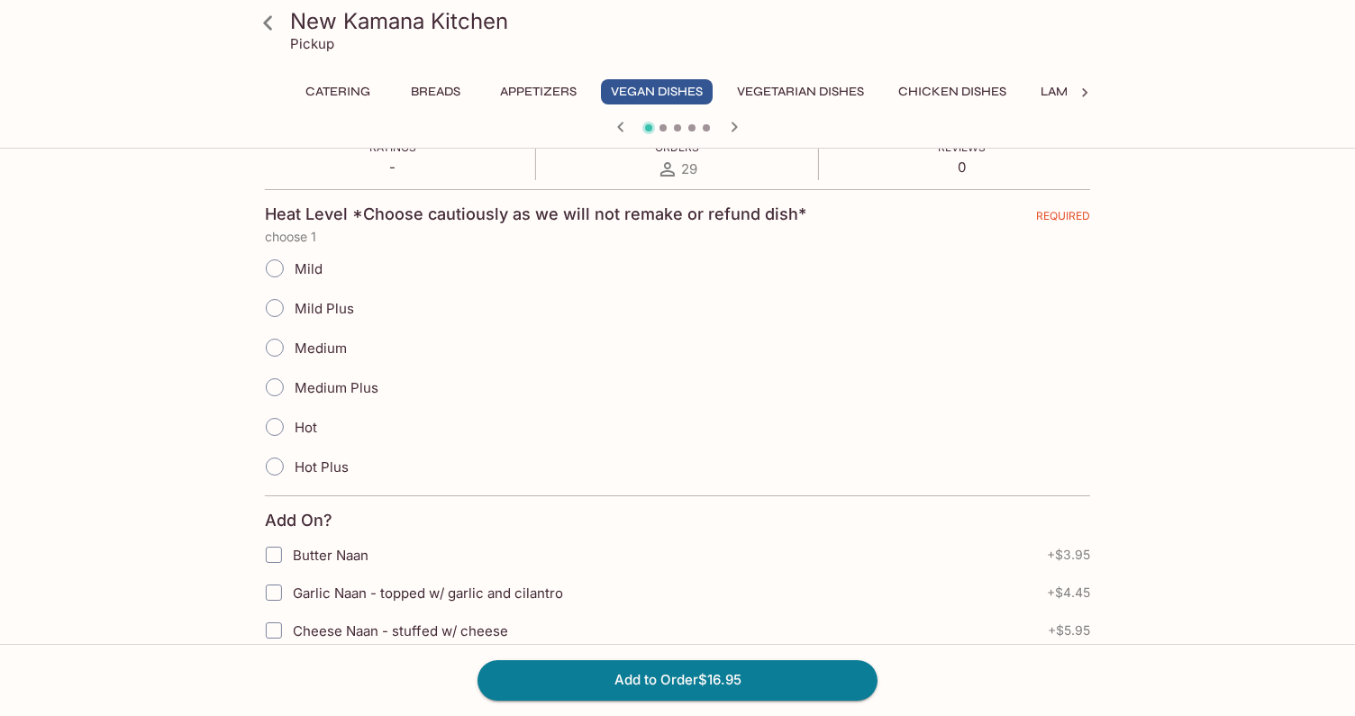
click at [312, 425] on span "Hot" at bounding box center [306, 427] width 23 height 17
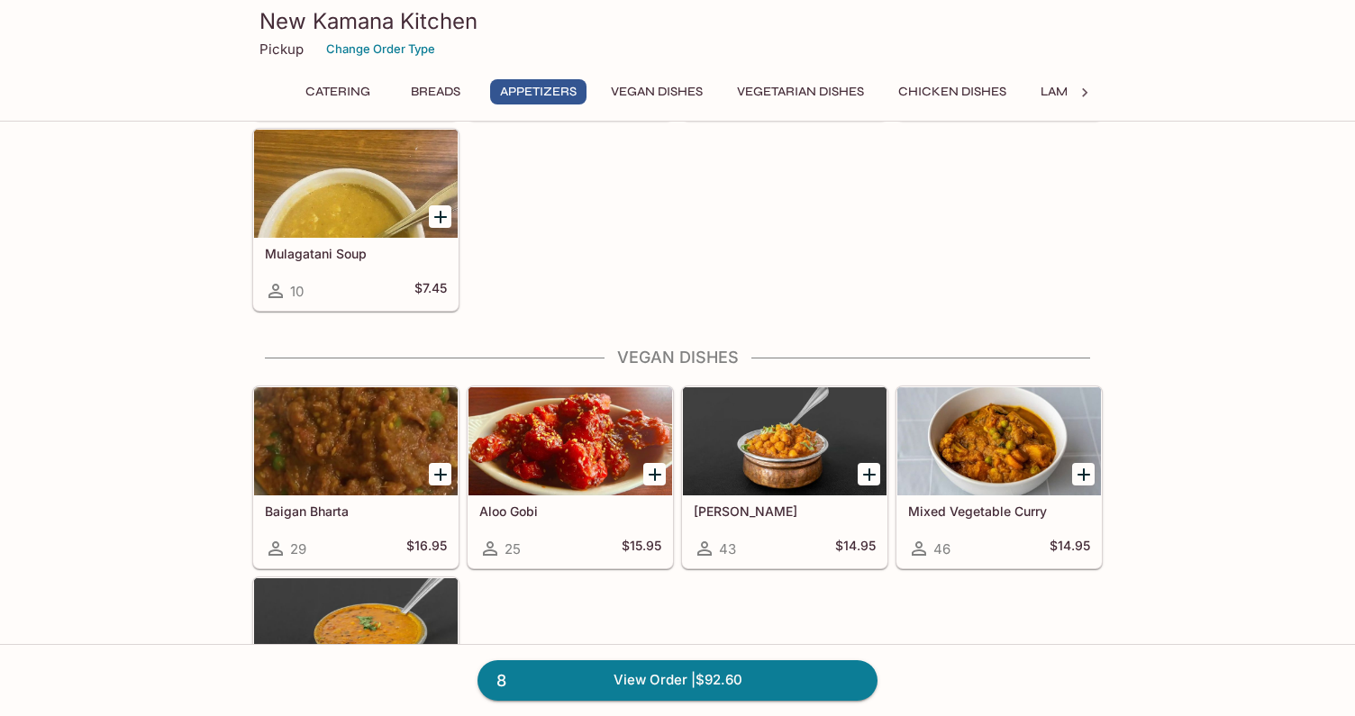
scroll to position [1769, 0]
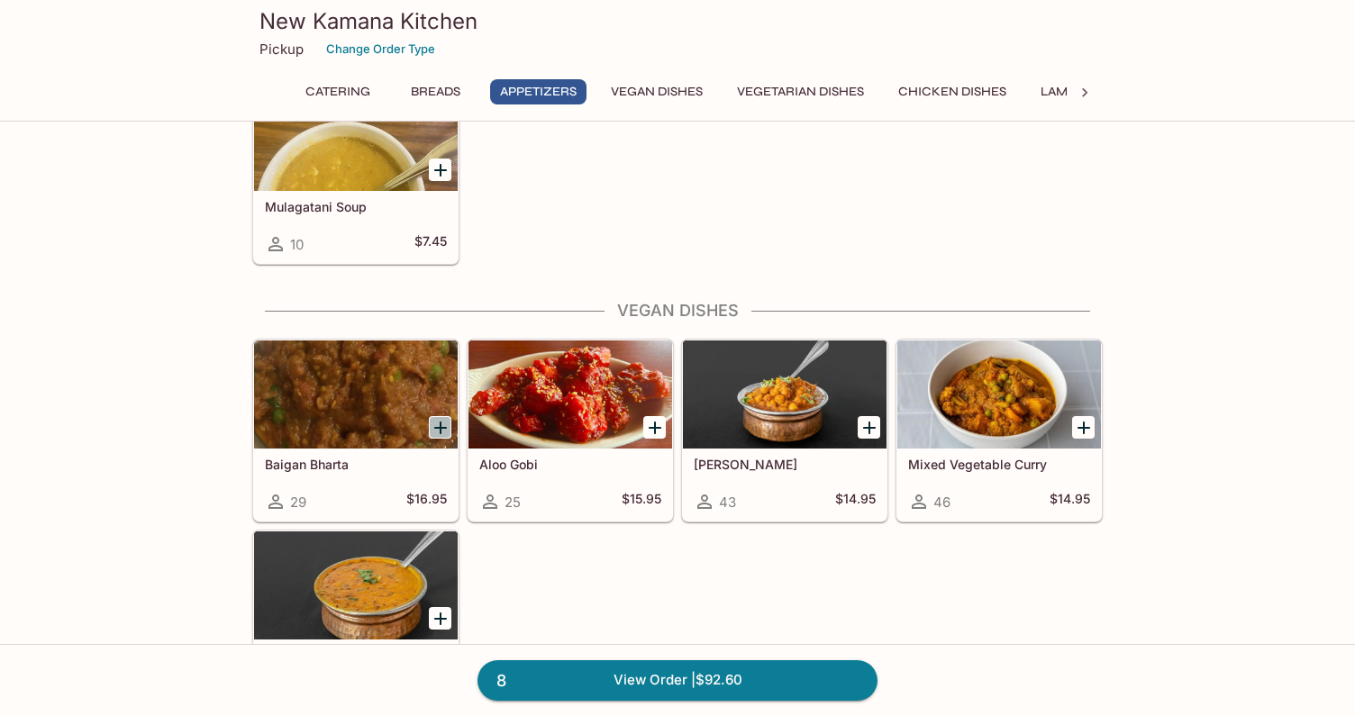
click at [441, 433] on icon "Add Baigan Bharta" at bounding box center [441, 428] width 22 height 22
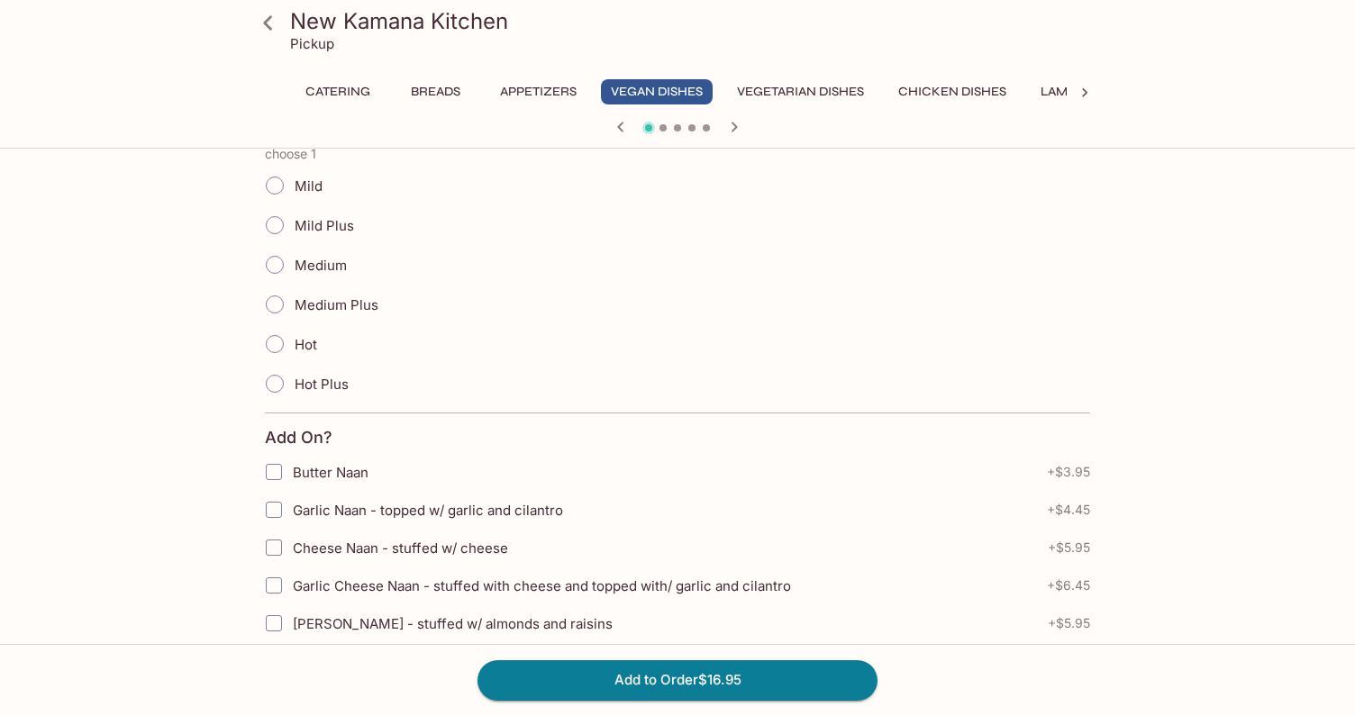
scroll to position [453, 0]
click at [276, 351] on input "Hot" at bounding box center [275, 342] width 38 height 38
radio input "true"
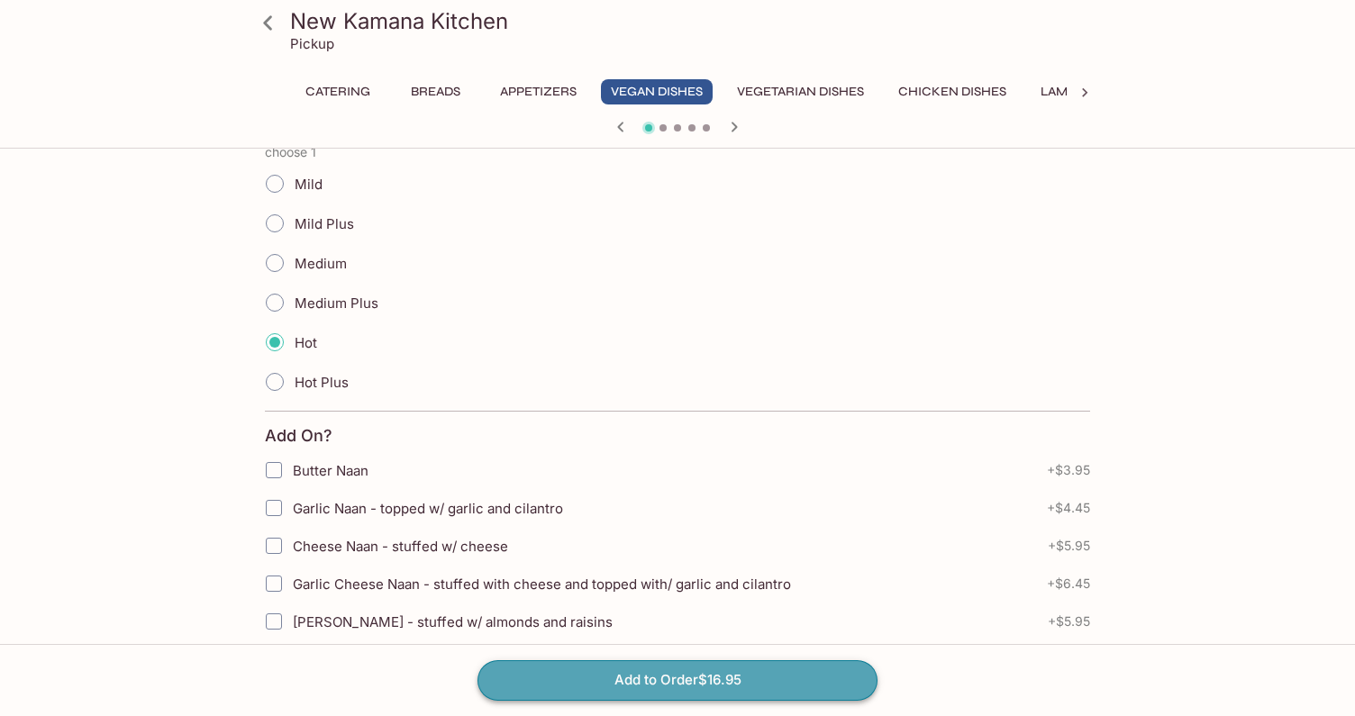
click at [658, 679] on button "Add to Order $16.95" at bounding box center [677, 680] width 400 height 40
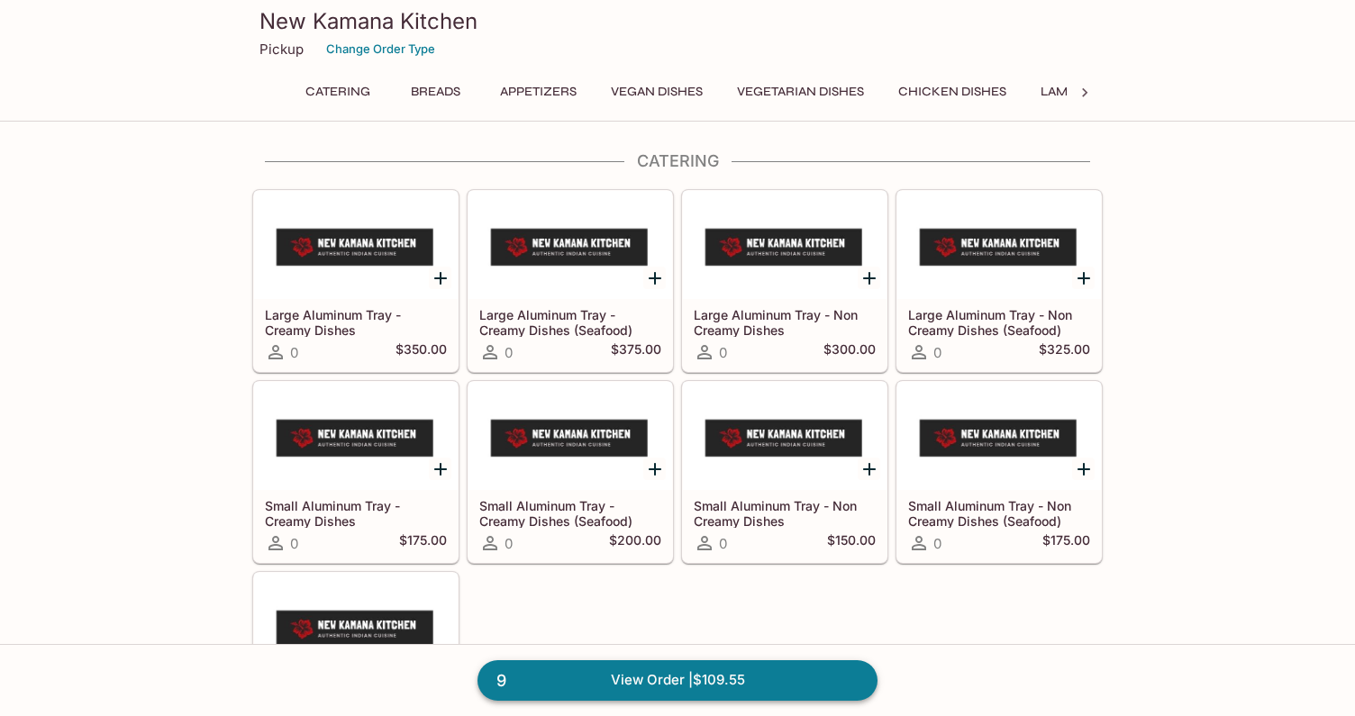
click at [735, 681] on link "9 View Order | $109.55" at bounding box center [677, 680] width 400 height 40
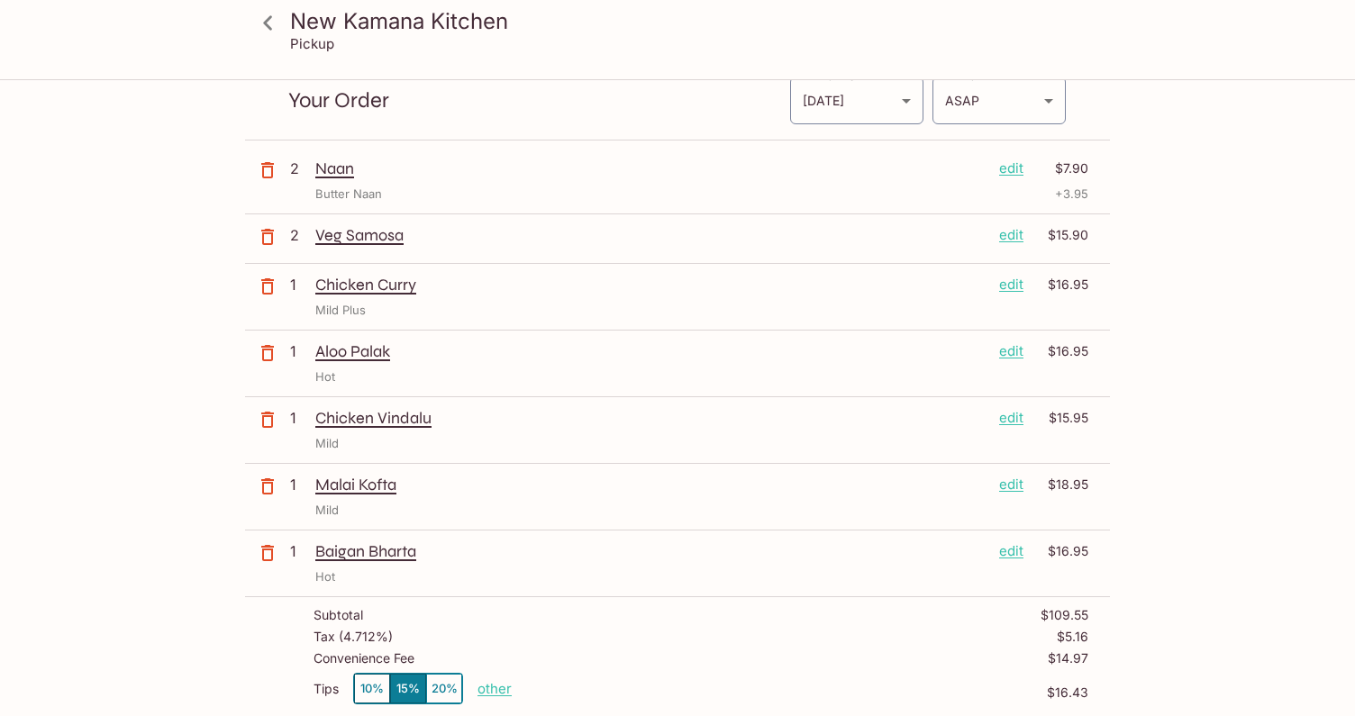
scroll to position [72, 0]
click at [1003, 353] on p "edit" at bounding box center [1011, 349] width 24 height 20
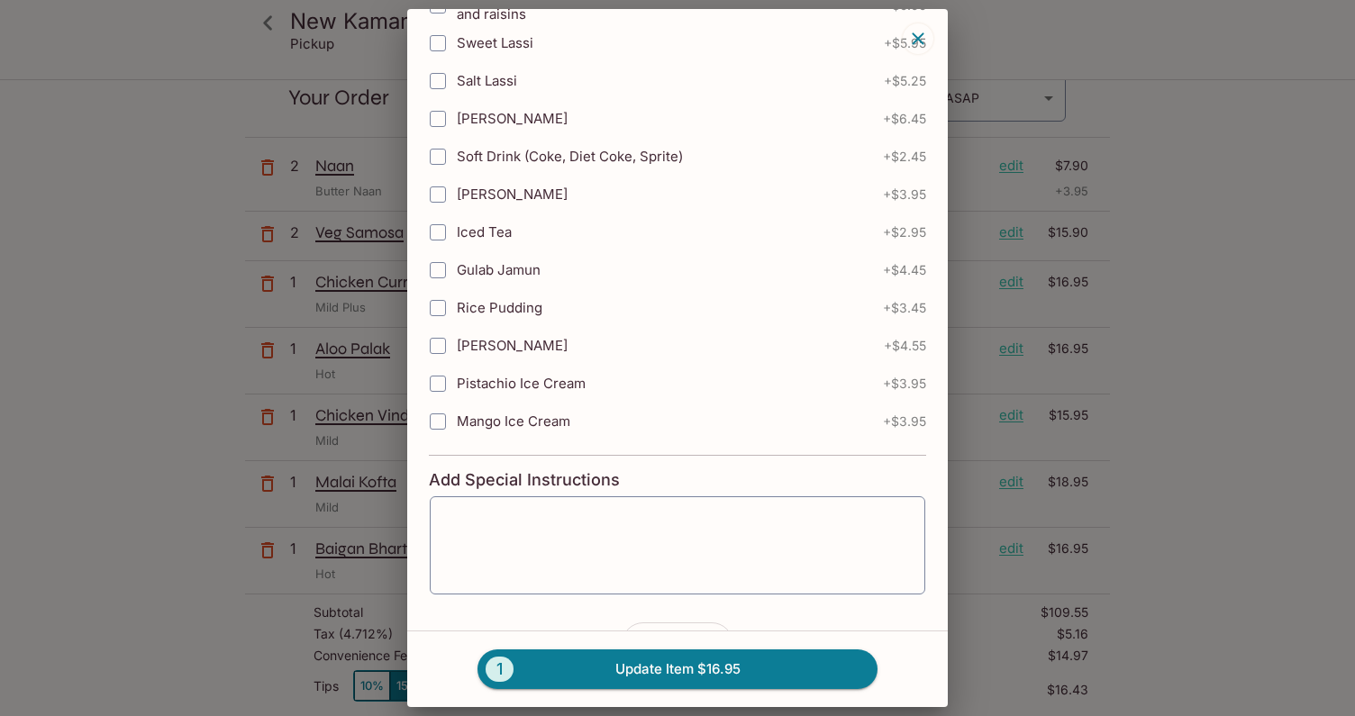
scroll to position [826, 0]
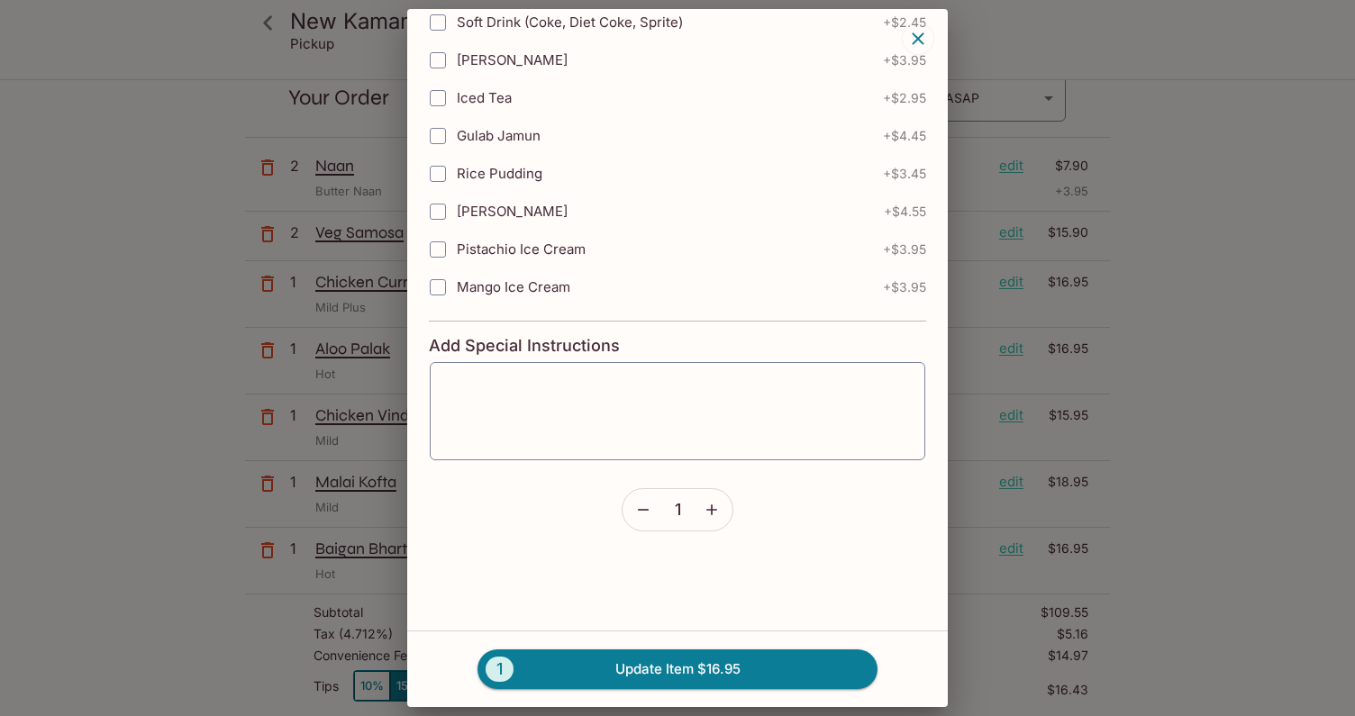
click at [643, 510] on icon "button" at bounding box center [643, 510] width 11 height 2
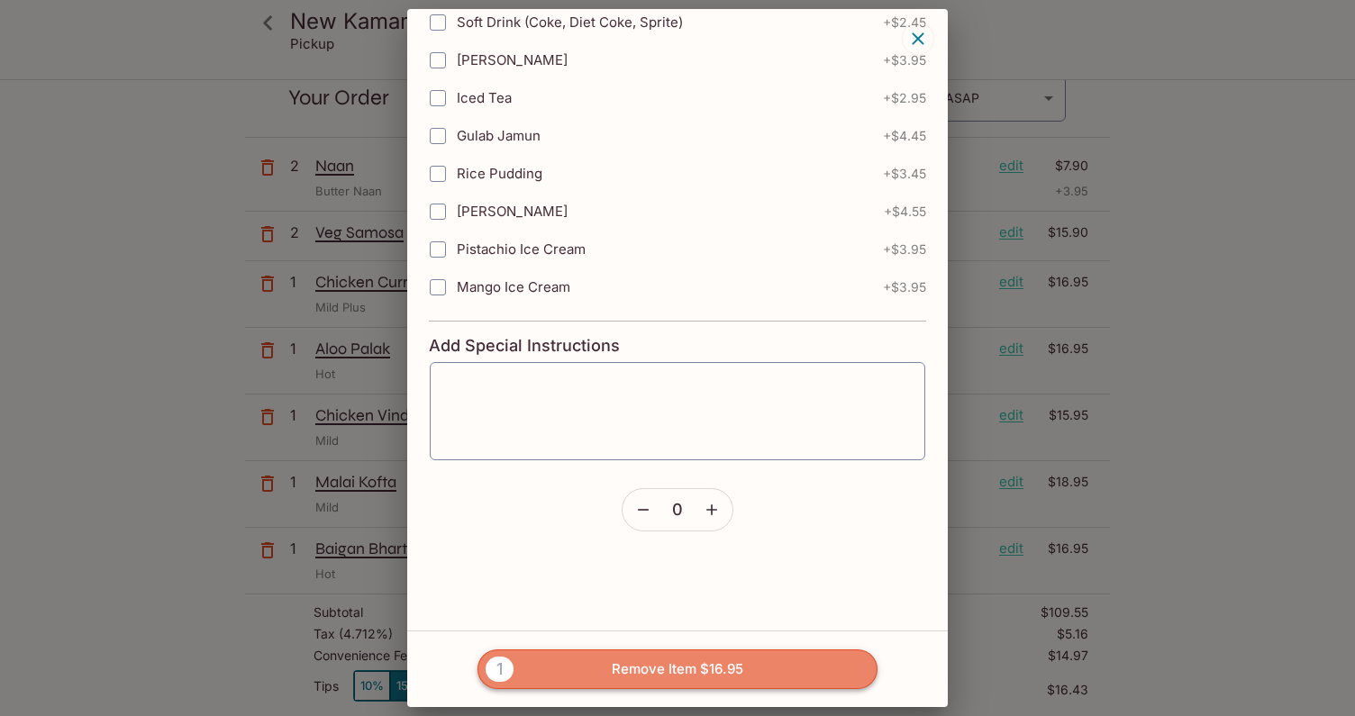
click at [640, 660] on button "1 Remove Item $16.95" at bounding box center [677, 669] width 400 height 40
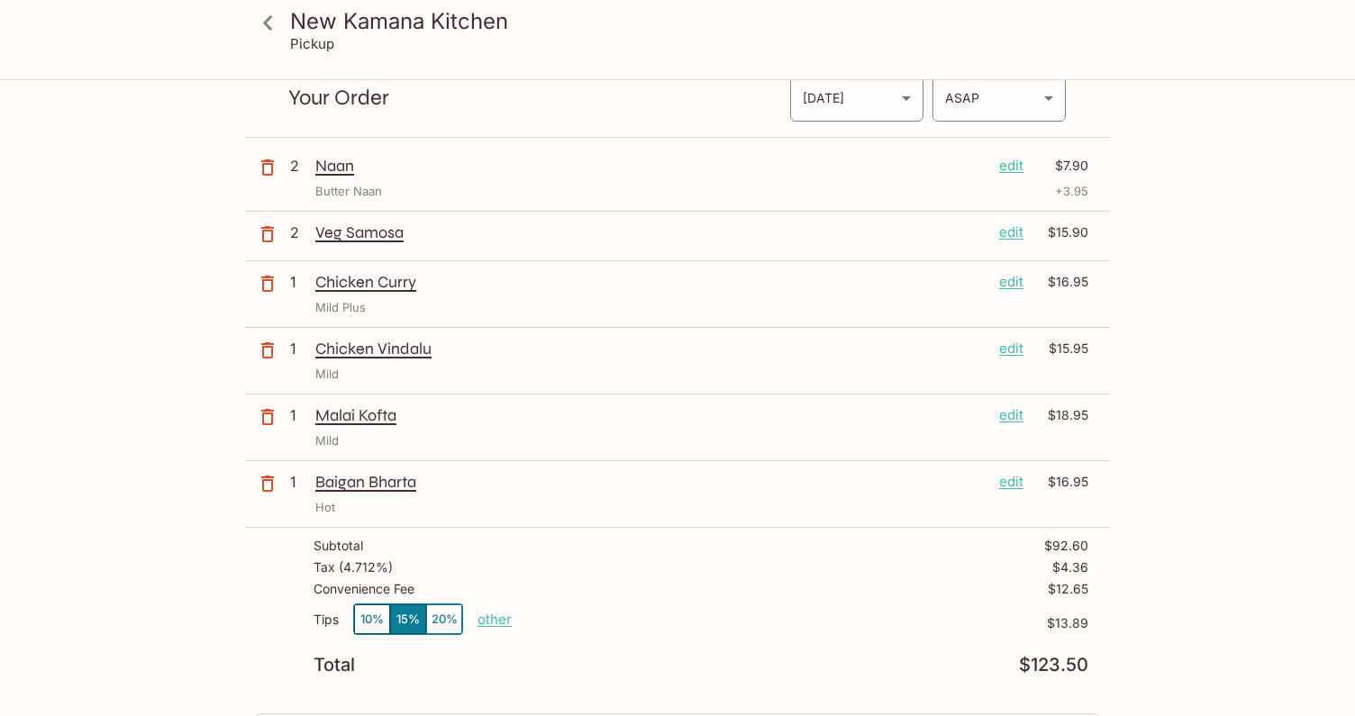
click at [376, 630] on button "10%" at bounding box center [372, 619] width 36 height 30
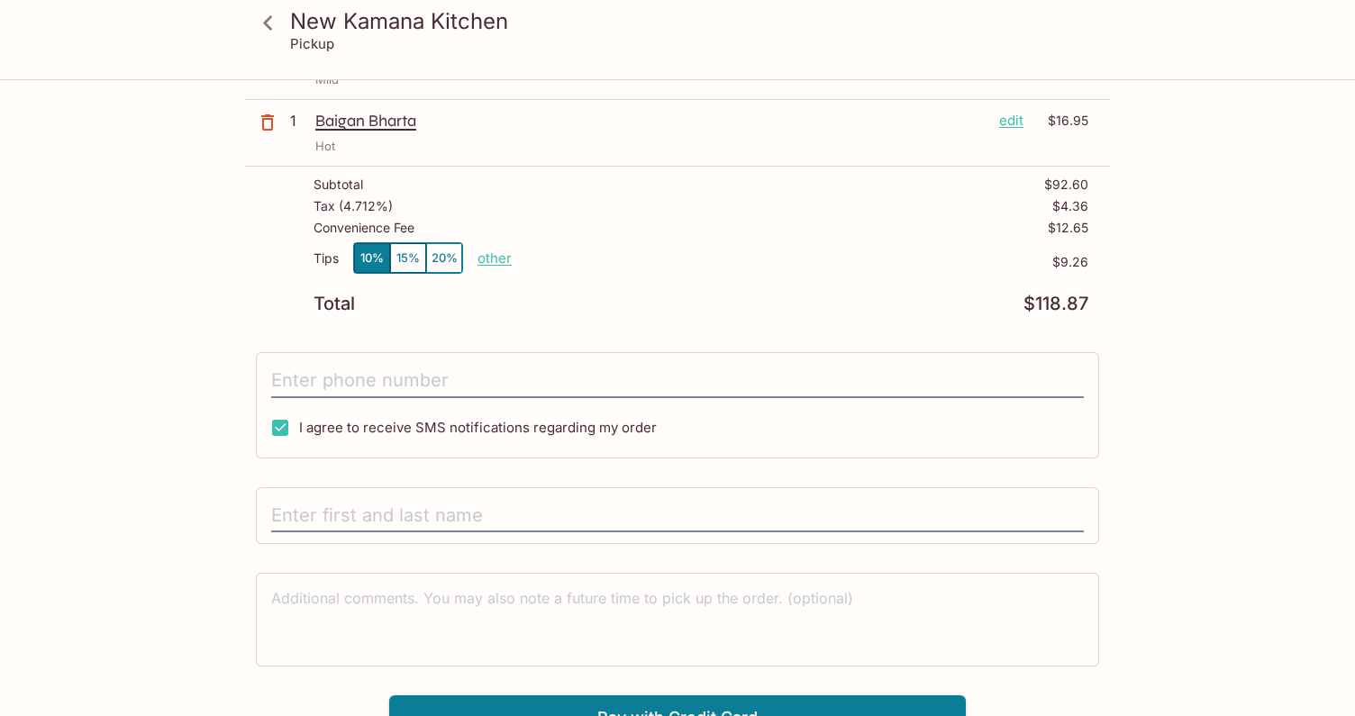
scroll to position [458, 0]
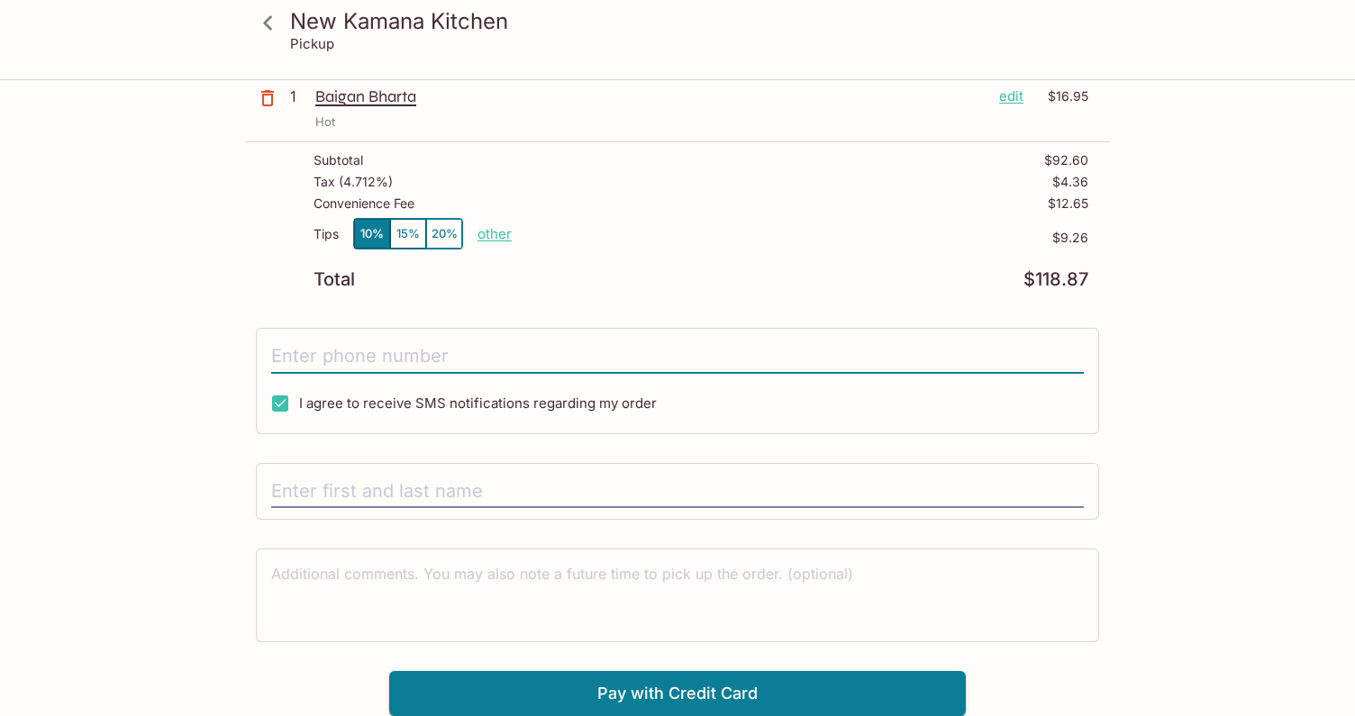
click at [290, 357] on input "tel" at bounding box center [677, 357] width 812 height 34
type input "[PHONE_NUMBER]"
click at [307, 491] on input "text" at bounding box center [677, 492] width 812 height 34
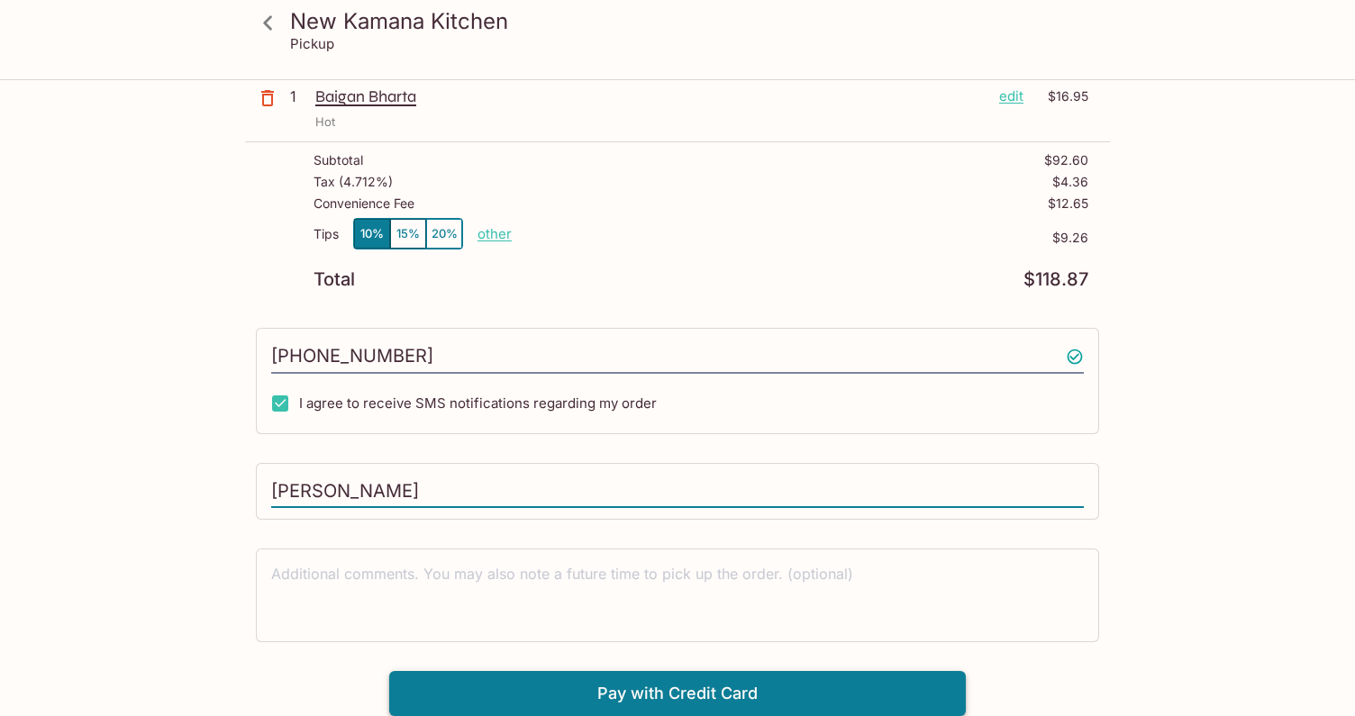
type input "[PERSON_NAME]"
click at [463, 679] on button "Pay with Credit Card" at bounding box center [677, 693] width 576 height 45
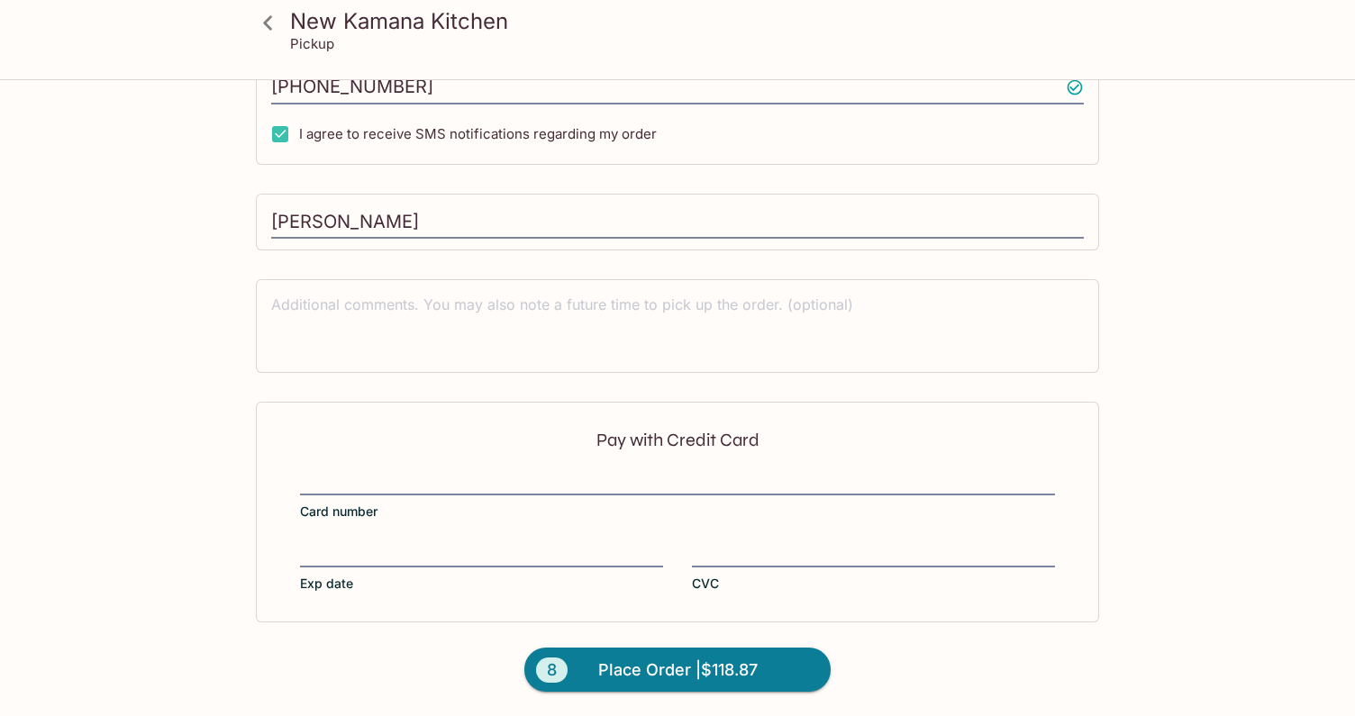
scroll to position [728, 0]
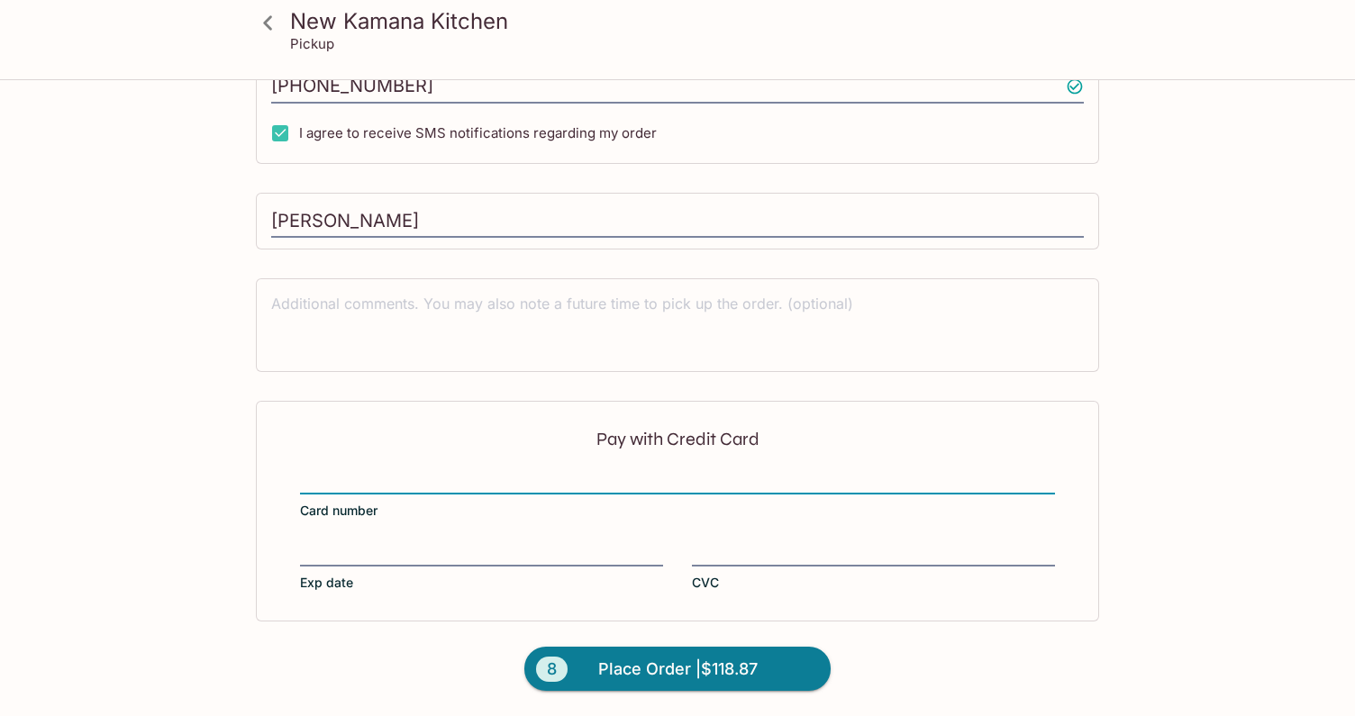
click at [330, 567] on label "Exp date" at bounding box center [481, 566] width 363 height 50
click at [330, 543] on input "Exp date" at bounding box center [481, 542] width 363 height 1
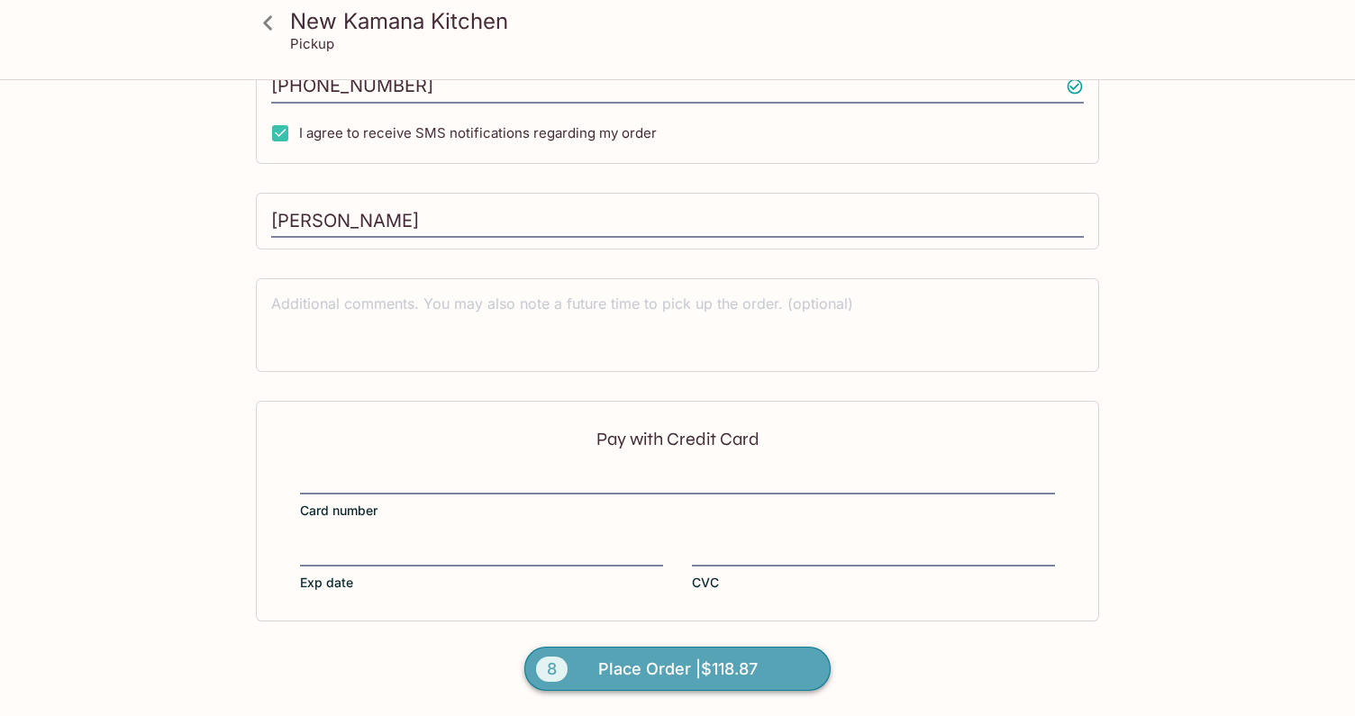
click at [606, 662] on span "Place Order | $118.87" at bounding box center [677, 669] width 159 height 29
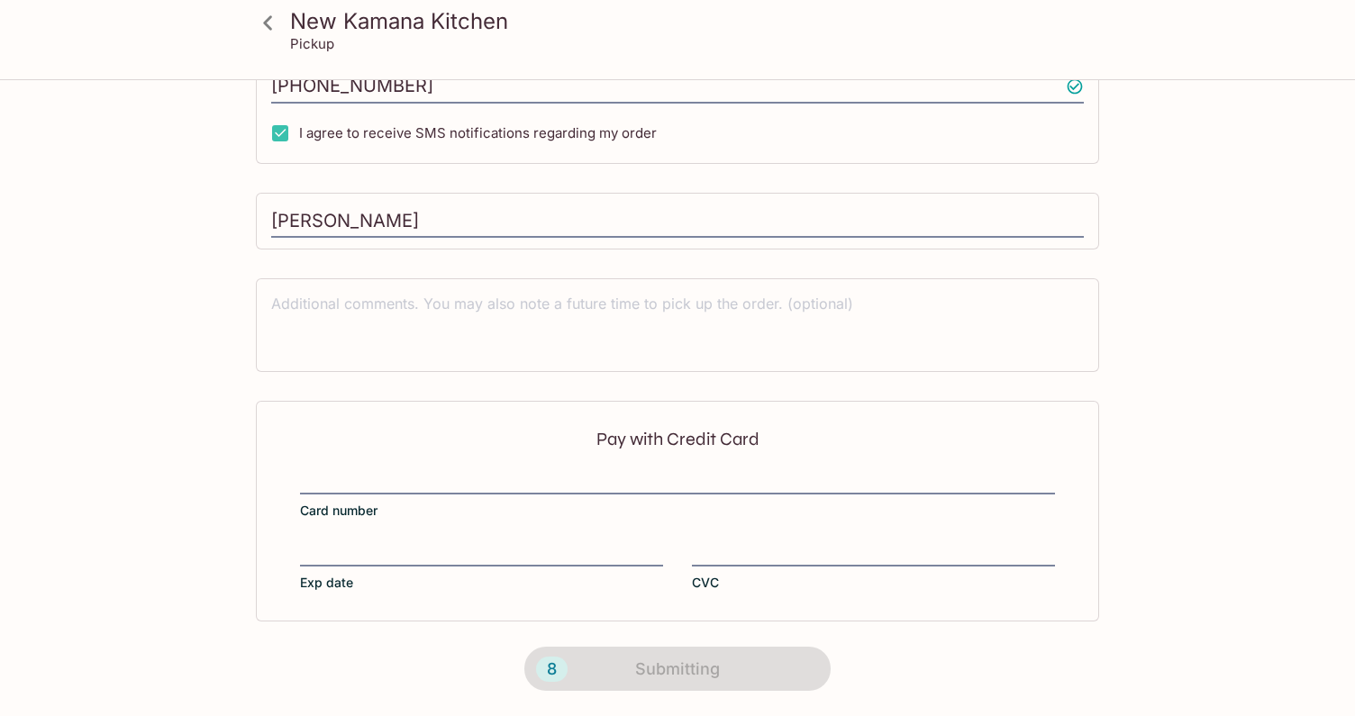
scroll to position [331, 0]
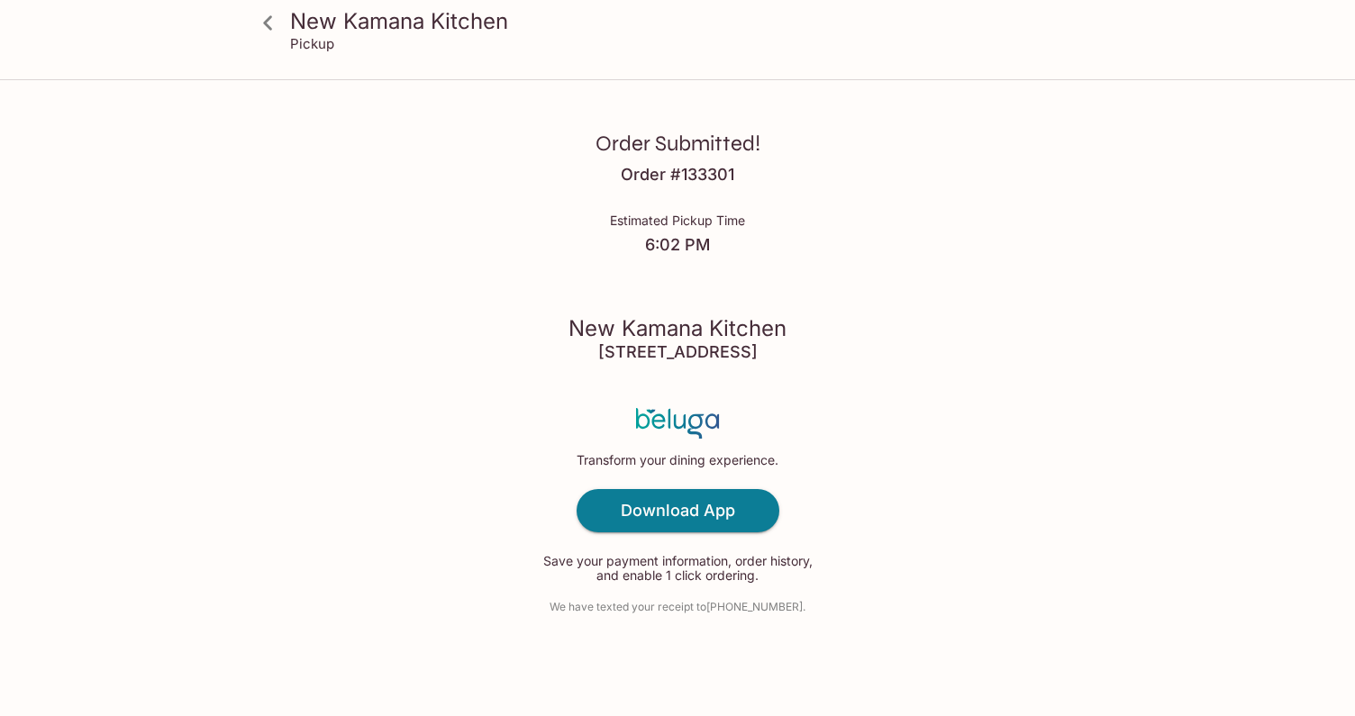
click at [425, 567] on div "Order Submitted! Order # 133301 Estimated Pickup Time 6:02 PM [GEOGRAPHIC_DATA]…" at bounding box center [677, 358] width 1153 height 716
